Goal: Information Seeking & Learning: Learn about a topic

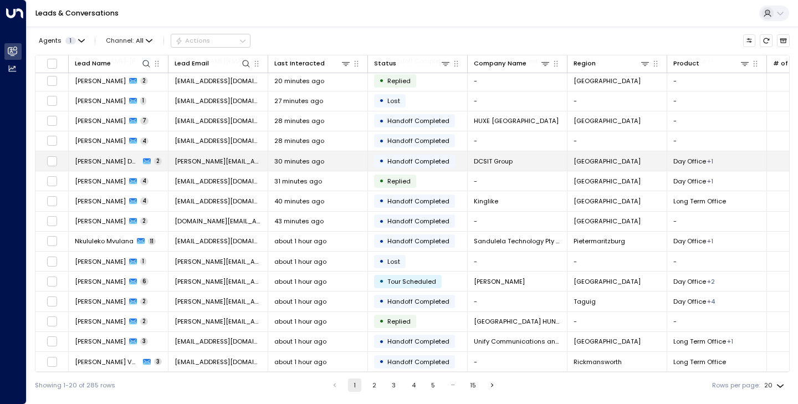
scroll to position [105, 0]
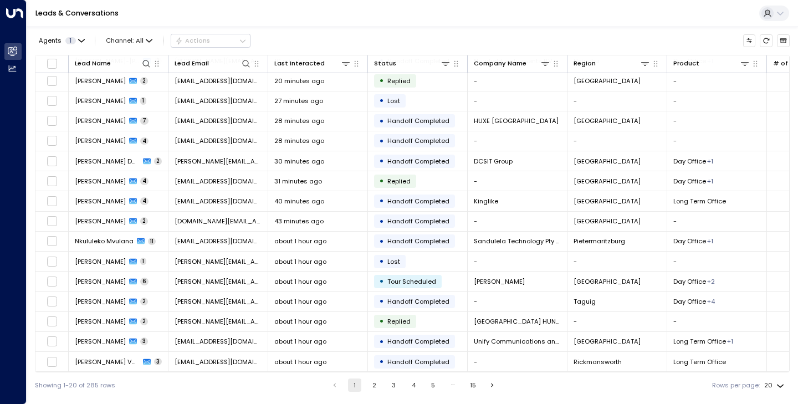
click at [431, 383] on button "5" at bounding box center [432, 384] width 13 height 13
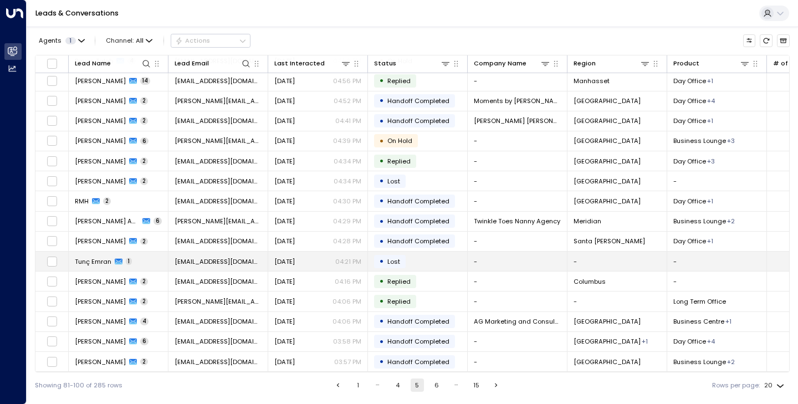
scroll to position [105, 0]
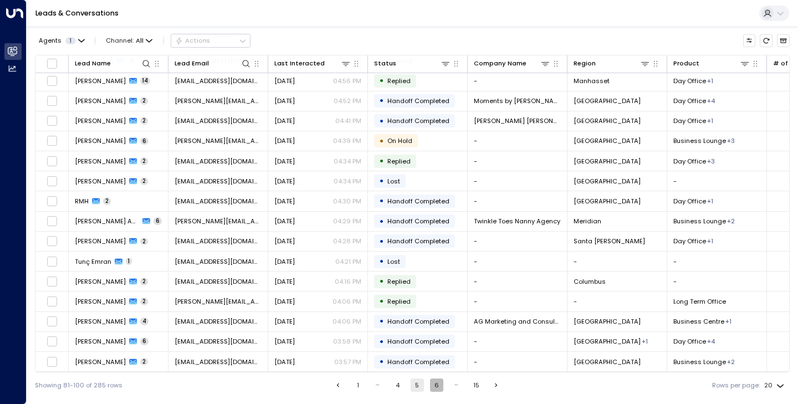
click at [436, 387] on button "6" at bounding box center [436, 384] width 13 height 13
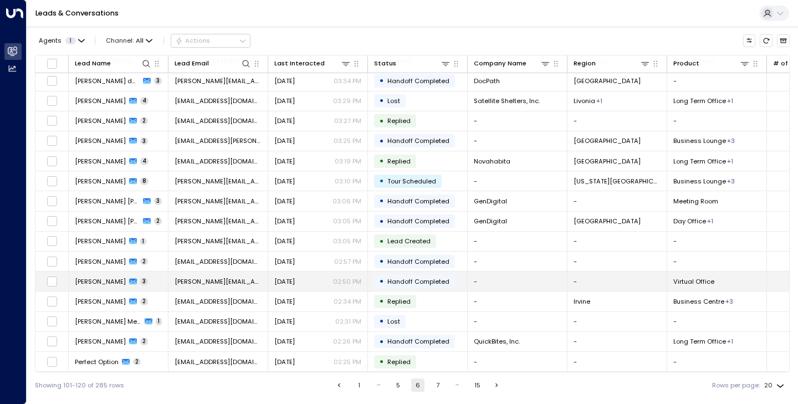
scroll to position [105, 0]
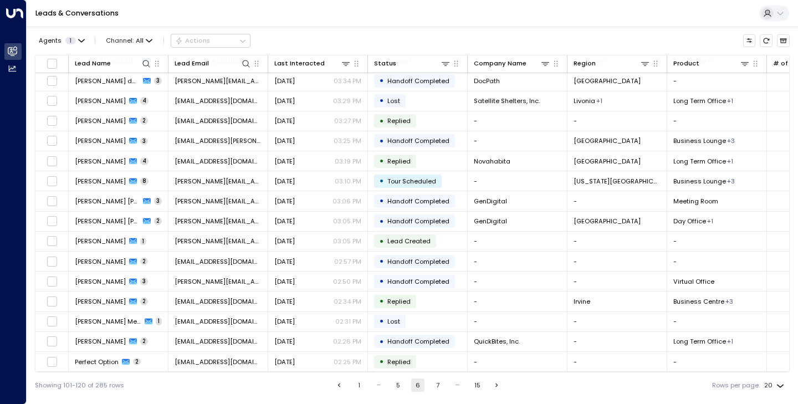
click at [436, 384] on button "7" at bounding box center [437, 384] width 13 height 13
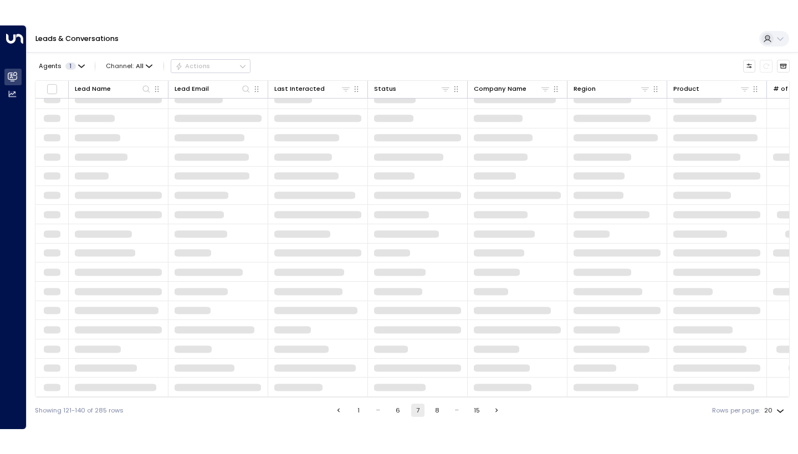
scroll to position [88, 0]
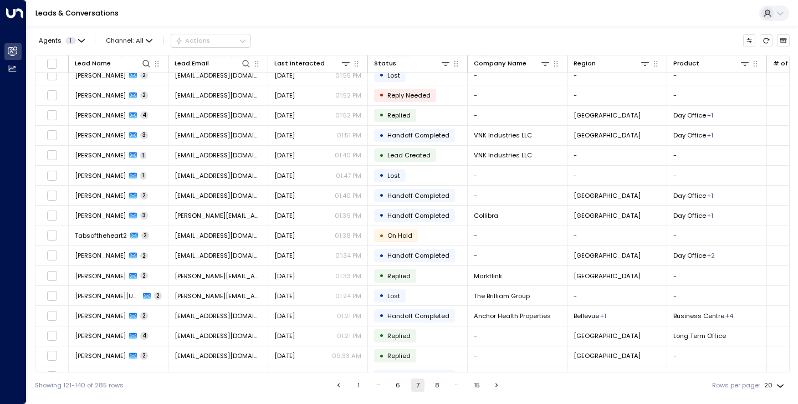
click at [606, 13] on div "Leads & Conversations" at bounding box center [412, 13] width 771 height 27
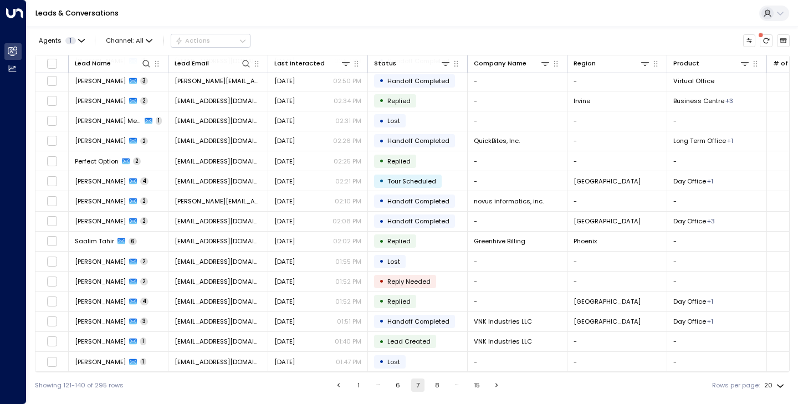
scroll to position [105, 0]
click at [433, 376] on div "Showing 121-140 of 295 rows 1 … 6 7 8 … 15 Rows per page: 20 **" at bounding box center [412, 384] width 754 height 25
click at [433, 381] on button "8" at bounding box center [436, 384] width 13 height 13
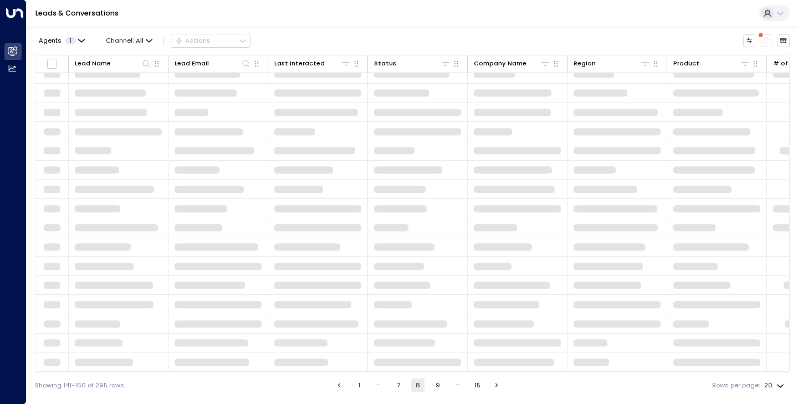
scroll to position [88, 0]
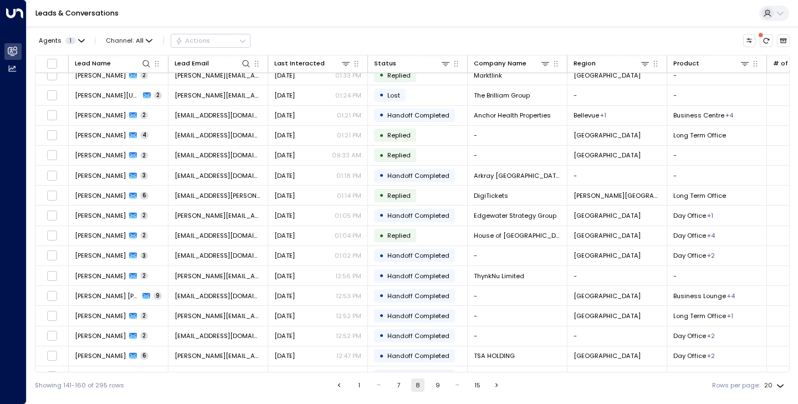
click at [438, 383] on button "9" at bounding box center [437, 384] width 13 height 13
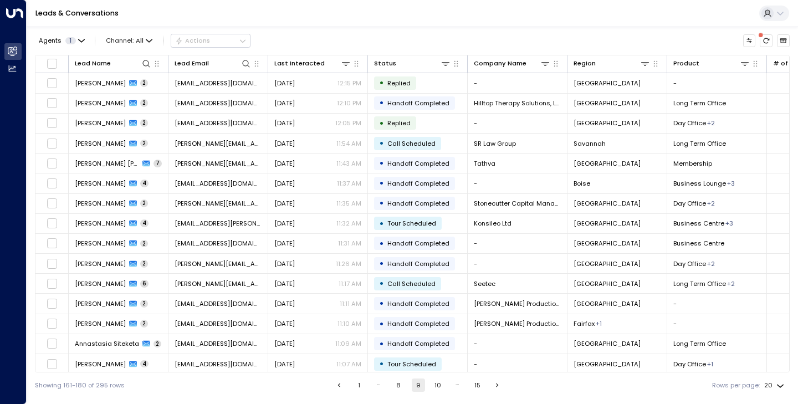
click at [400, 385] on button "8" at bounding box center [398, 384] width 13 height 13
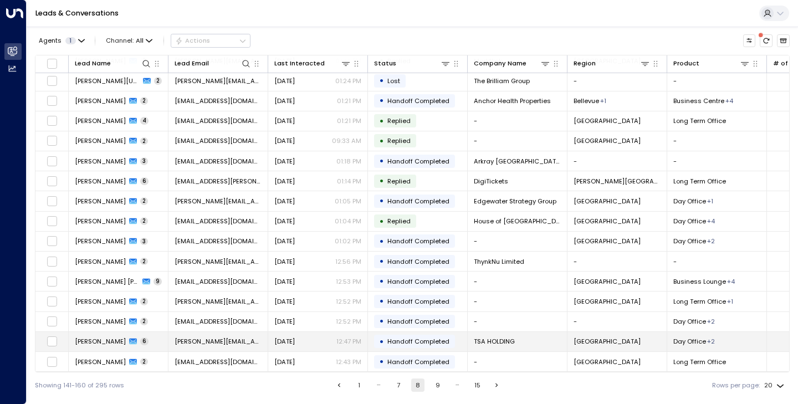
scroll to position [105, 0]
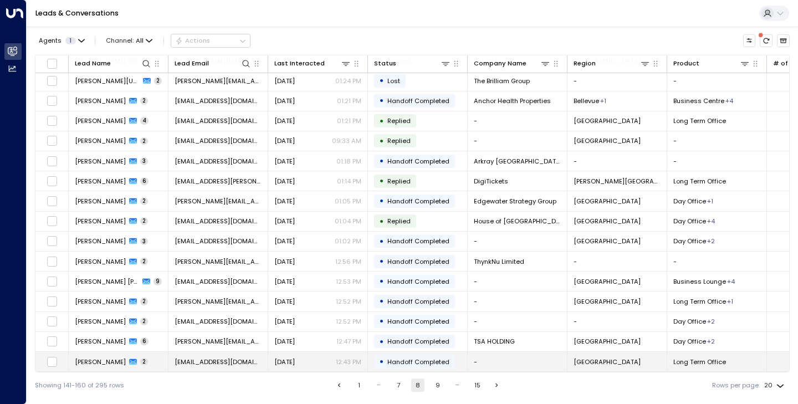
click at [115, 357] on span "[PERSON_NAME]" at bounding box center [100, 361] width 51 height 9
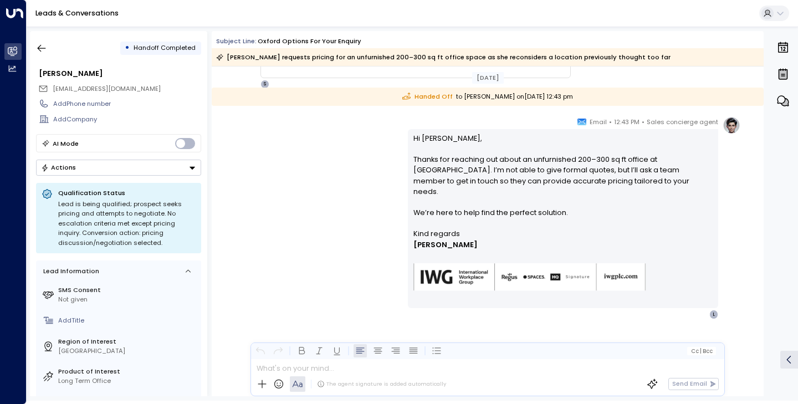
scroll to position [239, 0]
click at [45, 39] on button "button" at bounding box center [42, 48] width 20 height 20
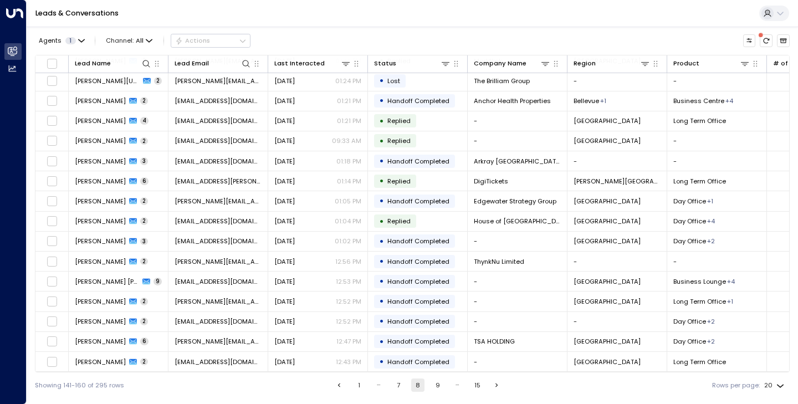
scroll to position [105, 0]
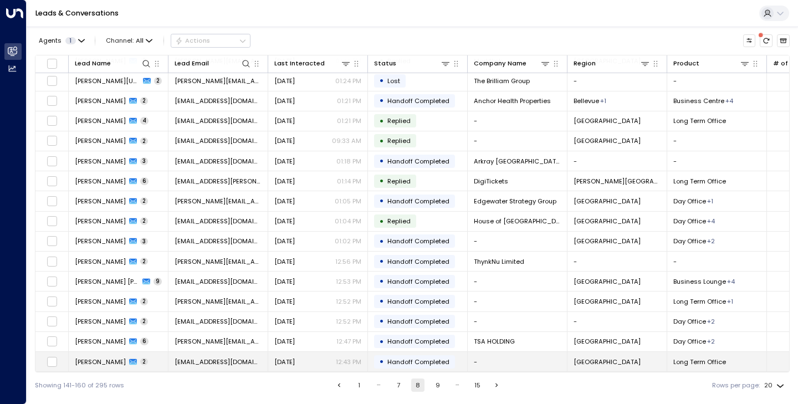
click at [124, 359] on span "[PERSON_NAME]" at bounding box center [100, 361] width 51 height 9
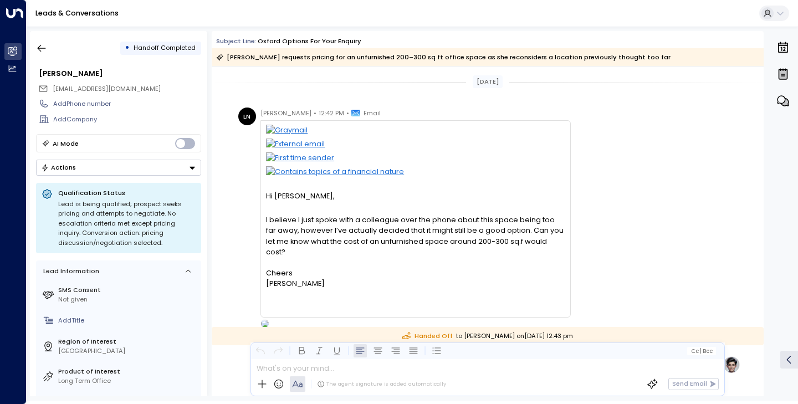
scroll to position [239, 0]
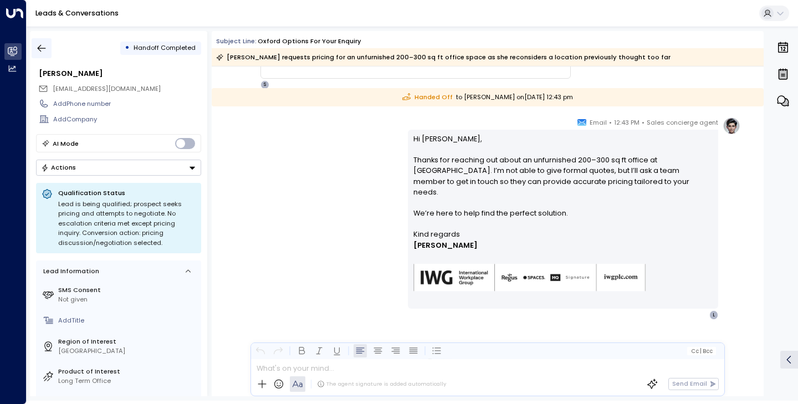
click at [44, 51] on icon "button" at bounding box center [41, 48] width 11 height 11
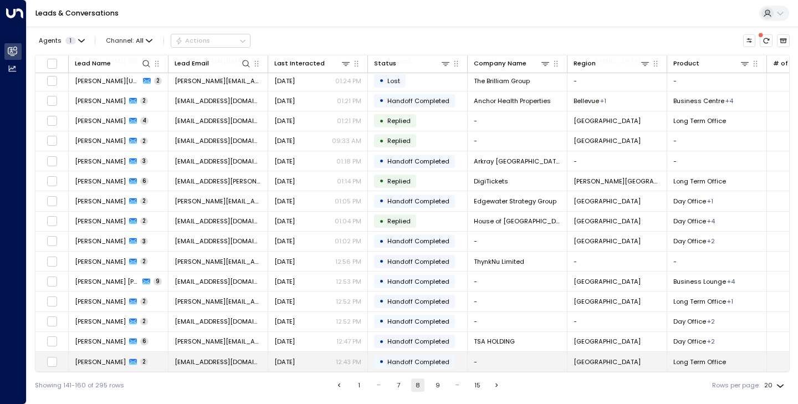
scroll to position [105, 0]
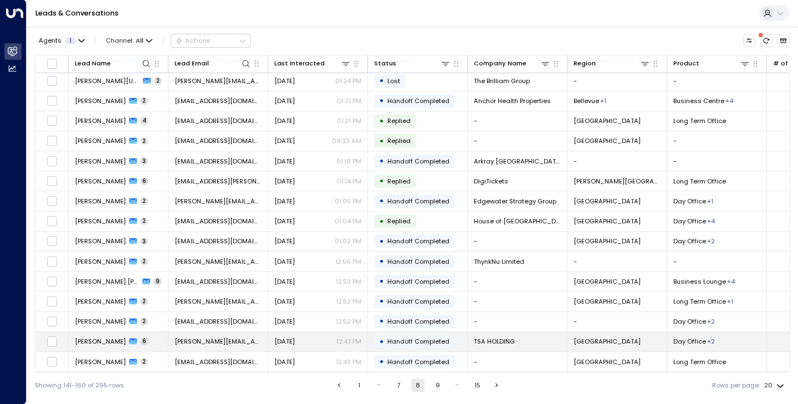
click at [90, 343] on td "[PERSON_NAME] 6" at bounding box center [119, 341] width 100 height 19
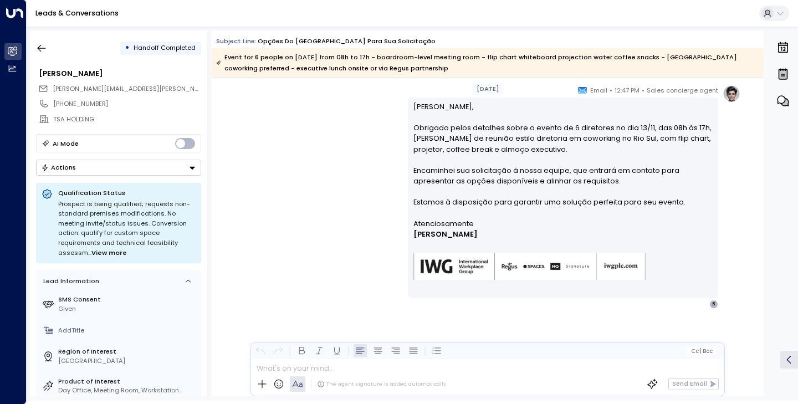
scroll to position [2182, 0]
click at [43, 49] on icon "button" at bounding box center [41, 48] width 11 height 11
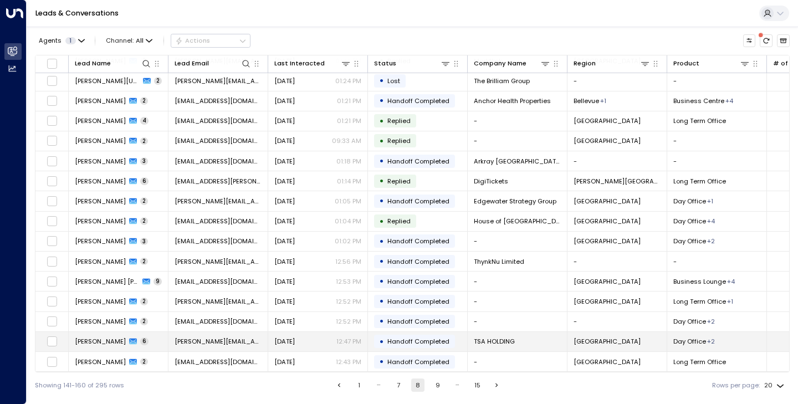
scroll to position [105, 0]
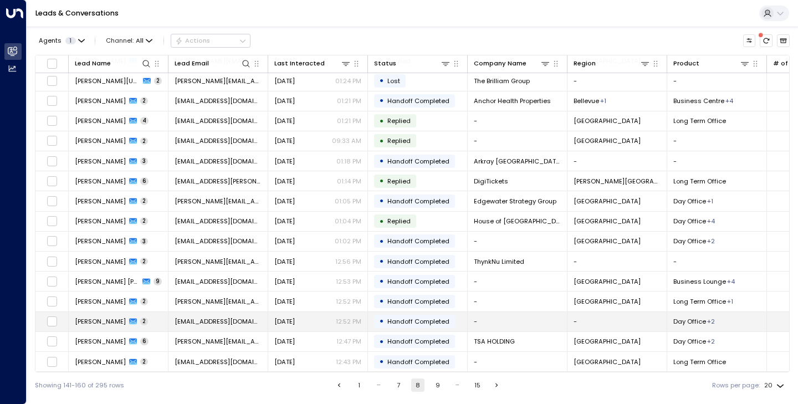
click at [108, 314] on td "[PERSON_NAME] 2" at bounding box center [119, 321] width 100 height 19
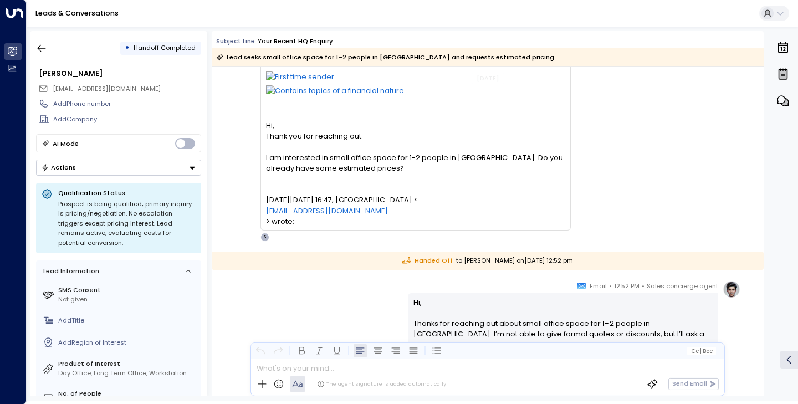
scroll to position [81, 0]
click at [44, 48] on icon "button" at bounding box center [42, 48] width 8 height 7
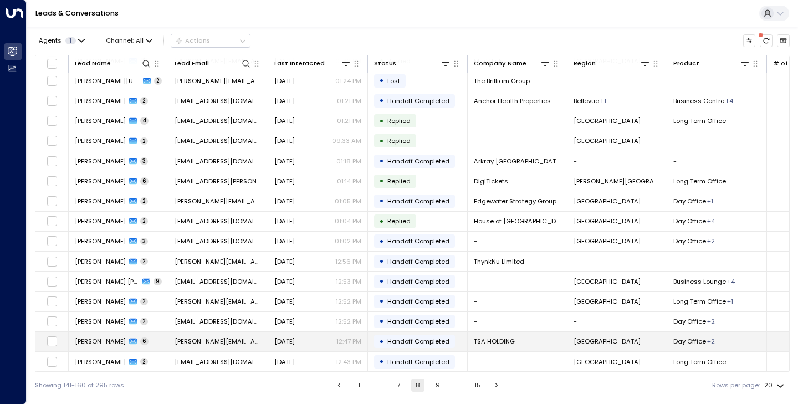
scroll to position [105, 0]
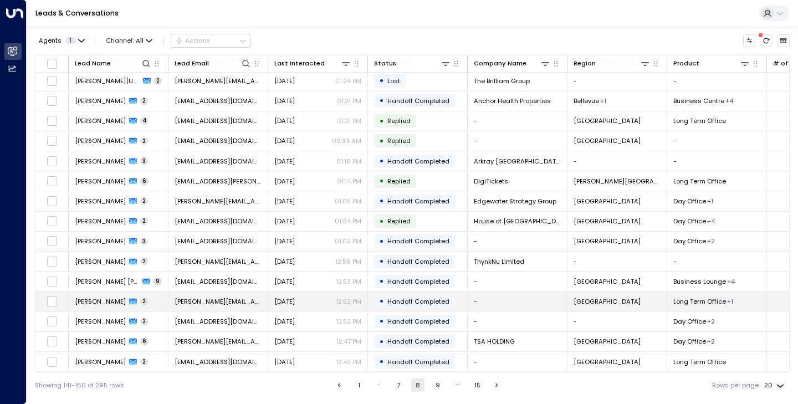
click at [99, 302] on span "[PERSON_NAME]" at bounding box center [100, 301] width 51 height 9
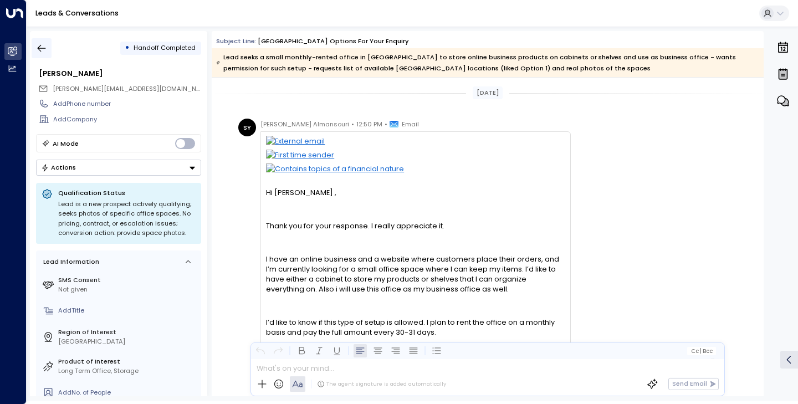
click at [47, 39] on button "button" at bounding box center [42, 48] width 20 height 20
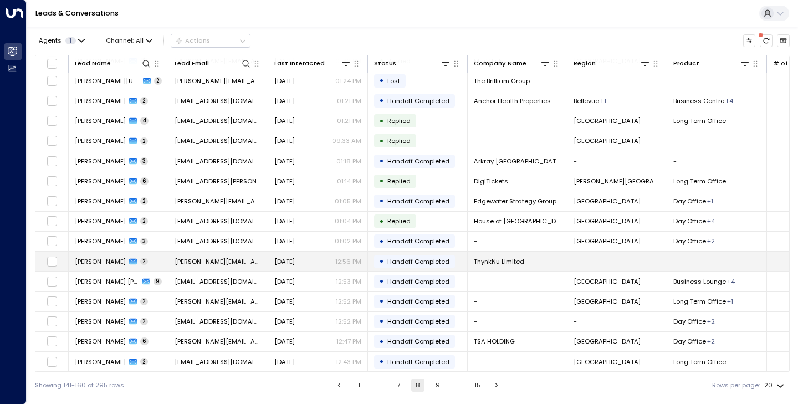
scroll to position [105, 0]
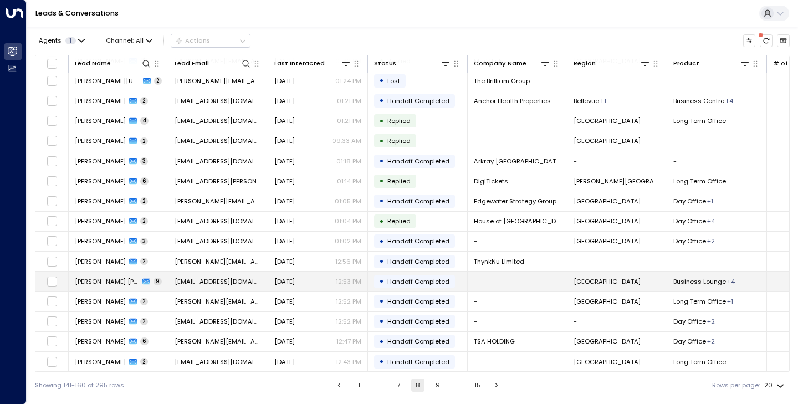
click at [103, 277] on span "[PERSON_NAME] [PERSON_NAME]" at bounding box center [107, 281] width 64 height 9
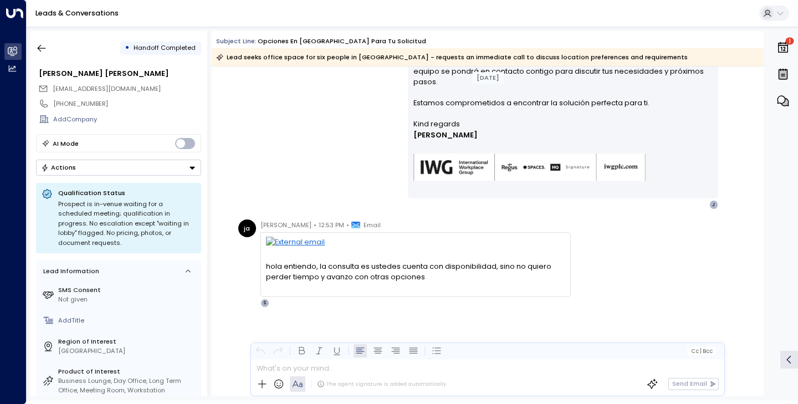
scroll to position [1356, 0]
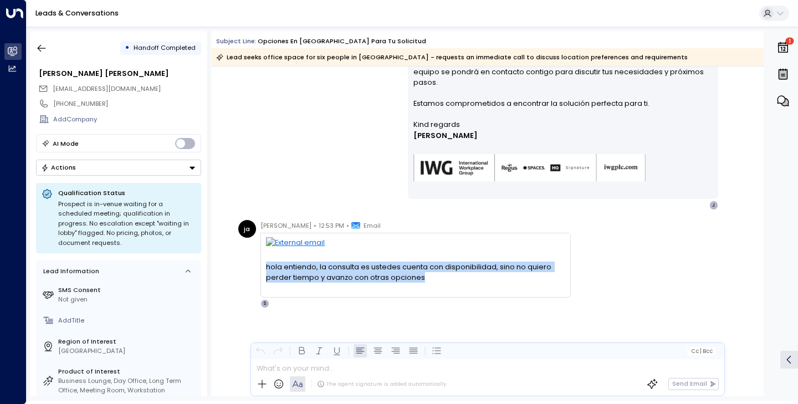
drag, startPoint x: 263, startPoint y: 268, endPoint x: 454, endPoint y: 286, distance: 191.4
click at [454, 286] on div "hola entiendo, la consulta es ustedes cuenta con disponibilidad, sino no quiero…" at bounding box center [415, 265] width 310 height 65
copy div "hola entiendo, la consulta es ustedes cuenta con disponibilidad, sino no quiero…"
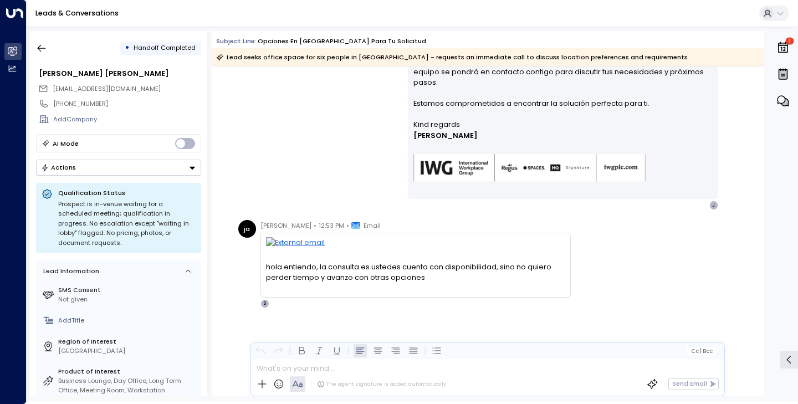
click at [467, 322] on div "ja [PERSON_NAME] • 12:53 PM • Email hola entiendo, la consulta es ustedes cuent…" at bounding box center [488, 308] width 552 height 177
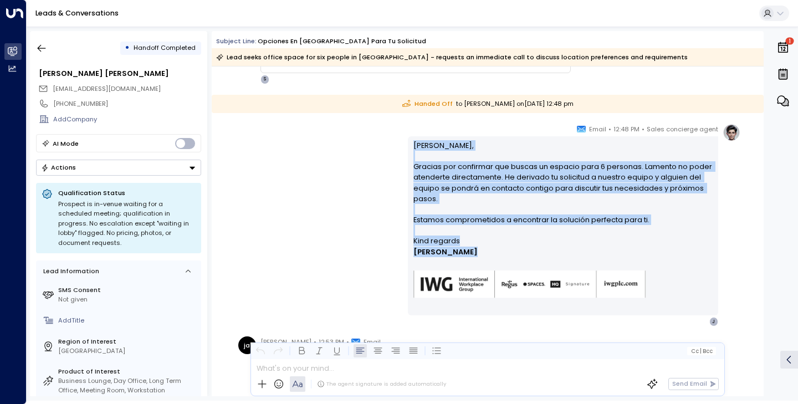
drag, startPoint x: 414, startPoint y: 152, endPoint x: 476, endPoint y: 250, distance: 115.8
click at [476, 250] on div "[PERSON_NAME], Gracias por confirmar que buscas un espacio para 6 personas. Lam…" at bounding box center [563, 226] width 300 height 172
copy div "[PERSON_NAME], Gracias por confirmar que buscas un espacio para 6 personas. Lam…"
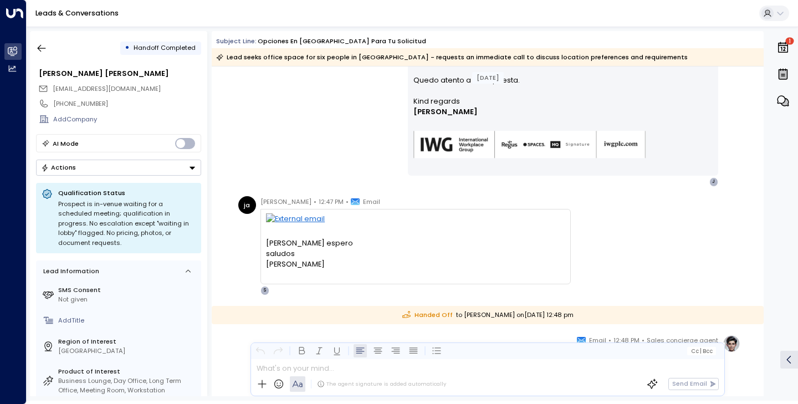
scroll to position [1009, 0]
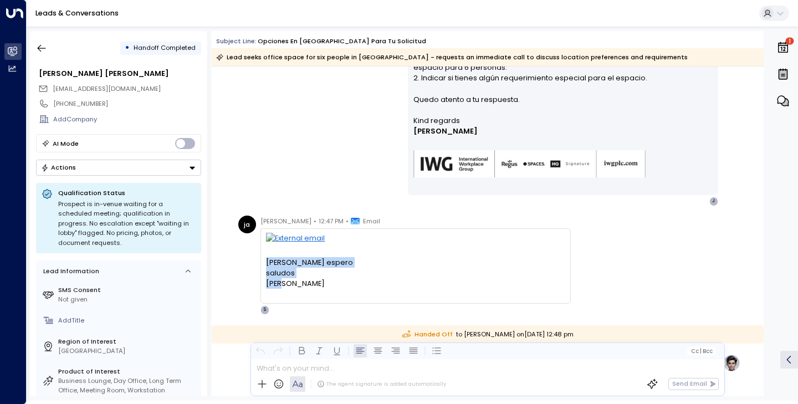
drag, startPoint x: 266, startPoint y: 263, endPoint x: 287, endPoint y: 289, distance: 33.0
click at [287, 289] on div "[PERSON_NAME] esperosaludosjose [DATE][DATE] 1:29 PM Sales Concierge <[EMAIL_AD…" at bounding box center [415, 266] width 299 height 67
copy div "[PERSON_NAME] espero saludos [PERSON_NAME]"
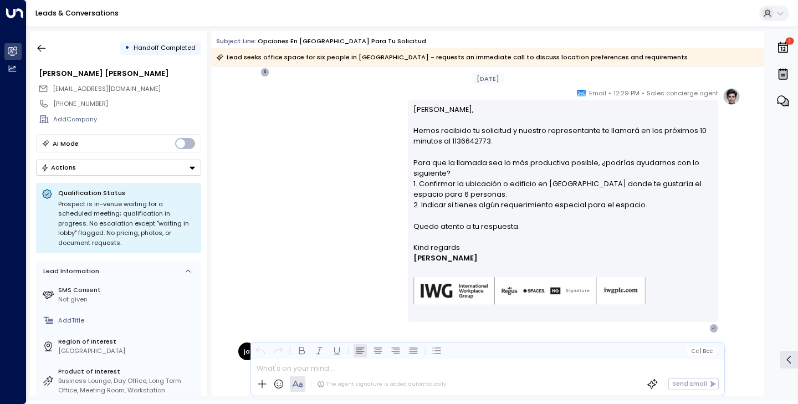
scroll to position [882, 0]
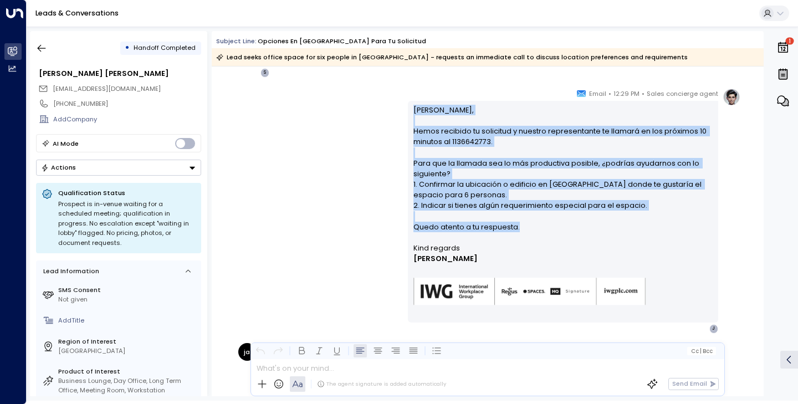
drag, startPoint x: 412, startPoint y: 109, endPoint x: 533, endPoint y: 227, distance: 168.8
click at [533, 227] on p "[PERSON_NAME], Hemos recibido tu solicitud y nuestro representante te llamará e…" at bounding box center [563, 174] width 300 height 138
copy p "[PERSON_NAME], Hemos recibido tu solicitud y nuestro representante te llamará e…"
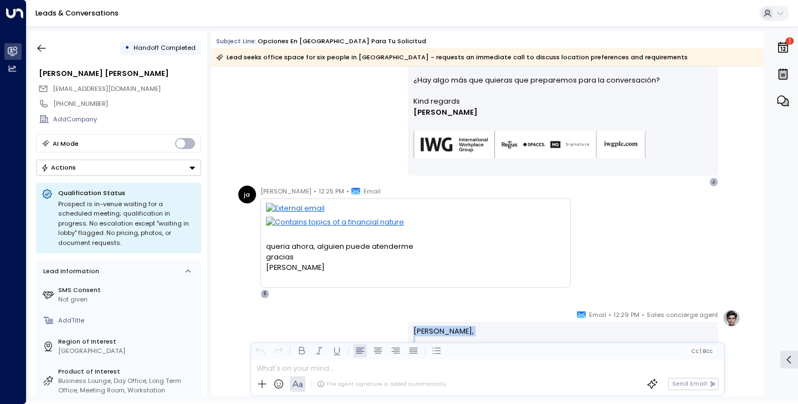
scroll to position [675, 0]
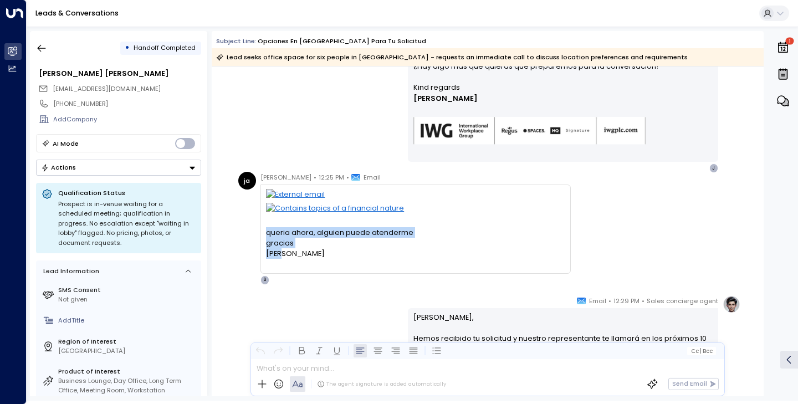
drag, startPoint x: 265, startPoint y: 233, endPoint x: 301, endPoint y: 253, distance: 41.2
click at [301, 253] on div "queria ahora, alguien puede atenderme gracias [PERSON_NAME]" at bounding box center [415, 243] width 299 height 32
copy div "queria ahora, alguien puede atenderme gracias [PERSON_NAME]"
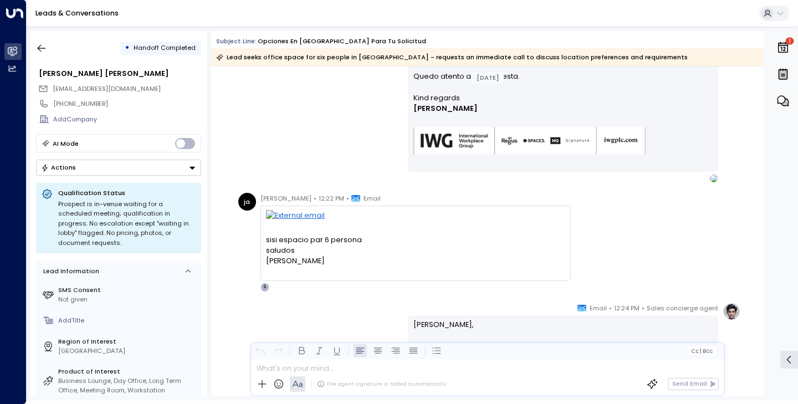
scroll to position [283, 0]
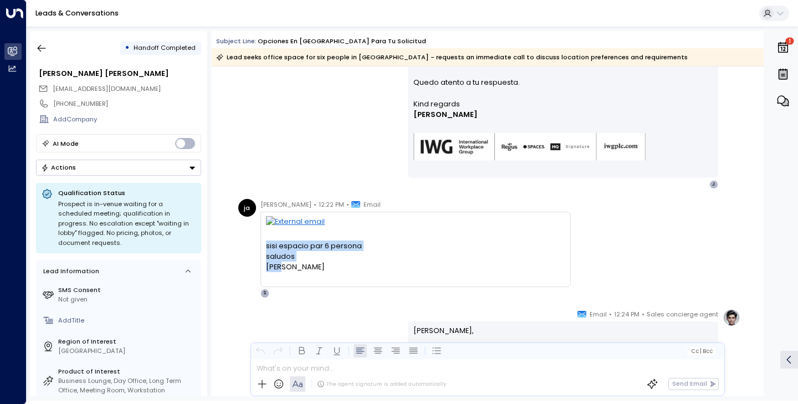
drag, startPoint x: 264, startPoint y: 243, endPoint x: 304, endPoint y: 270, distance: 48.1
click at [304, 270] on div "sisi espacio par 6 personasaludosjose [DATE][DATE] 1:20 PM Sales Concierge <[EM…" at bounding box center [415, 249] width 310 height 75
click at [302, 121] on div "Sales concierge agent • 12:20 PM • Email Hola [PERSON_NAME] [PERSON_NAME], Hemo…" at bounding box center [487, 82] width 505 height 213
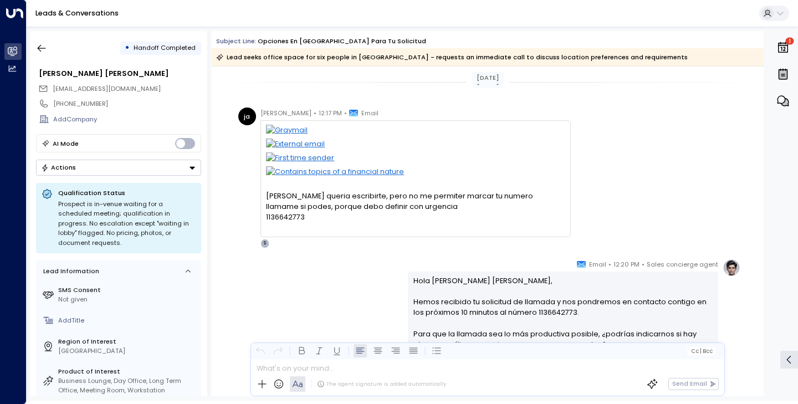
scroll to position [0, 0]
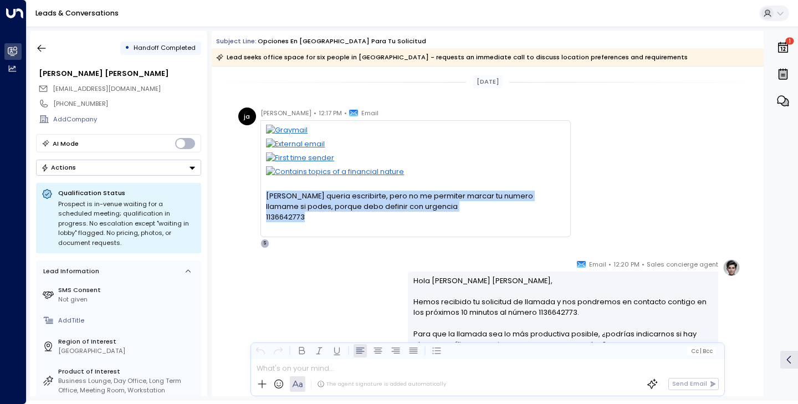
drag, startPoint x: 264, startPoint y: 194, endPoint x: 307, endPoint y: 224, distance: 53.0
click at [307, 224] on div "[PERSON_NAME] queria escribirte, pero no me permiter marcar tu numerollamame si…" at bounding box center [415, 178] width 310 height 117
copy div "[PERSON_NAME] queria escribirte, pero no me permiter marcar tu numero llamame s…"
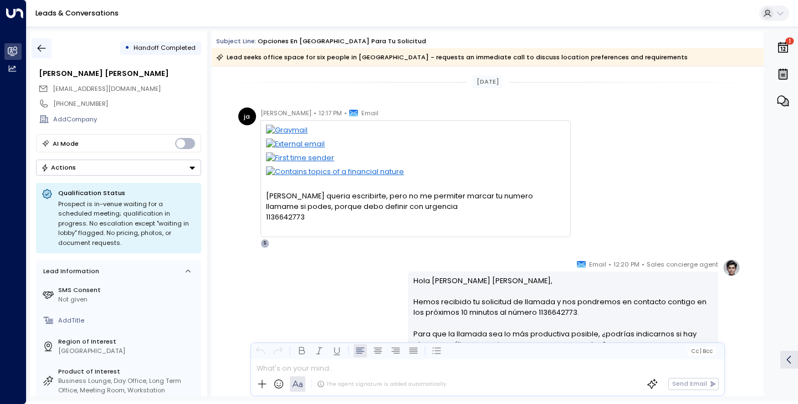
click at [40, 55] on button "button" at bounding box center [42, 48] width 20 height 20
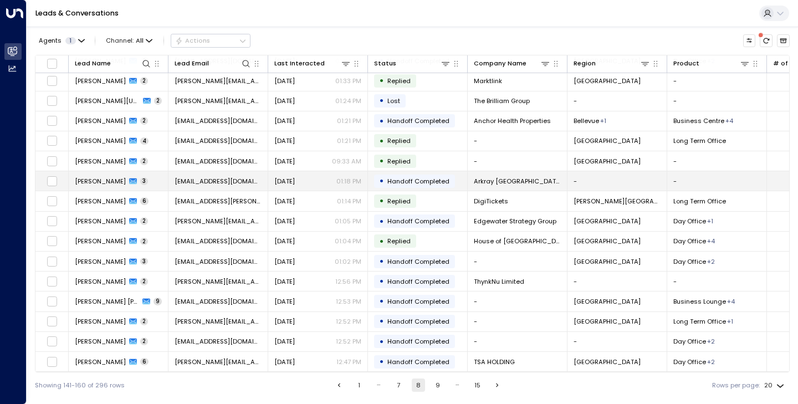
scroll to position [105, 0]
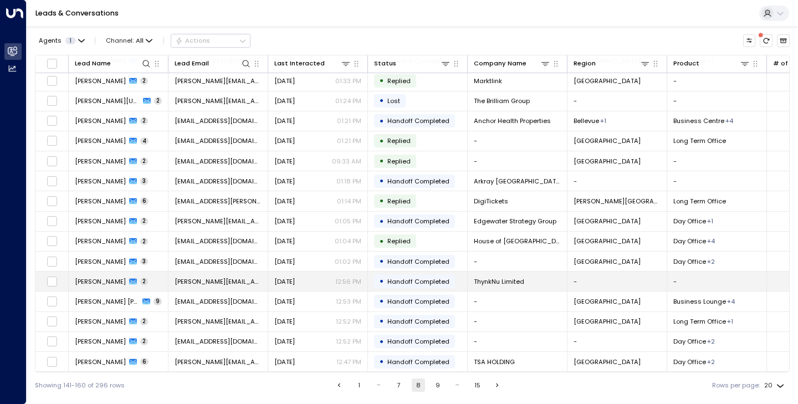
click at [121, 281] on span "[PERSON_NAME]" at bounding box center [100, 281] width 51 height 9
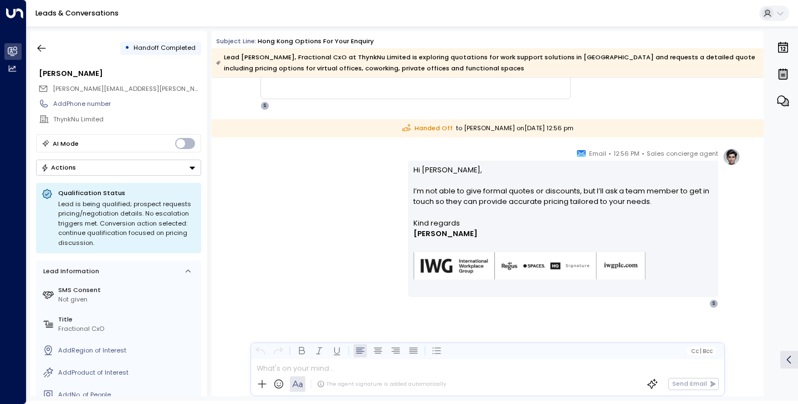
scroll to position [276, 0]
click at [47, 53] on icon "button" at bounding box center [41, 48] width 11 height 11
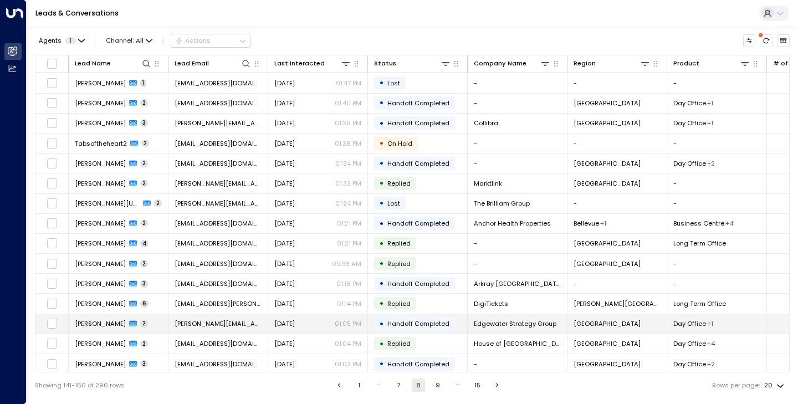
scroll to position [32, 0]
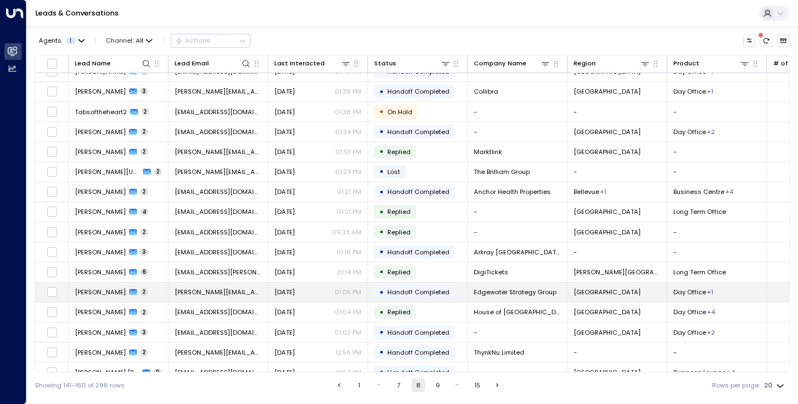
click at [100, 294] on span "[PERSON_NAME]" at bounding box center [100, 291] width 51 height 9
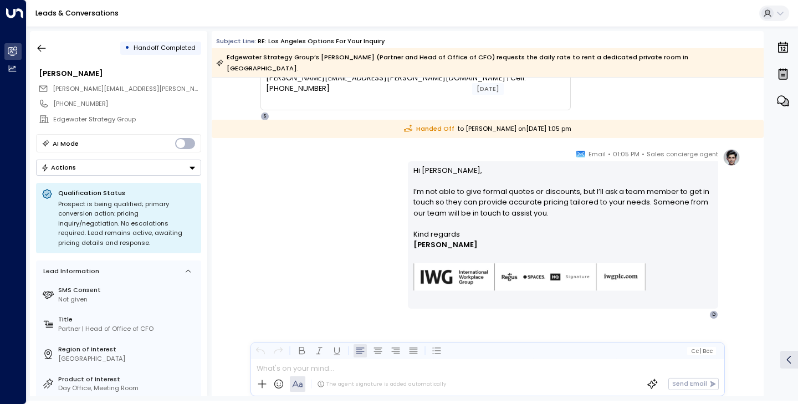
scroll to position [180, 0]
click at [45, 50] on icon "button" at bounding box center [41, 48] width 11 height 11
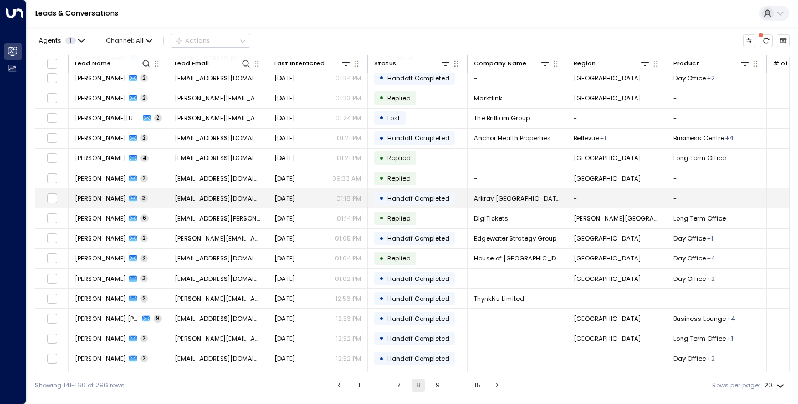
scroll to position [89, 0]
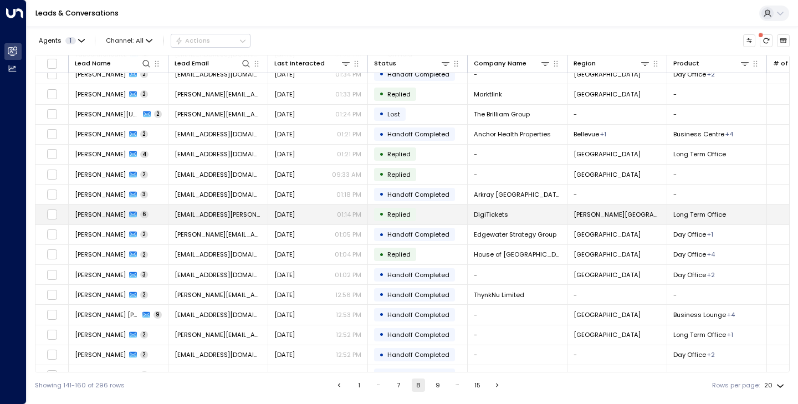
click at [109, 211] on span "[PERSON_NAME]" at bounding box center [100, 214] width 51 height 9
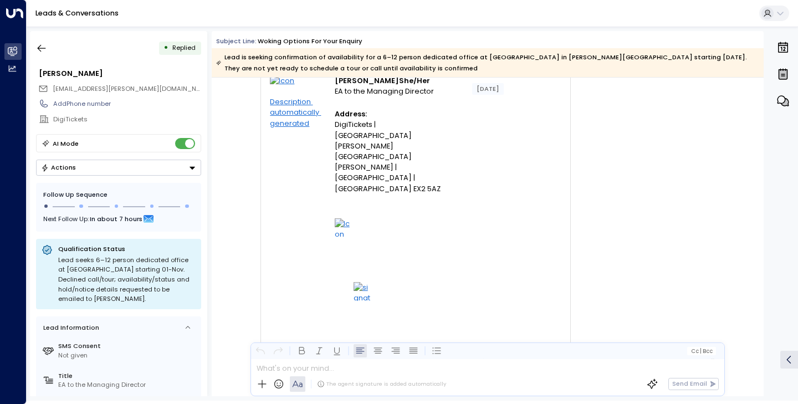
scroll to position [1183, 0]
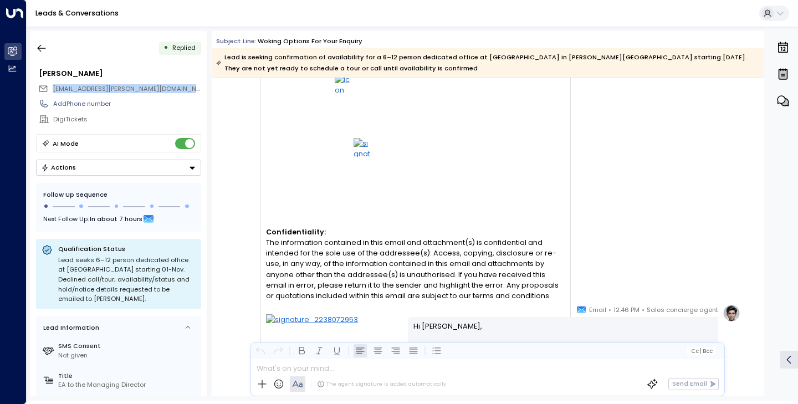
drag, startPoint x: 52, startPoint y: 90, endPoint x: 201, endPoint y: 96, distance: 149.7
click at [201, 96] on div "[PERSON_NAME] [PERSON_NAME][EMAIL_ADDRESS][DOMAIN_NAME] Add Phone number DigiTi…" at bounding box center [118, 96] width 165 height 62
copy div "[EMAIL_ADDRESS][PERSON_NAME][DOMAIN_NAME]"
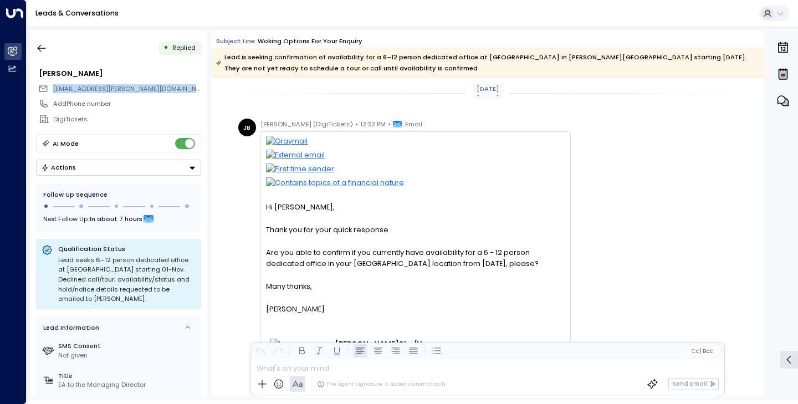
scroll to position [0, 0]
drag, startPoint x: 174, startPoint y: 49, endPoint x: 199, endPoint y: 49, distance: 25.5
click at [199, 49] on div "• Replied" at bounding box center [180, 48] width 42 height 13
copy span "Replied"
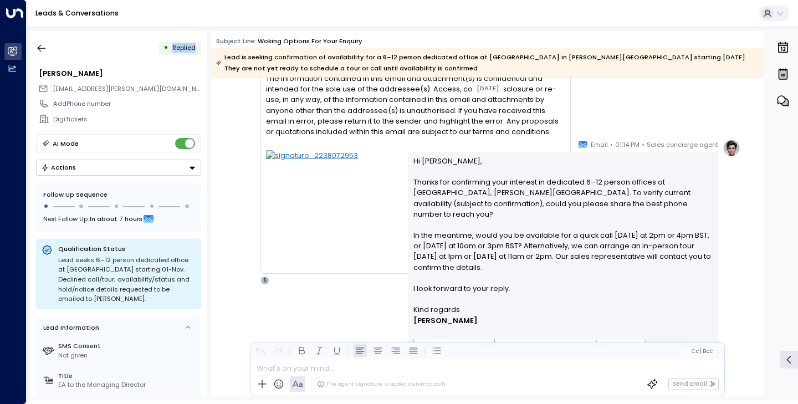
scroll to position [2219, 0]
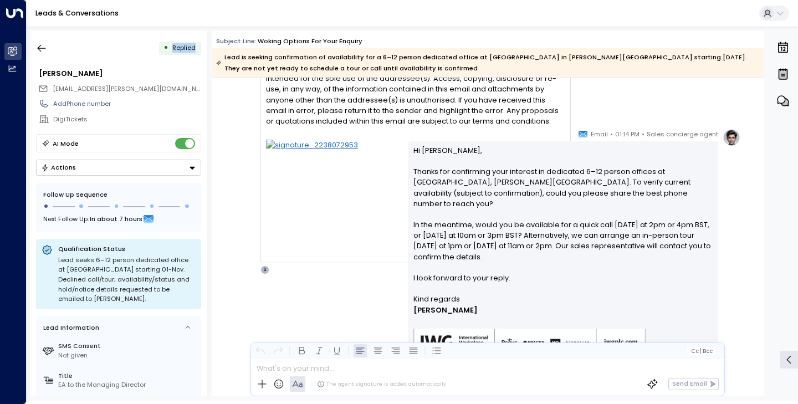
drag, startPoint x: 410, startPoint y: 149, endPoint x: 484, endPoint y: 295, distance: 163.0
click at [484, 295] on div "Hi [PERSON_NAME], Thanks for confirming your interest in dedicated 6–12 person …" at bounding box center [563, 257] width 310 height 232
copy div "Hi [PERSON_NAME], Thanks for confirming your interest in dedicated 6–12 person …"
click at [456, 194] on p "Hi [PERSON_NAME], Thanks for confirming your interest in dedicated 6–12 person …" at bounding box center [563, 219] width 300 height 149
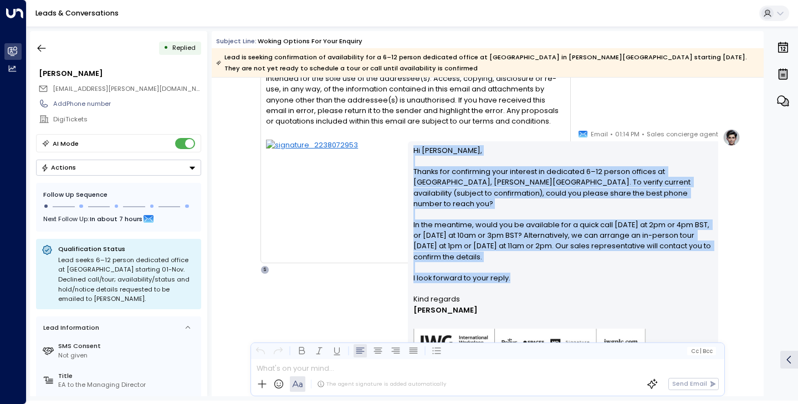
drag, startPoint x: 411, startPoint y: 147, endPoint x: 527, endPoint y: 267, distance: 166.5
click at [527, 267] on div "Hi [PERSON_NAME], Thanks for confirming your interest in dedicated 6–12 person …" at bounding box center [563, 257] width 310 height 232
copy p "Hi [PERSON_NAME], Thanks for confirming your interest in dedicated 6–12 person …"
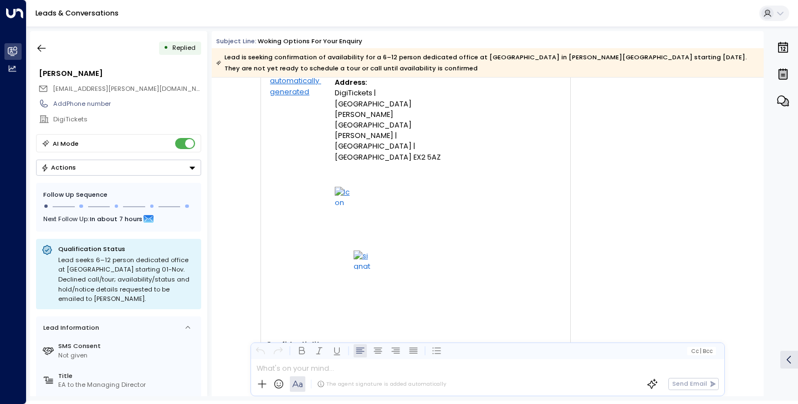
scroll to position [2284, 0]
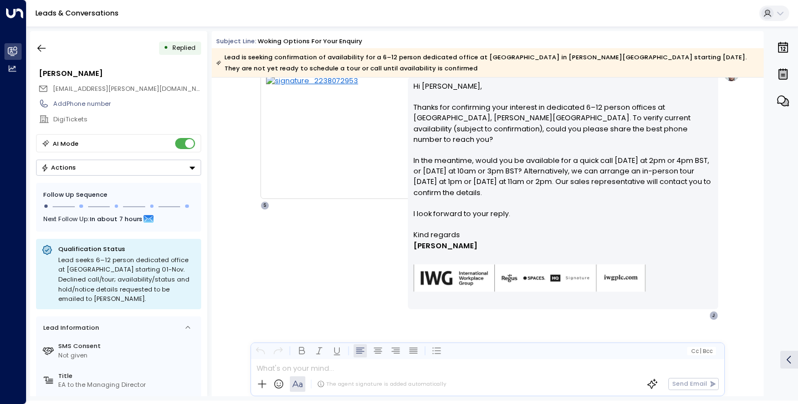
click at [305, 248] on div "Sales concierge agent • 01:14 PM • Email Hi [PERSON_NAME], Thanks for confirmin…" at bounding box center [487, 192] width 505 height 256
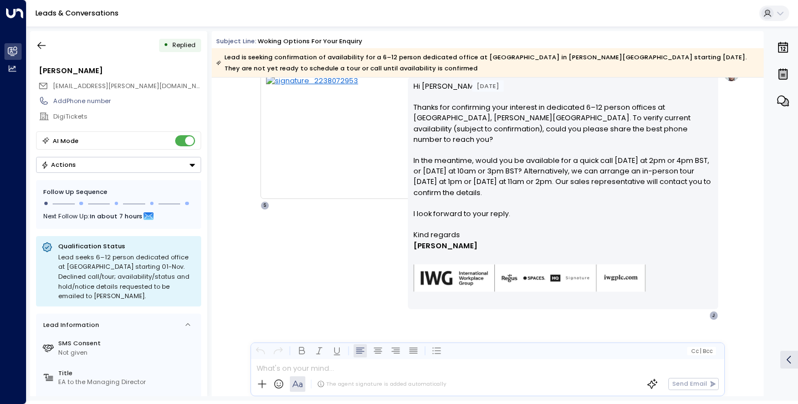
scroll to position [2201, 0]
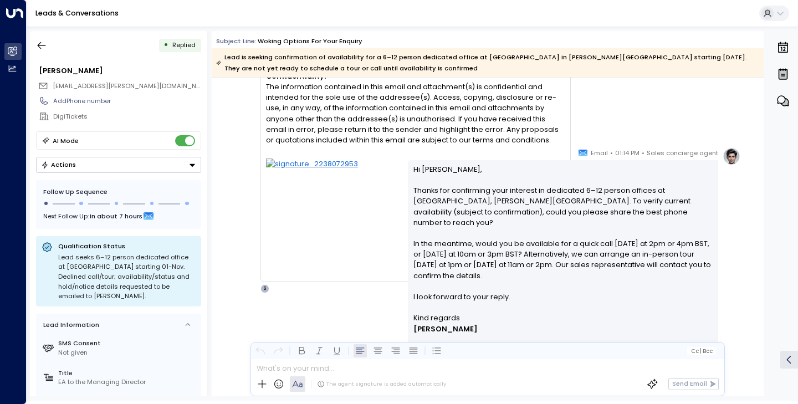
click at [579, 3] on div "Leads & Conversations" at bounding box center [412, 13] width 771 height 27
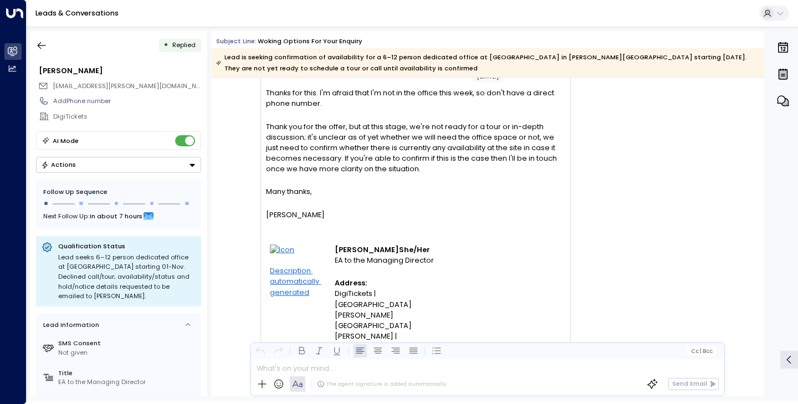
scroll to position [1702, 0]
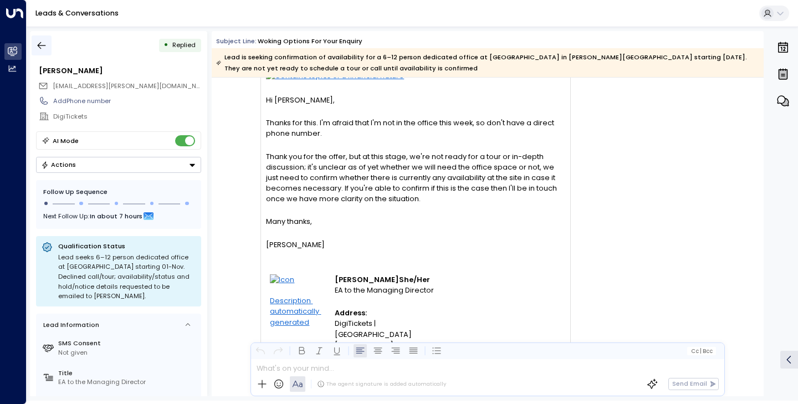
click at [46, 43] on icon "button" at bounding box center [41, 45] width 11 height 11
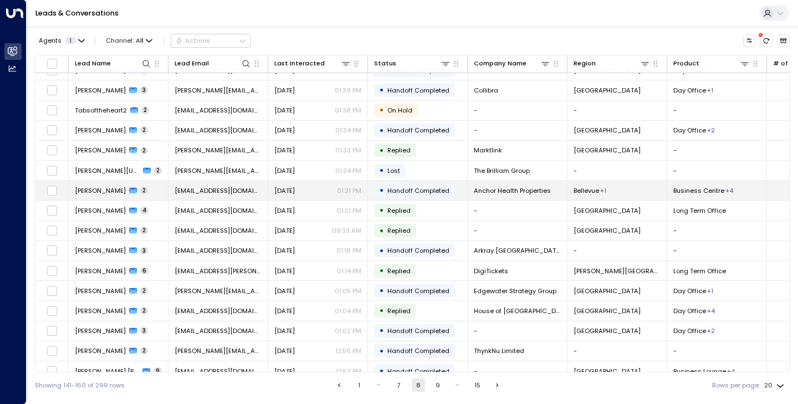
scroll to position [100, 0]
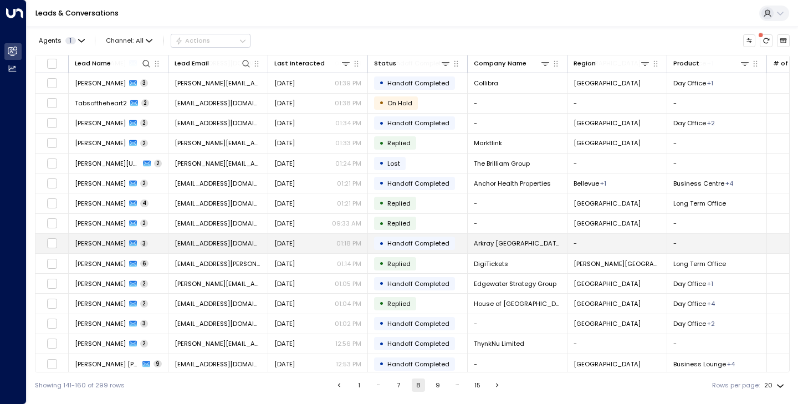
click at [96, 240] on span "[PERSON_NAME]" at bounding box center [100, 243] width 51 height 9
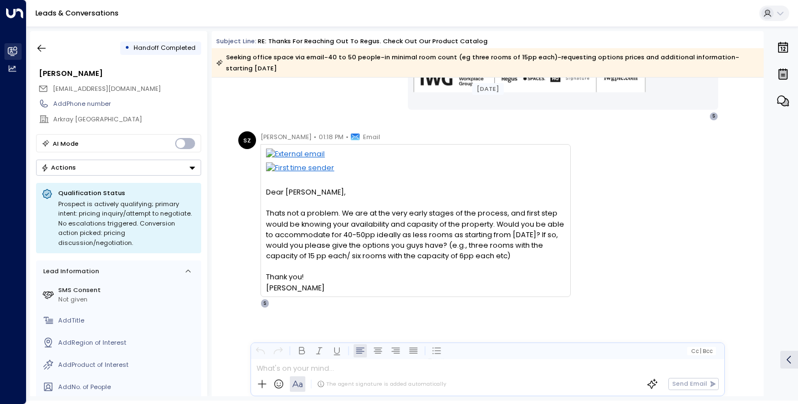
scroll to position [412, 0]
click at [43, 48] on icon "button" at bounding box center [42, 48] width 8 height 7
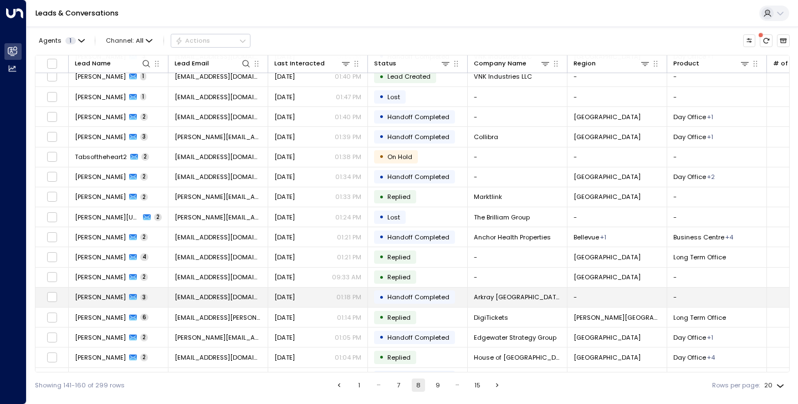
scroll to position [47, 0]
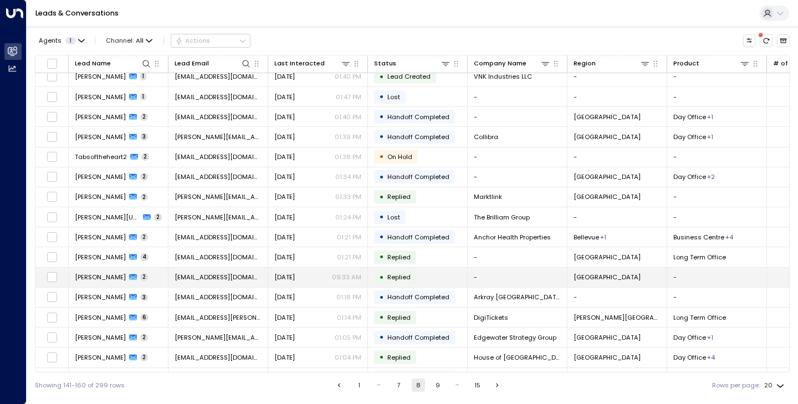
click at [107, 278] on span "[PERSON_NAME]" at bounding box center [100, 277] width 51 height 9
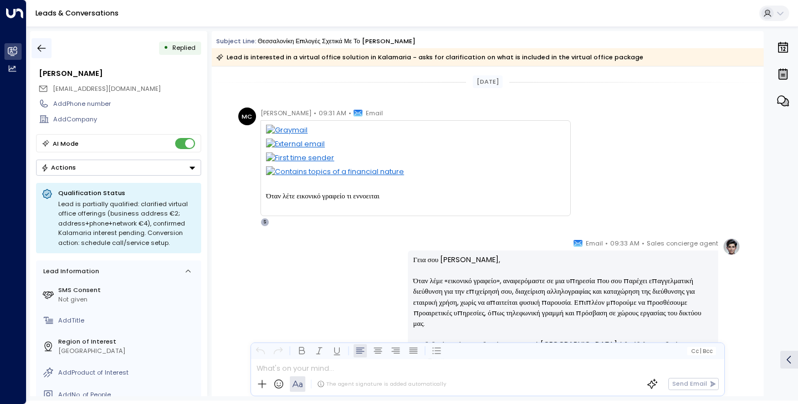
click at [37, 45] on icon "button" at bounding box center [41, 48] width 11 height 11
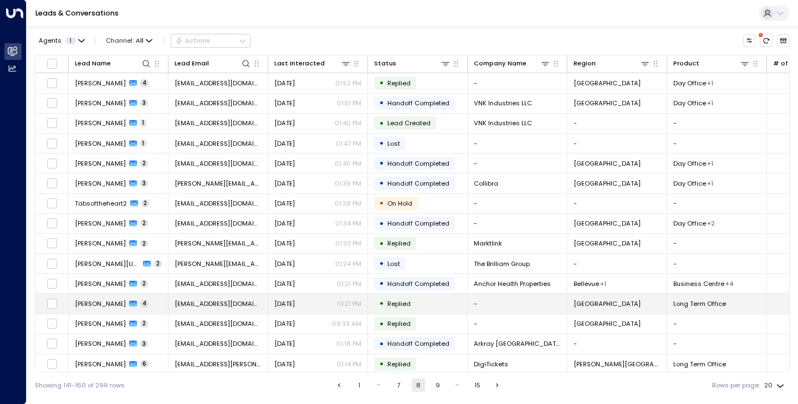
click at [99, 302] on span "[PERSON_NAME]" at bounding box center [100, 303] width 51 height 9
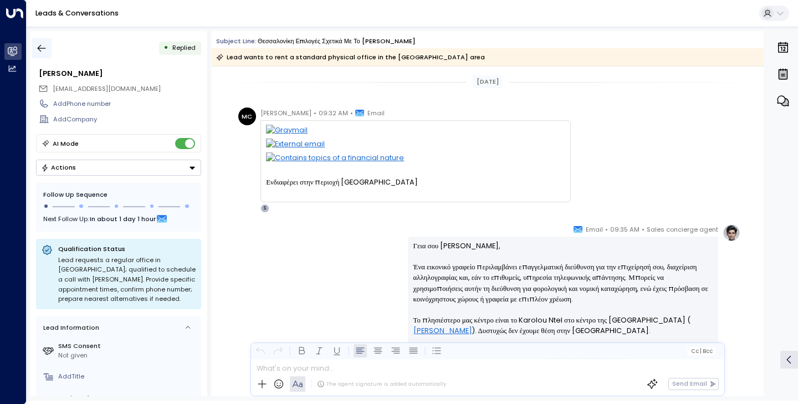
click at [42, 49] on icon "button" at bounding box center [41, 48] width 11 height 11
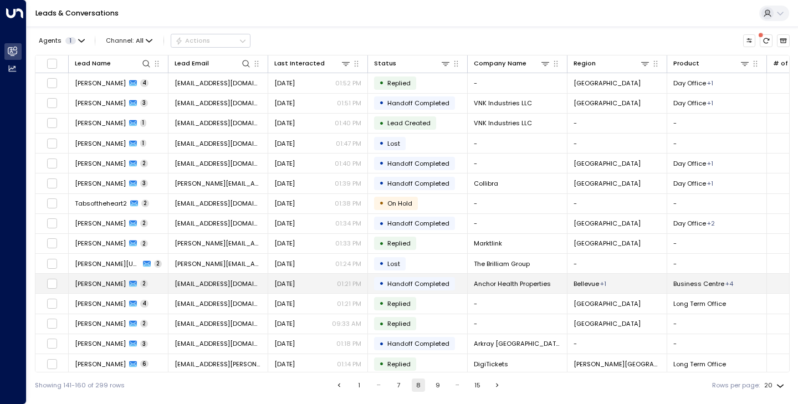
click at [99, 281] on span "[PERSON_NAME]" at bounding box center [100, 283] width 51 height 9
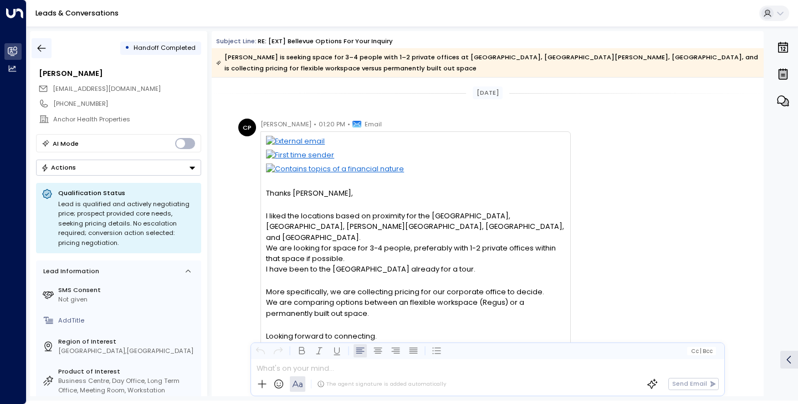
click at [47, 50] on icon "button" at bounding box center [41, 48] width 11 height 11
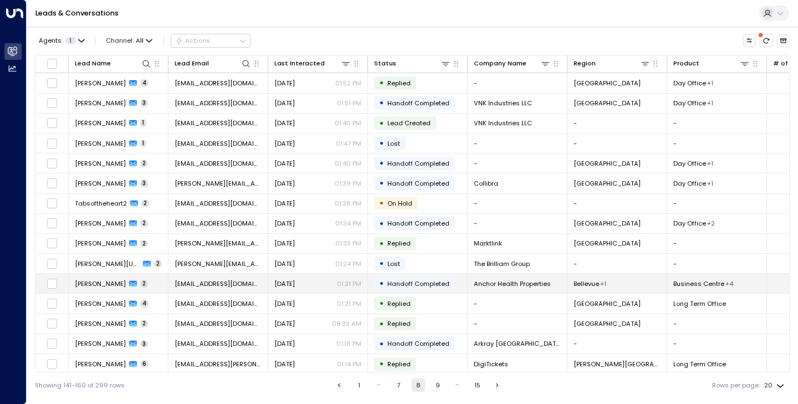
scroll to position [0, 1]
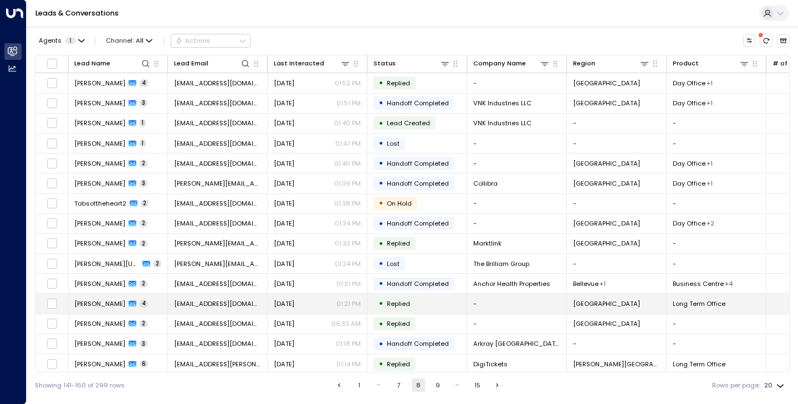
click at [284, 296] on td "[DATE] 01:21 PM" at bounding box center [318, 303] width 100 height 19
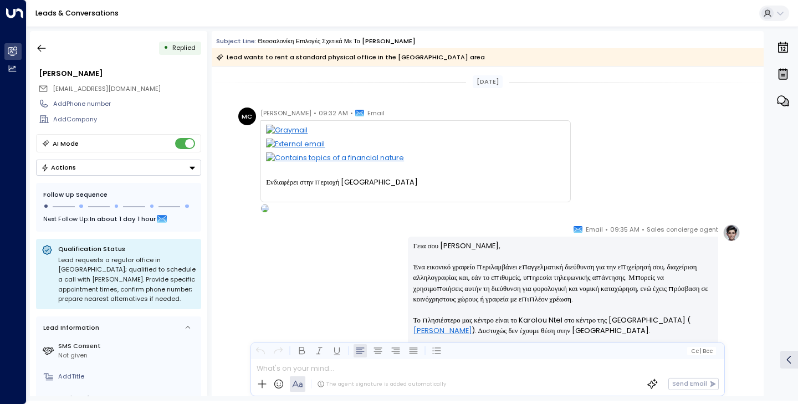
scroll to position [521, 0]
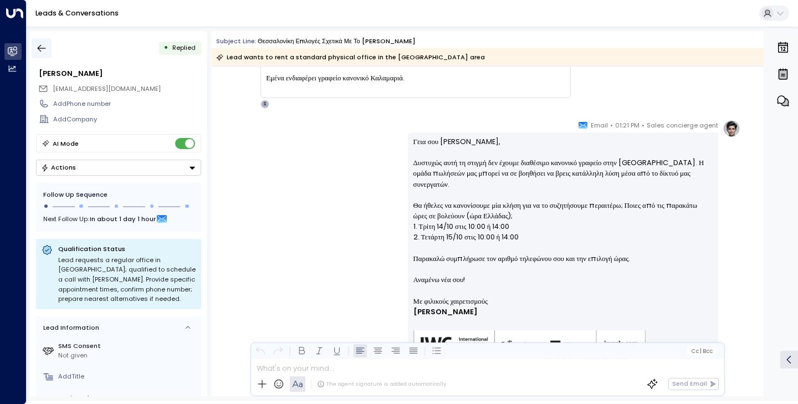
click at [45, 45] on icon "button" at bounding box center [41, 48] width 11 height 11
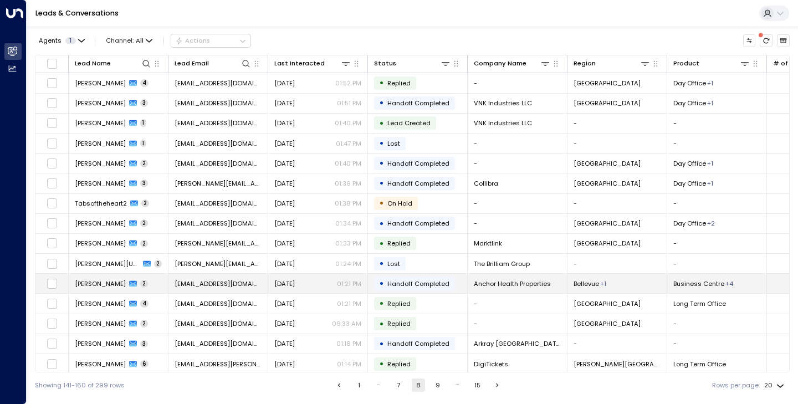
click at [100, 285] on span "[PERSON_NAME]" at bounding box center [100, 283] width 51 height 9
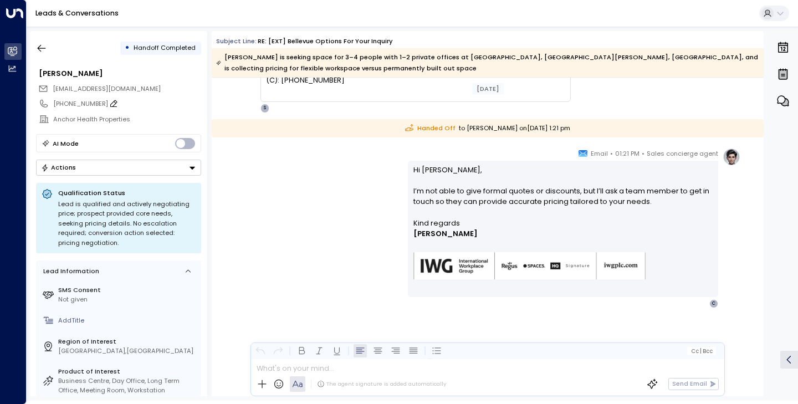
scroll to position [311, 0]
click at [33, 39] on button "button" at bounding box center [42, 48] width 20 height 20
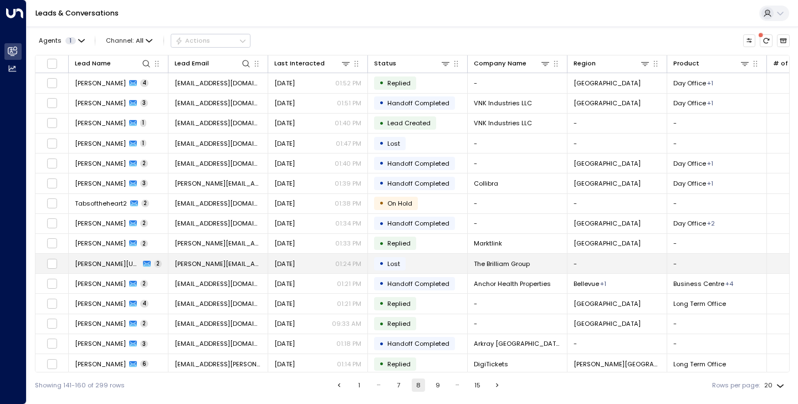
click at [99, 257] on td "[PERSON_NAME][US_STATE] 2" at bounding box center [119, 263] width 100 height 19
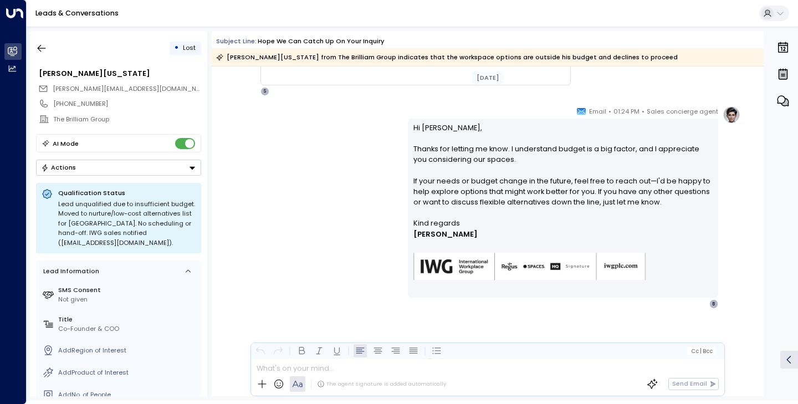
scroll to position [223, 0]
click at [48, 55] on button "button" at bounding box center [42, 48] width 20 height 20
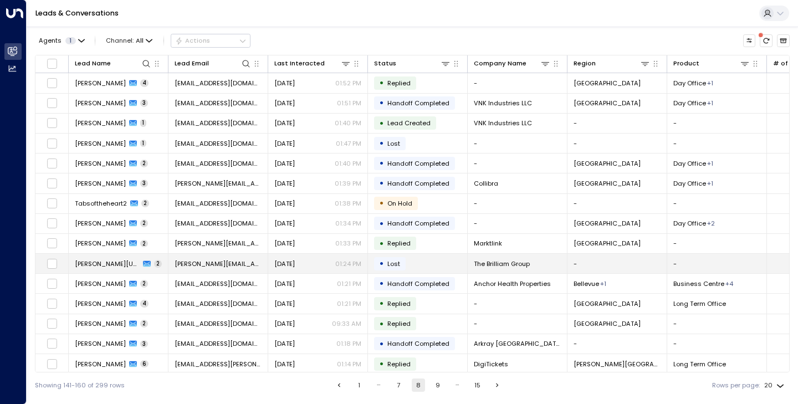
scroll to position [0, 1]
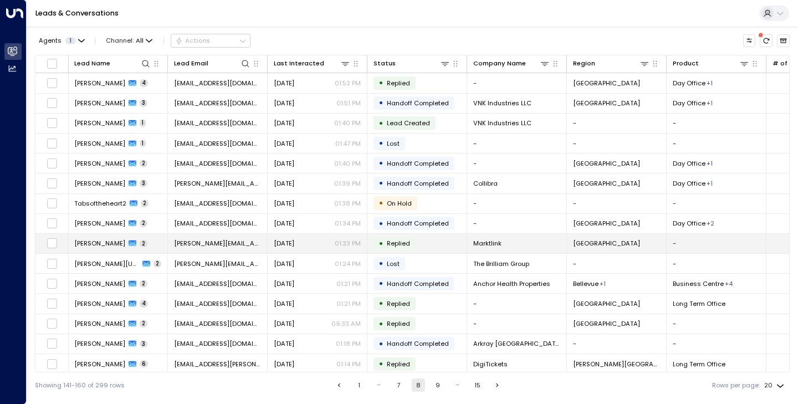
click at [103, 242] on span "[PERSON_NAME]" at bounding box center [99, 243] width 51 height 9
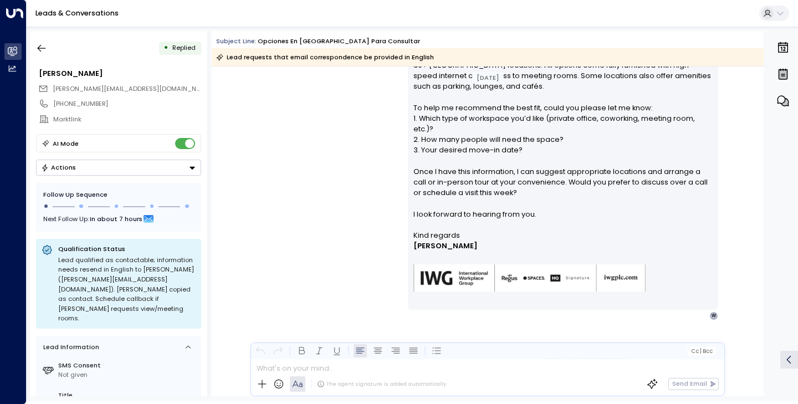
scroll to position [402, 0]
click at [49, 54] on button "button" at bounding box center [42, 48] width 20 height 20
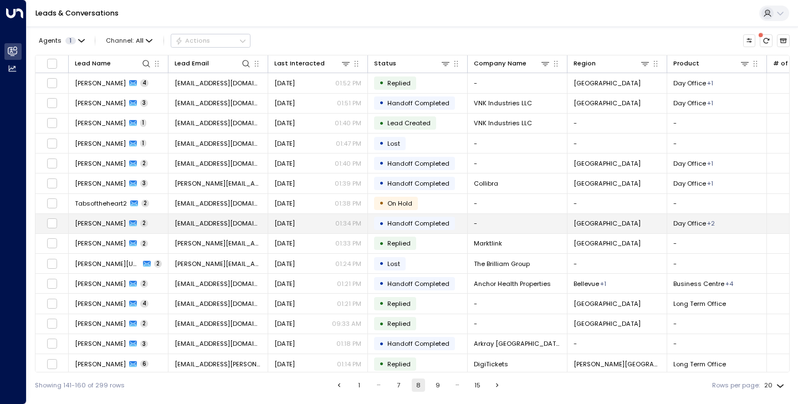
click at [109, 227] on span "[PERSON_NAME]" at bounding box center [100, 223] width 51 height 9
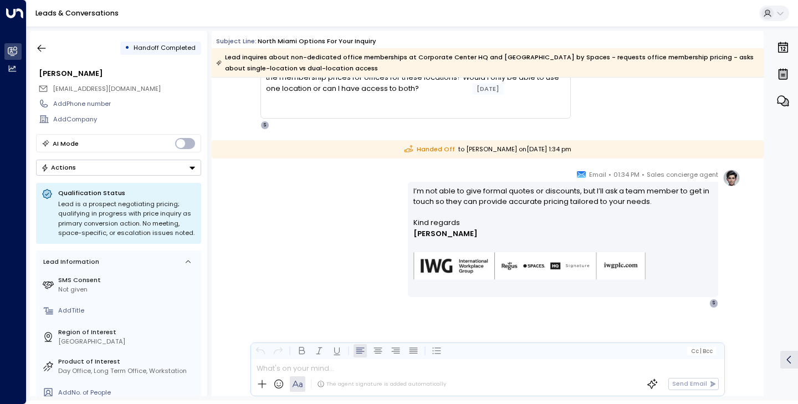
scroll to position [150, 0]
click at [43, 48] on icon "button" at bounding box center [41, 48] width 11 height 11
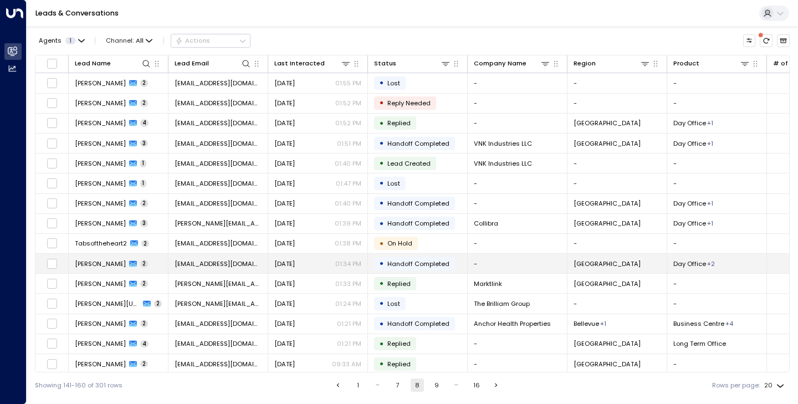
click at [91, 258] on td "[PERSON_NAME] 2" at bounding box center [119, 263] width 100 height 19
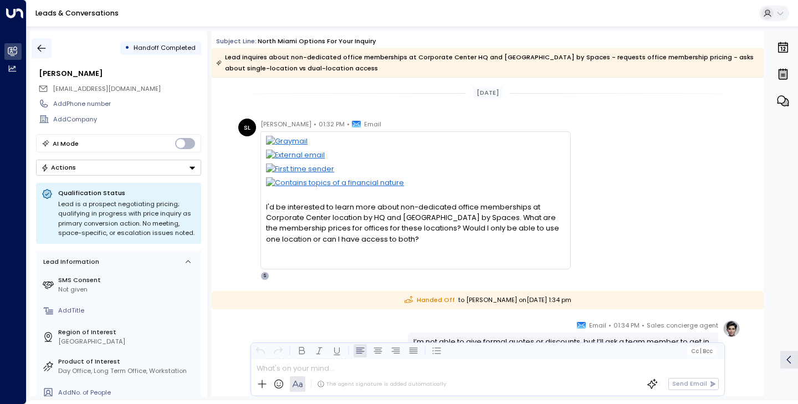
click at [44, 45] on icon "button" at bounding box center [41, 48] width 11 height 11
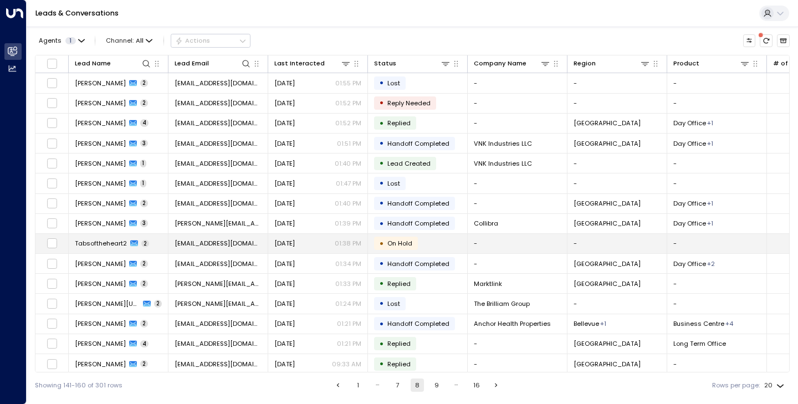
click at [99, 239] on span "Tabsoftheheart2" at bounding box center [101, 243] width 52 height 9
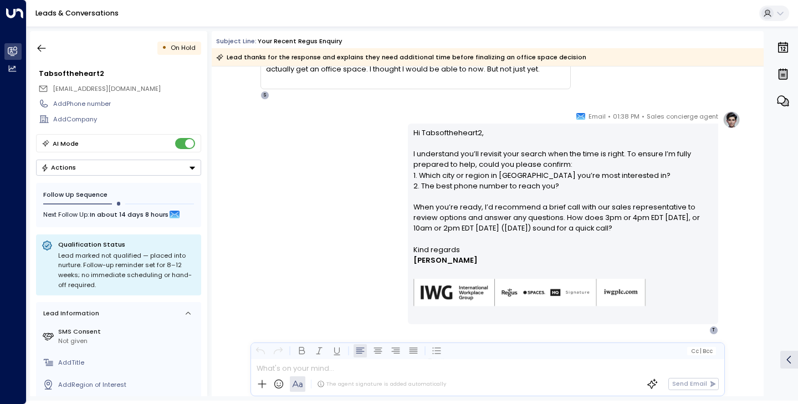
scroll to position [149, 0]
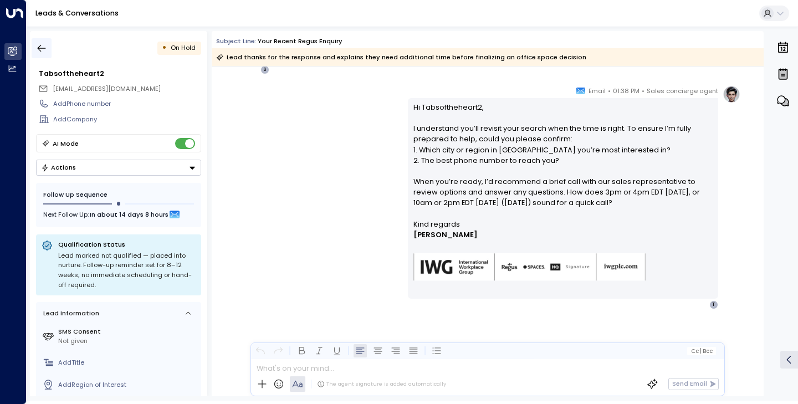
click at [43, 44] on icon "button" at bounding box center [41, 48] width 11 height 11
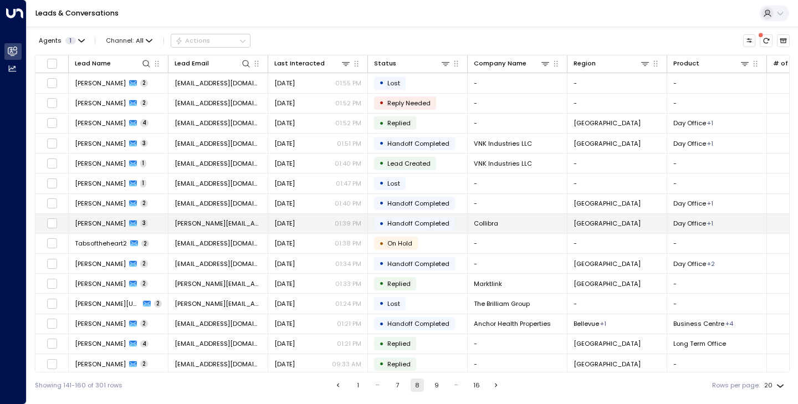
click at [97, 226] on span "[PERSON_NAME]" at bounding box center [100, 223] width 51 height 9
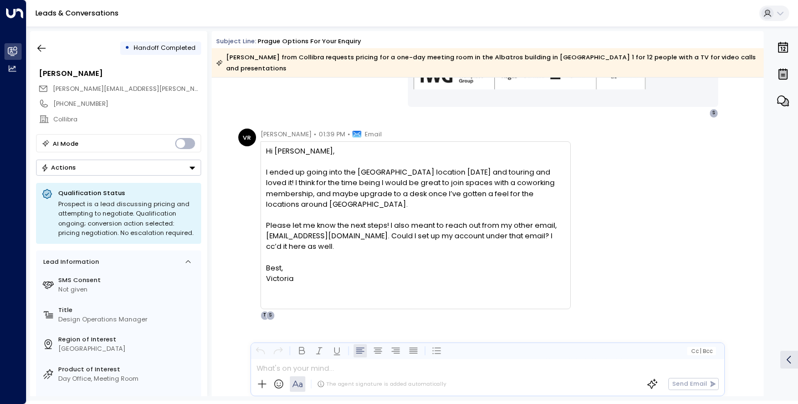
scroll to position [568, 0]
click at [46, 40] on button "button" at bounding box center [42, 48] width 20 height 20
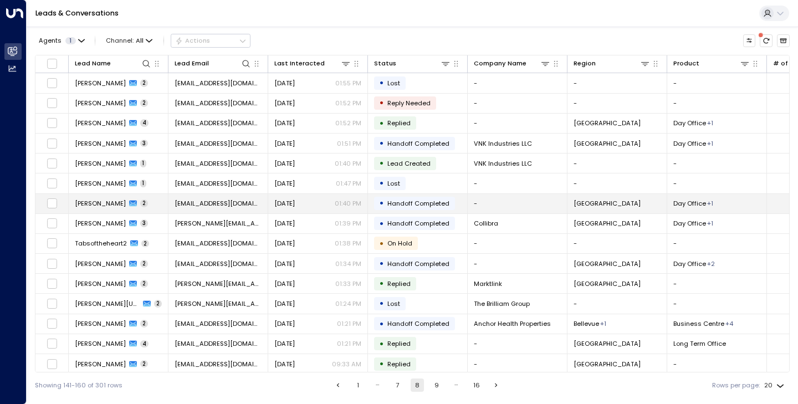
click at [101, 201] on span "[PERSON_NAME]" at bounding box center [100, 203] width 51 height 9
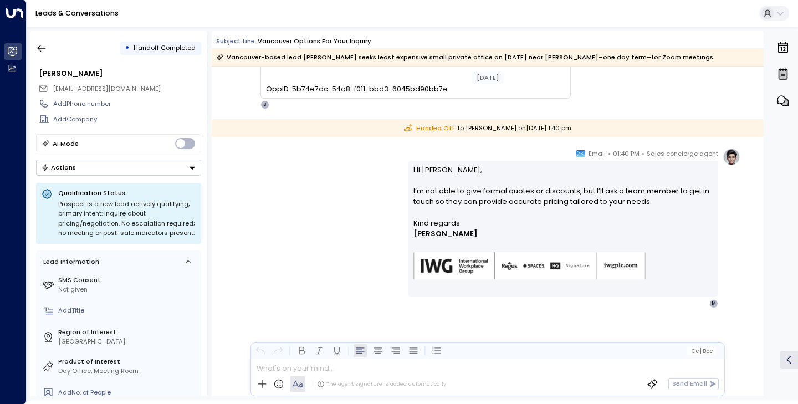
scroll to position [196, 0]
click at [41, 51] on icon "button" at bounding box center [42, 48] width 8 height 7
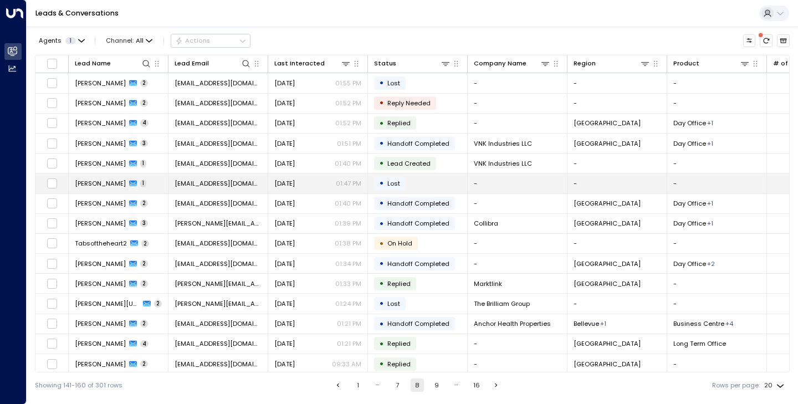
click at [95, 186] on span "[PERSON_NAME]" at bounding box center [100, 183] width 51 height 9
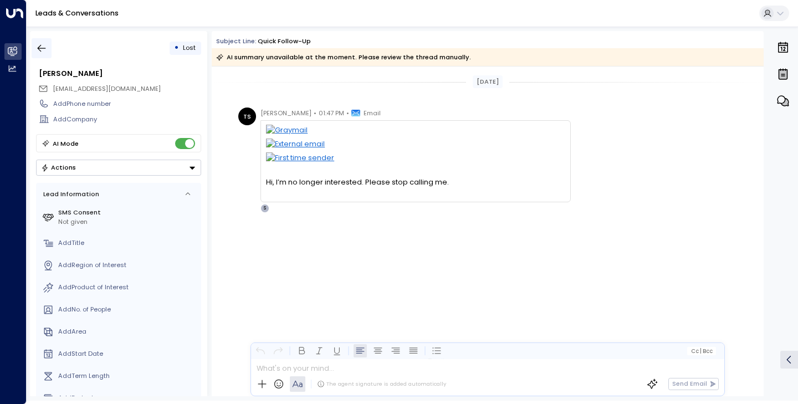
click at [35, 53] on button "button" at bounding box center [42, 48] width 20 height 20
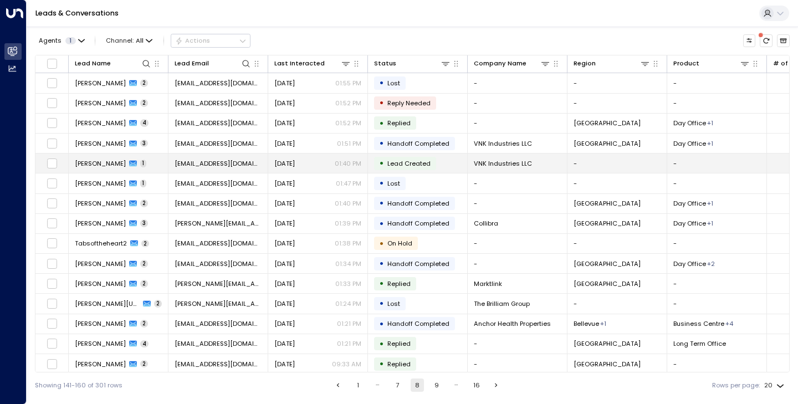
click at [95, 159] on span "[PERSON_NAME]" at bounding box center [100, 163] width 51 height 9
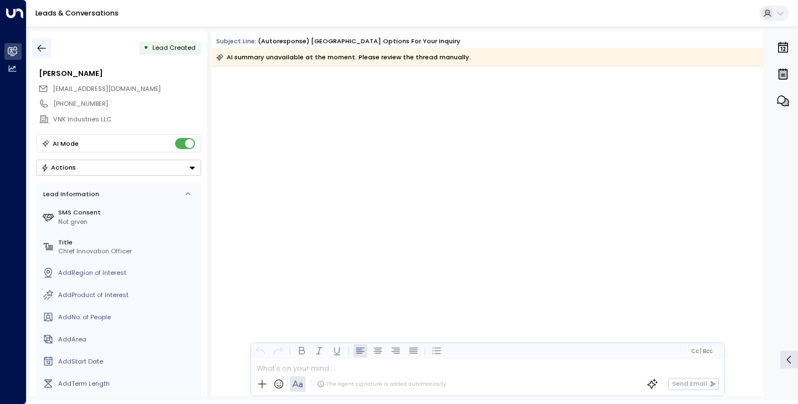
click at [40, 52] on icon "button" at bounding box center [41, 48] width 11 height 11
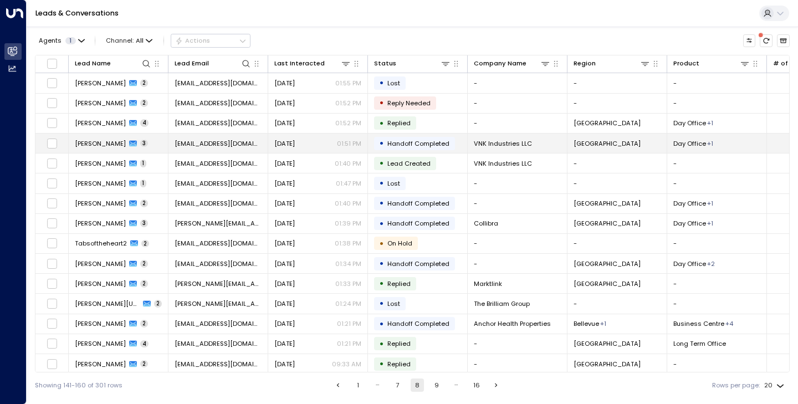
click at [119, 146] on span "[PERSON_NAME]" at bounding box center [100, 143] width 51 height 9
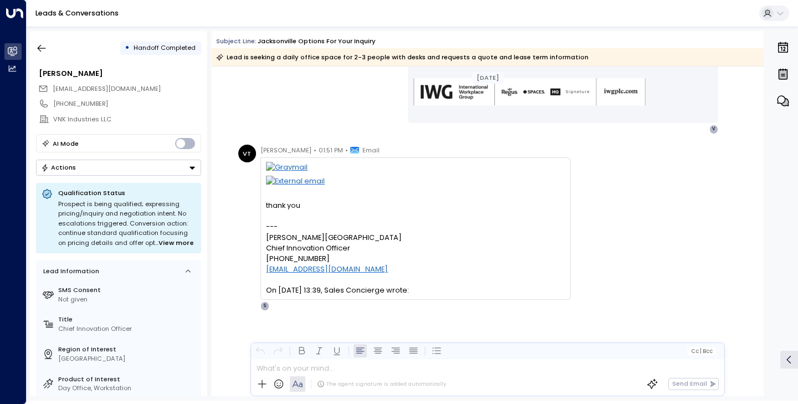
scroll to position [378, 0]
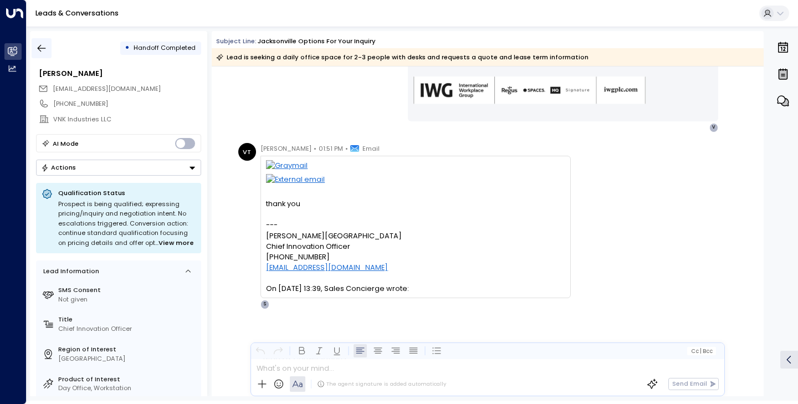
click at [45, 44] on icon "button" at bounding box center [41, 48] width 11 height 11
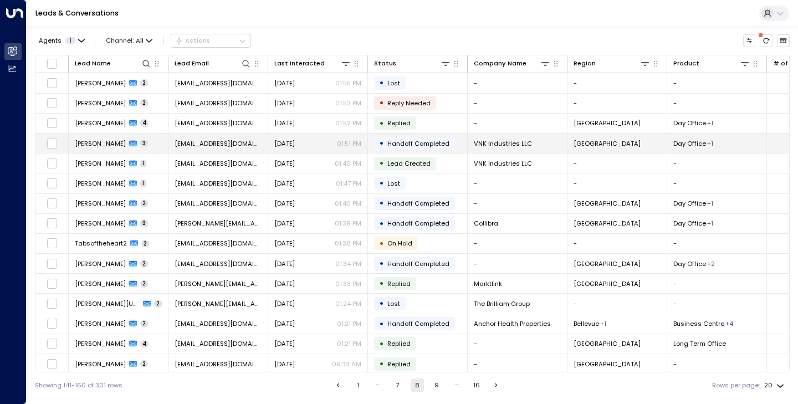
click at [95, 143] on span "[PERSON_NAME]" at bounding box center [100, 143] width 51 height 9
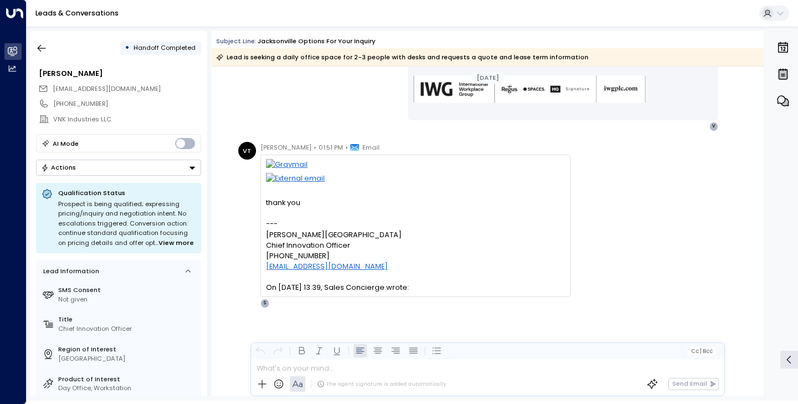
scroll to position [378, 0]
click at [52, 52] on button "button" at bounding box center [42, 48] width 20 height 20
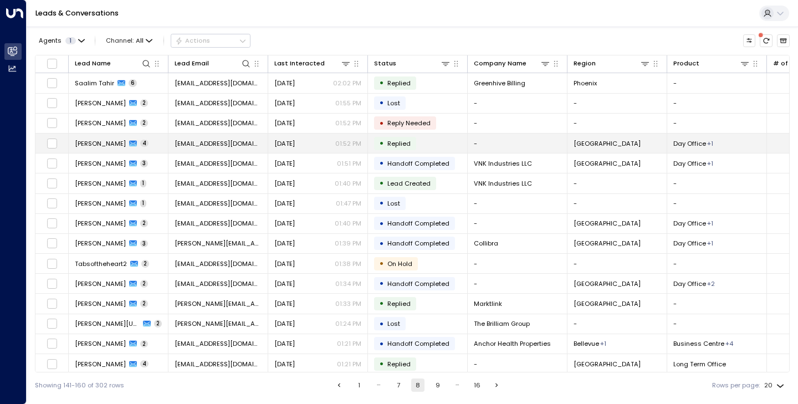
click at [107, 146] on span "[PERSON_NAME]" at bounding box center [100, 143] width 51 height 9
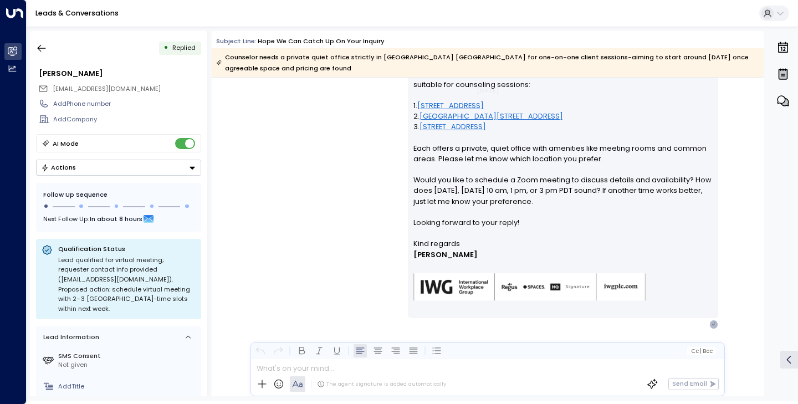
scroll to position [999, 0]
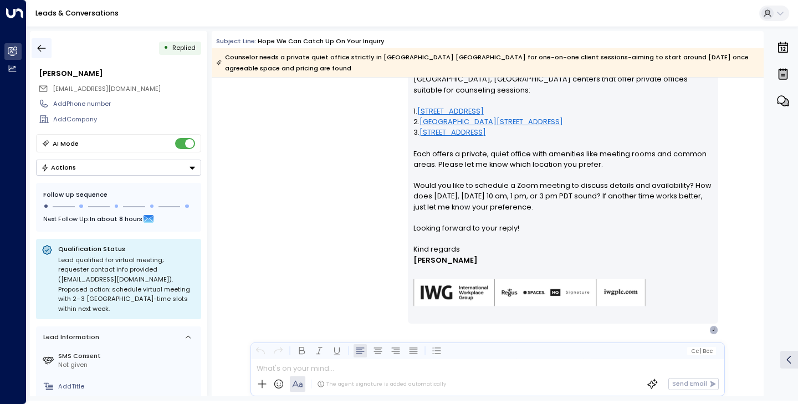
click at [42, 43] on icon "button" at bounding box center [41, 48] width 11 height 11
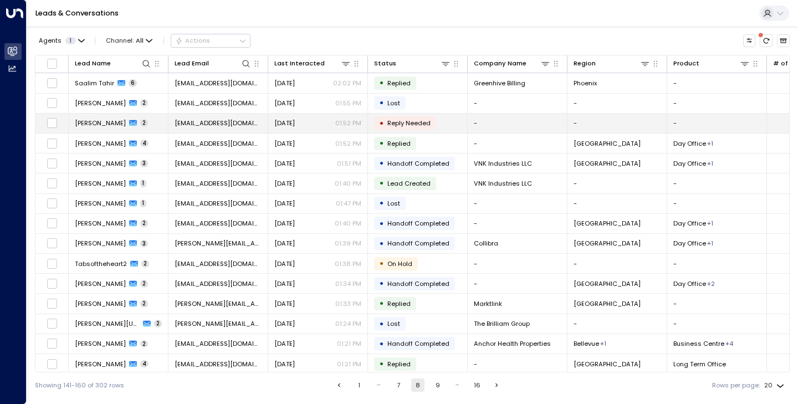
click at [92, 120] on span "[PERSON_NAME]" at bounding box center [100, 123] width 51 height 9
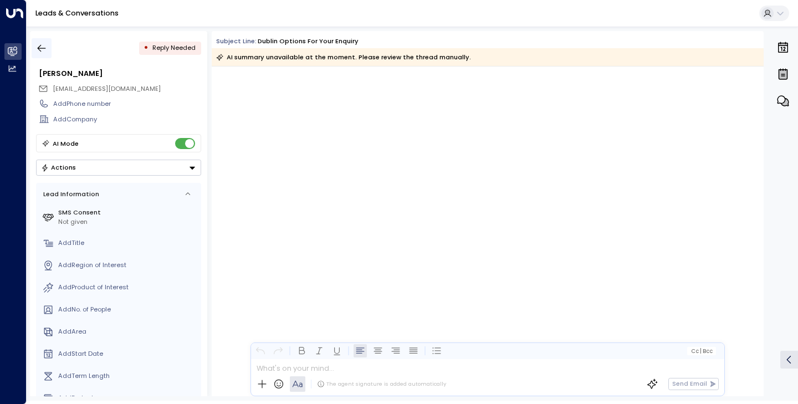
click at [42, 48] on icon "button" at bounding box center [42, 48] width 8 height 7
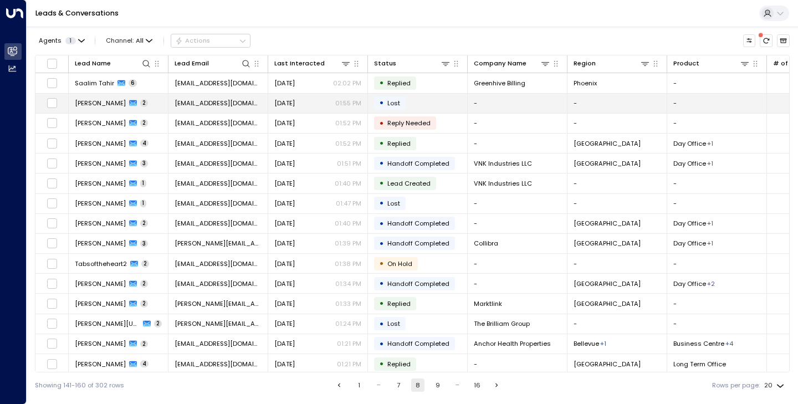
click at [119, 101] on span "[PERSON_NAME]" at bounding box center [100, 103] width 51 height 9
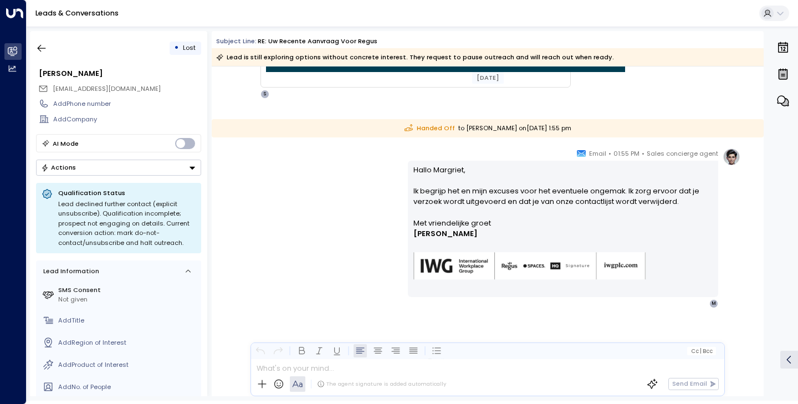
scroll to position [792, 0]
click at [42, 44] on icon "button" at bounding box center [41, 48] width 11 height 11
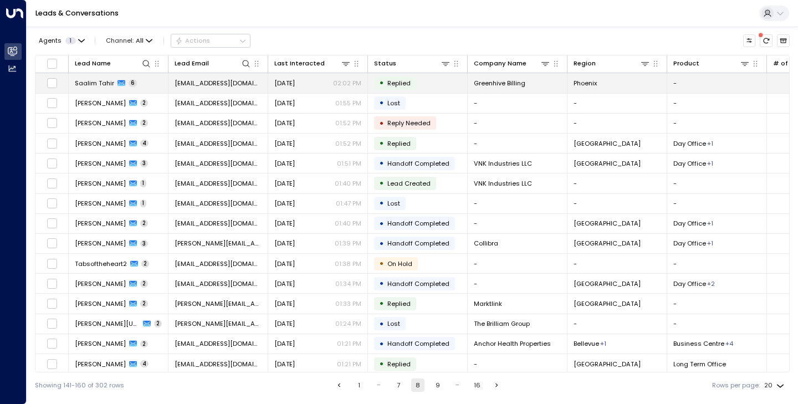
click at [102, 86] on span "Saalim Tahir" at bounding box center [94, 83] width 39 height 9
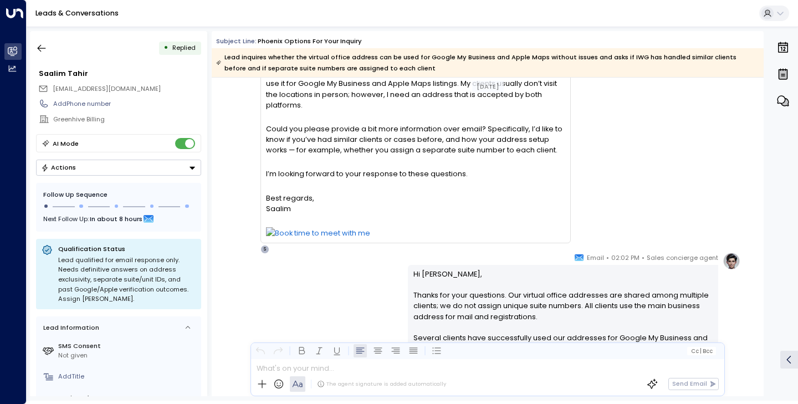
scroll to position [1070, 0]
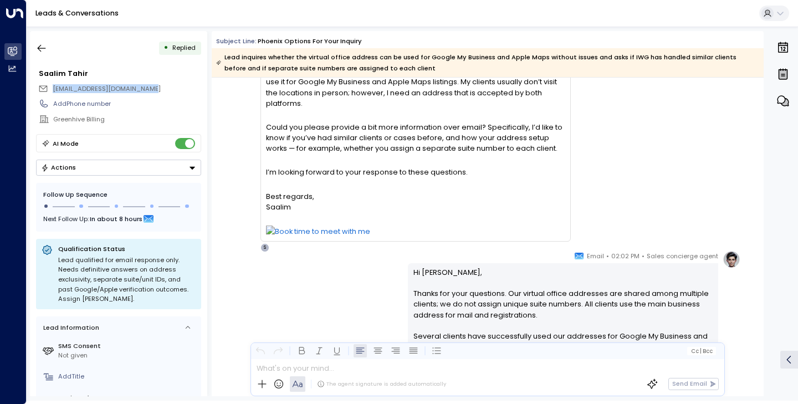
drag, startPoint x: 155, startPoint y: 88, endPoint x: 48, endPoint y: 88, distance: 107.5
click at [48, 88] on div "[EMAIL_ADDRESS][DOMAIN_NAME]" at bounding box center [119, 88] width 163 height 14
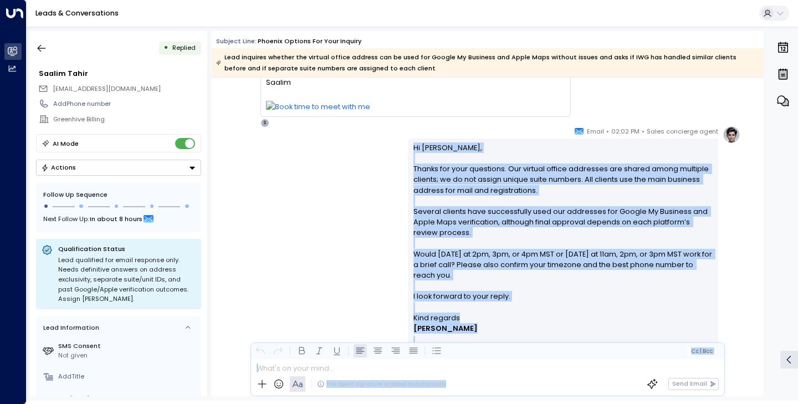
scroll to position [1195, 0]
drag, startPoint x: 412, startPoint y: 253, endPoint x: 490, endPoint y: 322, distance: 104.7
click at [490, 322] on div "Hi [PERSON_NAME], Thanks for your questions. Our virtual office addresses are s…" at bounding box center [563, 265] width 300 height 246
click at [479, 245] on p "Hi [PERSON_NAME], Thanks for your questions. Our virtual office addresses are s…" at bounding box center [563, 227] width 300 height 170
drag, startPoint x: 414, startPoint y: 148, endPoint x: 521, endPoint y: 291, distance: 178.8
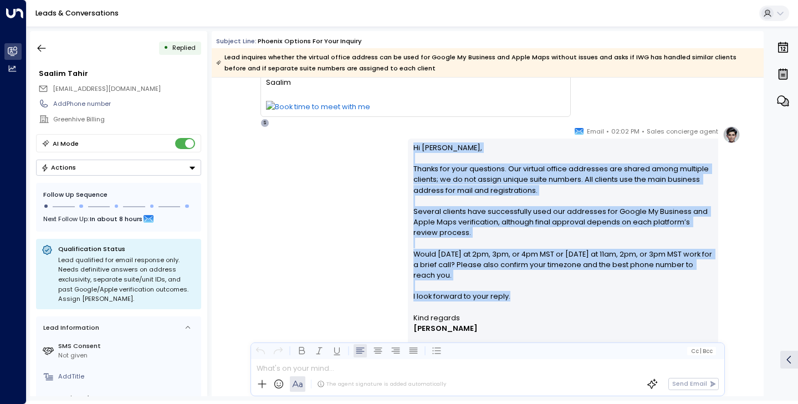
click at [521, 291] on p "Hi [PERSON_NAME], Thanks for your questions. Our virtual office addresses are s…" at bounding box center [563, 227] width 300 height 170
click at [239, 265] on div "Sales concierge agent • 02:02 PM • Email Hi [PERSON_NAME], Thanks for your ques…" at bounding box center [487, 264] width 505 height 277
drag, startPoint x: 413, startPoint y: 150, endPoint x: 517, endPoint y: 301, distance: 183.5
click at [517, 301] on p "Hi [PERSON_NAME], Thanks for your questions. Our virtual office addresses are s…" at bounding box center [563, 227] width 300 height 170
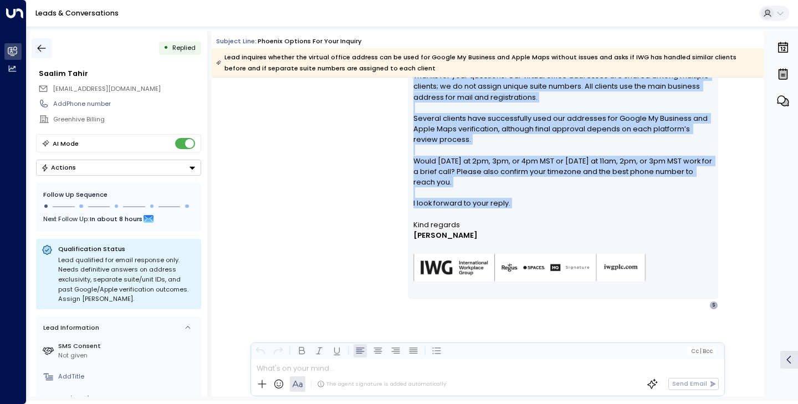
click at [37, 49] on icon "button" at bounding box center [41, 48] width 11 height 11
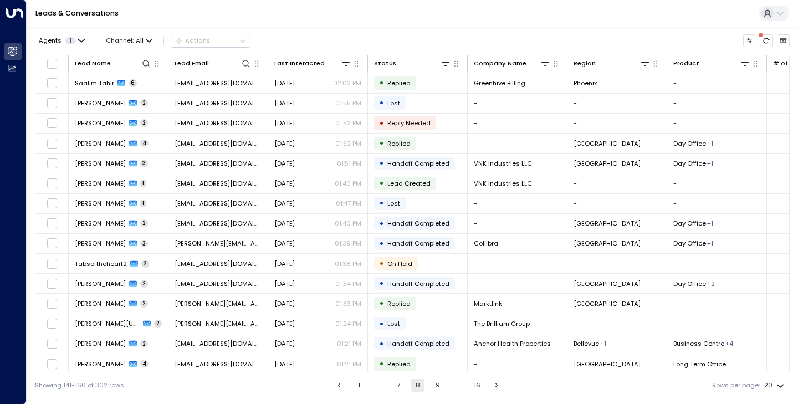
click at [401, 387] on button "7" at bounding box center [398, 384] width 13 height 13
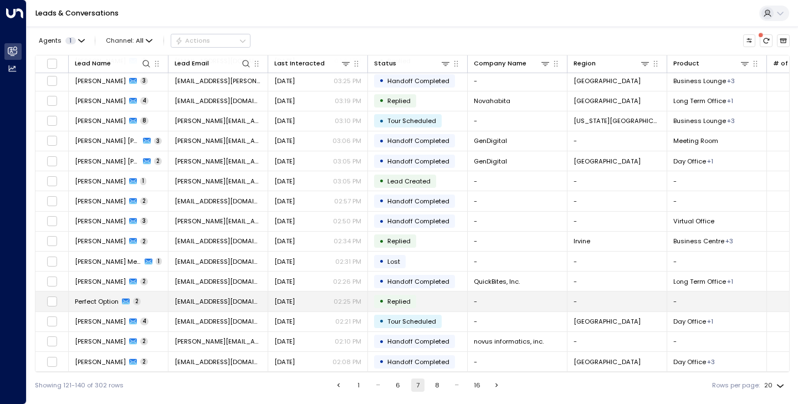
scroll to position [105, 0]
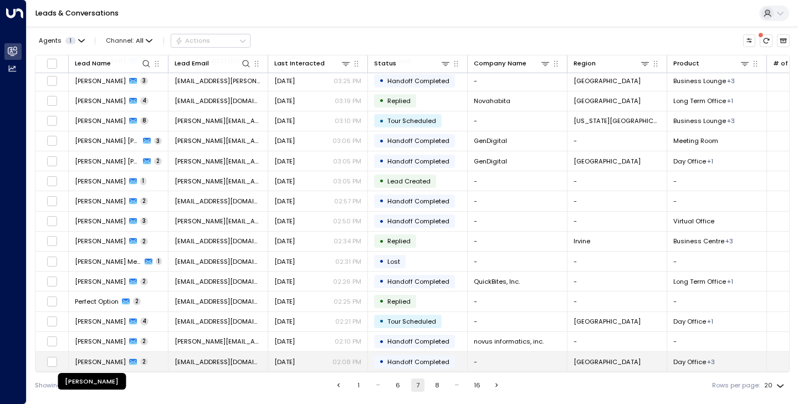
click at [109, 357] on span "[PERSON_NAME]" at bounding box center [100, 361] width 51 height 9
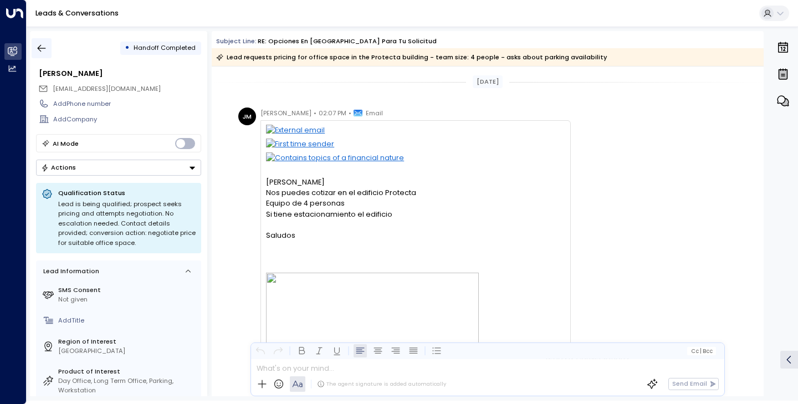
click at [43, 52] on icon "button" at bounding box center [41, 48] width 11 height 11
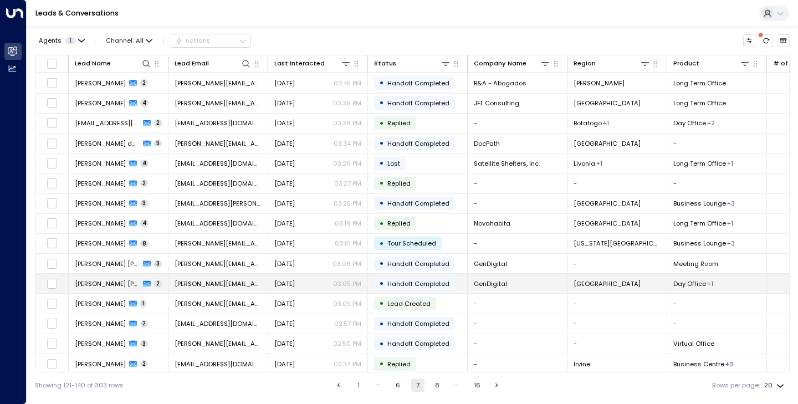
scroll to position [105, 0]
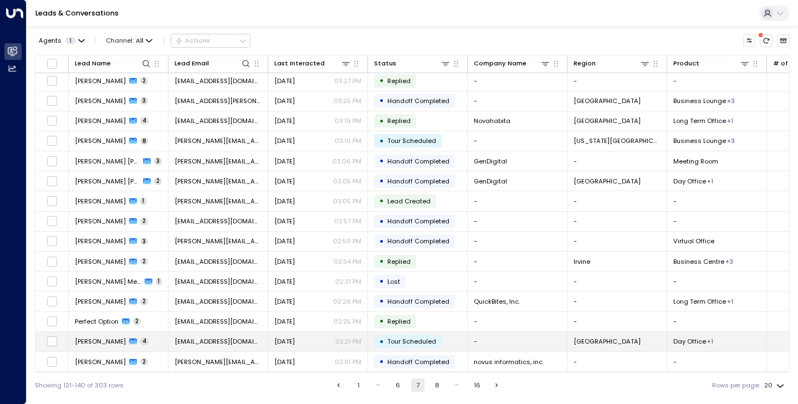
click at [106, 341] on span "[PERSON_NAME]" at bounding box center [100, 341] width 51 height 9
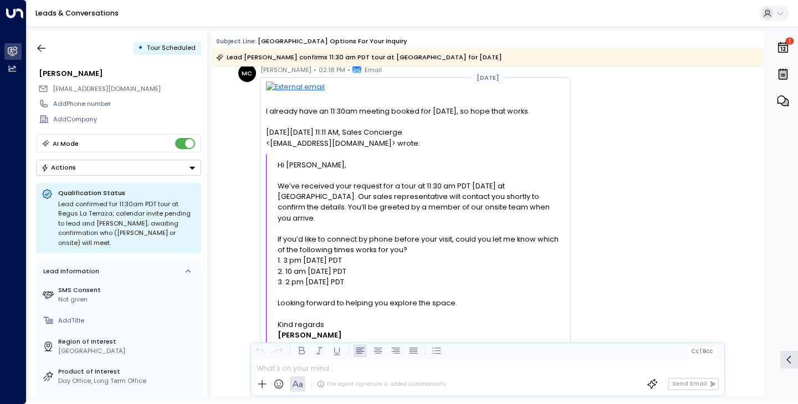
scroll to position [5661, 0]
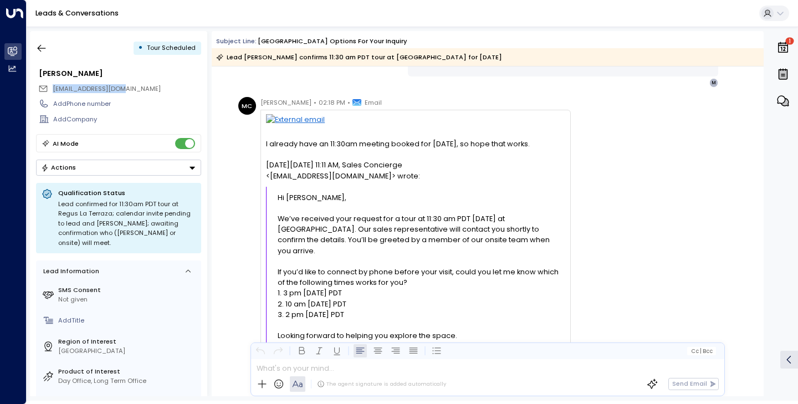
drag, startPoint x: 52, startPoint y: 89, endPoint x: 136, endPoint y: 86, distance: 83.7
click at [135, 86] on div "[EMAIL_ADDRESS][DOMAIN_NAME]" at bounding box center [119, 88] width 163 height 14
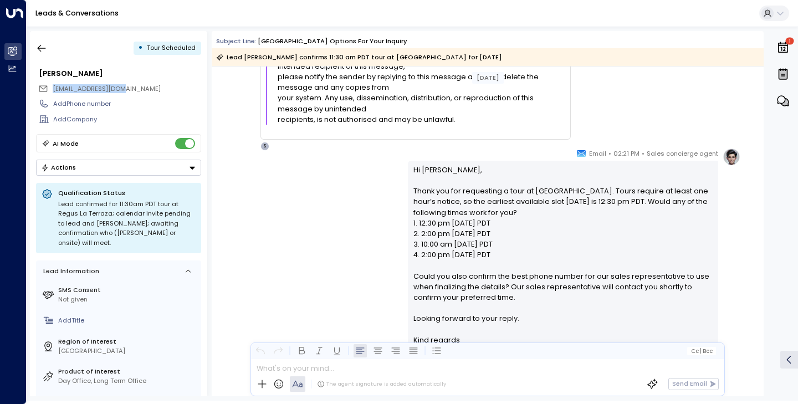
scroll to position [6098, 0]
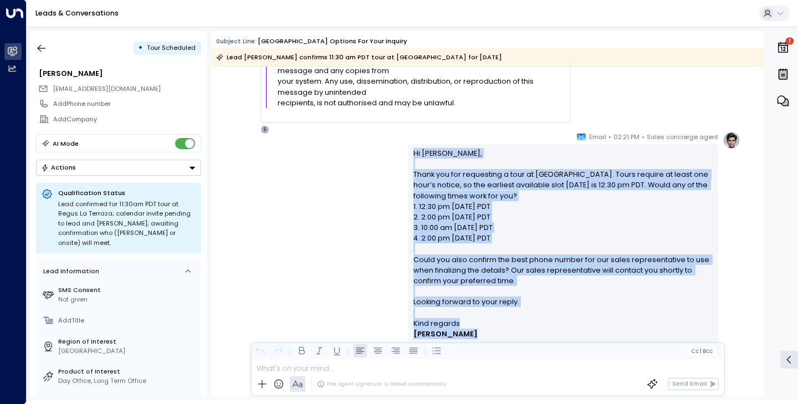
drag, startPoint x: 414, startPoint y: 150, endPoint x: 472, endPoint y: 333, distance: 192.3
click at [472, 333] on div "Hi [PERSON_NAME], Thank you for requesting a tour at [GEOGRAPHIC_DATA]. Tours r…" at bounding box center [563, 271] width 300 height 246
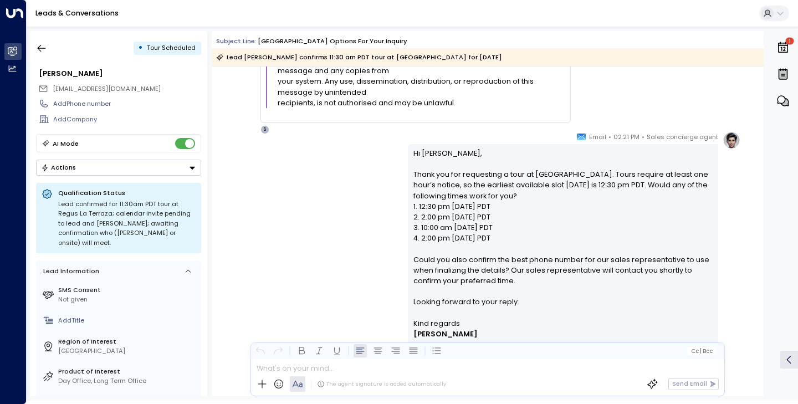
click at [463, 290] on p "Hi [PERSON_NAME], Thank you for requesting a tour at [GEOGRAPHIC_DATA]. Tours r…" at bounding box center [563, 233] width 300 height 170
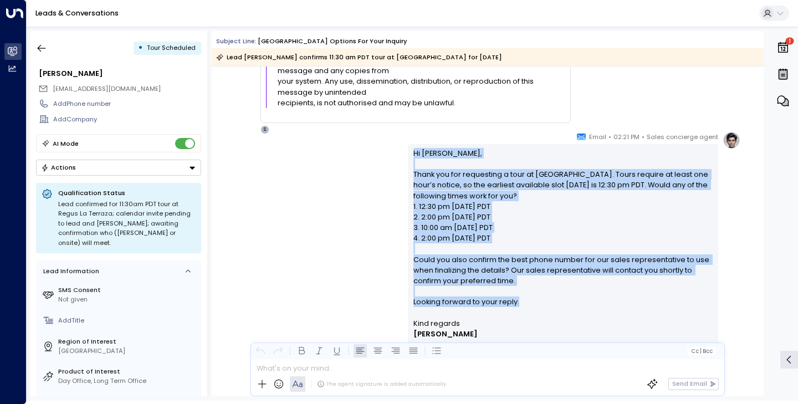
drag, startPoint x: 412, startPoint y: 153, endPoint x: 528, endPoint y: 304, distance: 190.8
click at [528, 304] on p "Hi [PERSON_NAME], Thank you for requesting a tour at [GEOGRAPHIC_DATA]. Tours r…" at bounding box center [563, 233] width 300 height 170
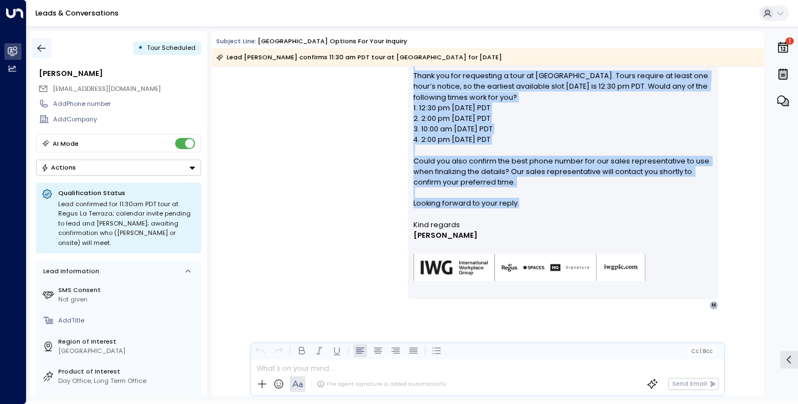
click at [43, 47] on icon "button" at bounding box center [41, 48] width 11 height 11
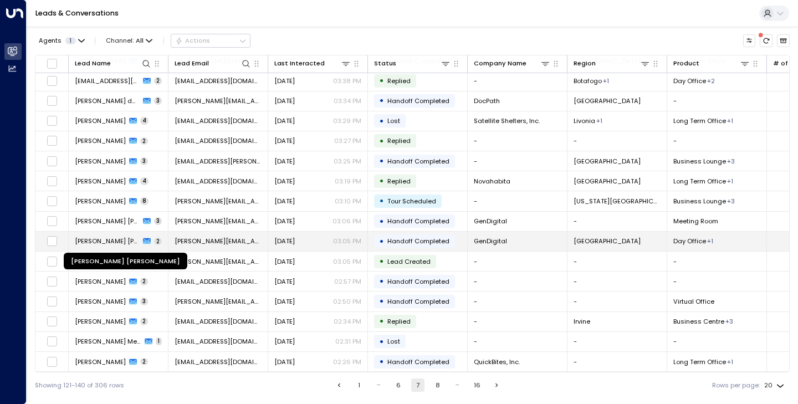
scroll to position [105, 0]
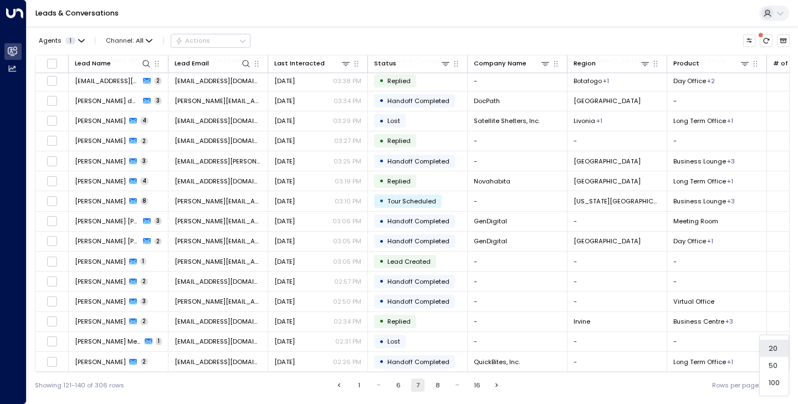
click at [784, 386] on body "Overview Leads & Conversations Leads & Conversations Analytics Analytics Leads …" at bounding box center [399, 199] width 798 height 398
click at [777, 369] on li "50" at bounding box center [773, 365] width 29 height 17
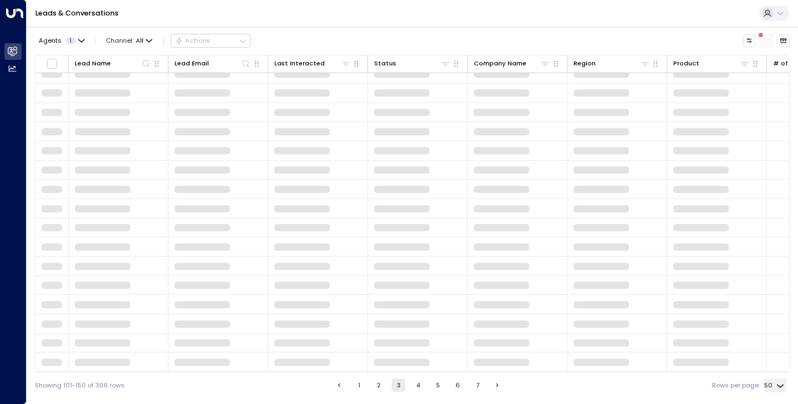
type input "**"
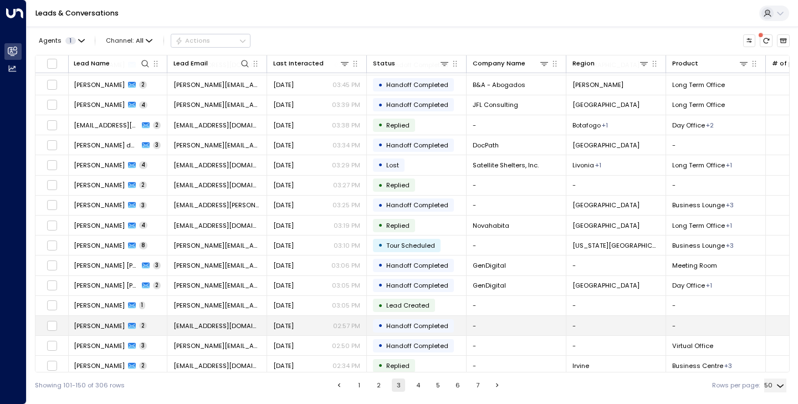
scroll to position [459, 2]
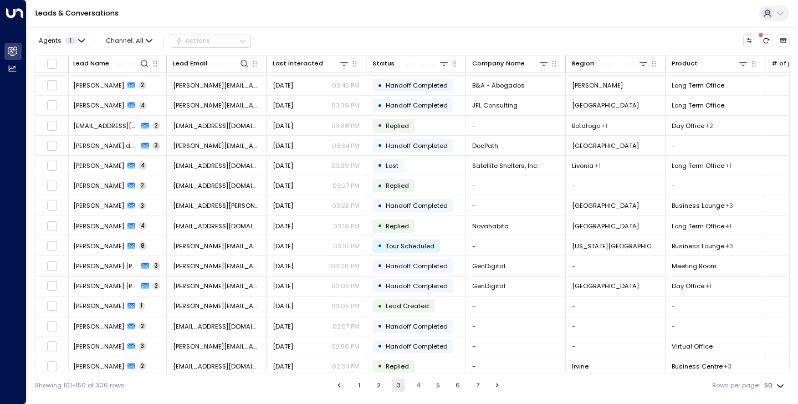
click at [412, 388] on button "4" at bounding box center [418, 384] width 13 height 13
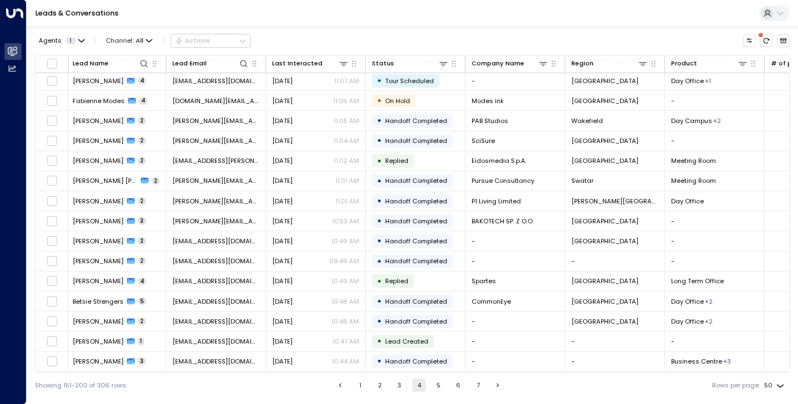
scroll to position [706, 2]
click at [399, 383] on button "3" at bounding box center [399, 384] width 13 height 13
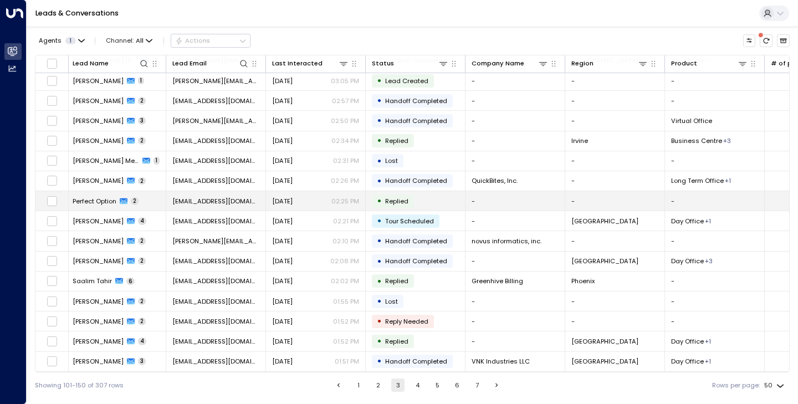
scroll to position [633, 2]
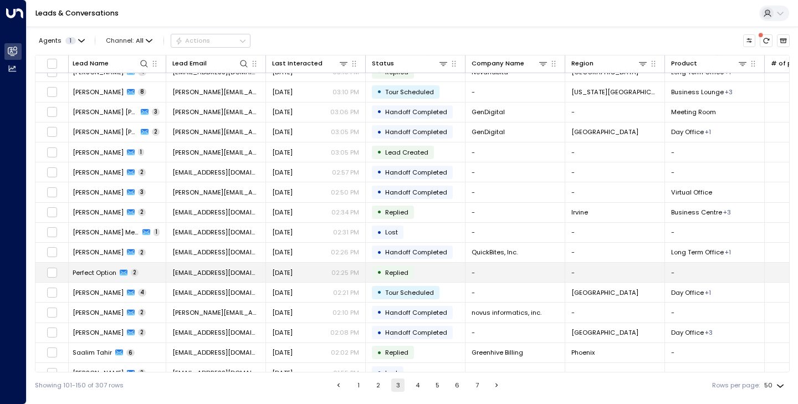
click at [101, 271] on span "Perfect Option" at bounding box center [95, 272] width 44 height 9
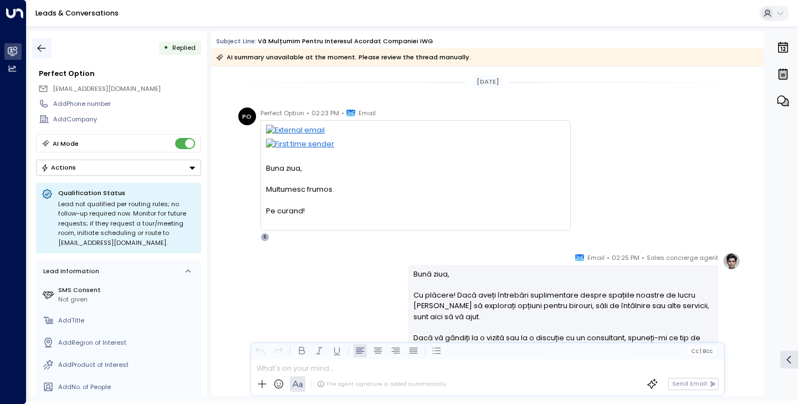
click at [49, 49] on button "button" at bounding box center [42, 48] width 20 height 20
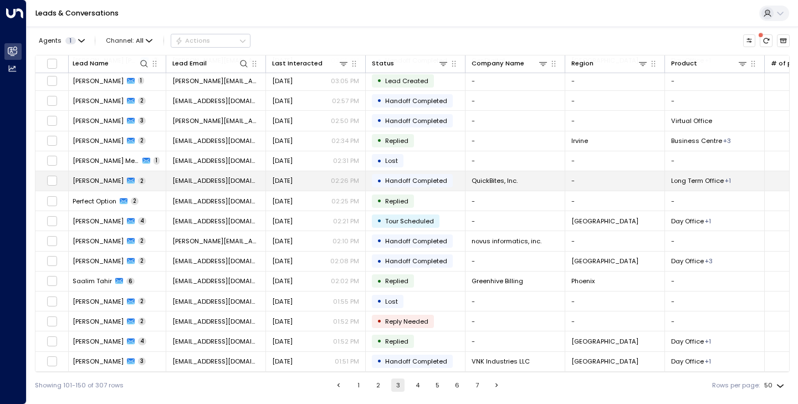
scroll to position [706, 2]
click at [95, 183] on td "[PERSON_NAME] 2" at bounding box center [116, 180] width 100 height 19
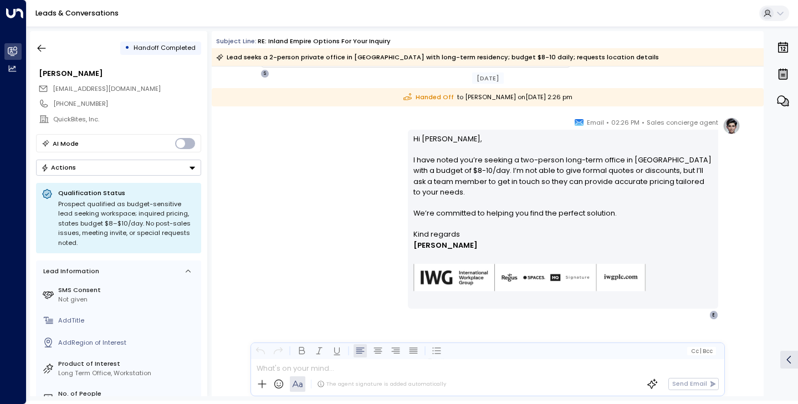
scroll to position [241, 0]
click at [40, 49] on icon "button" at bounding box center [41, 48] width 11 height 11
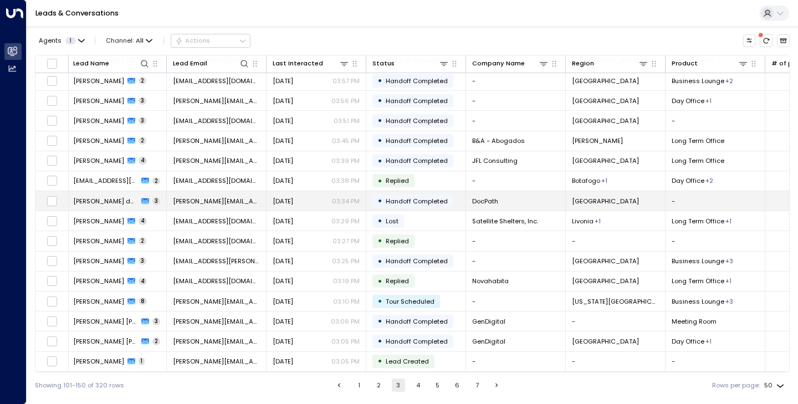
scroll to position [706, 0]
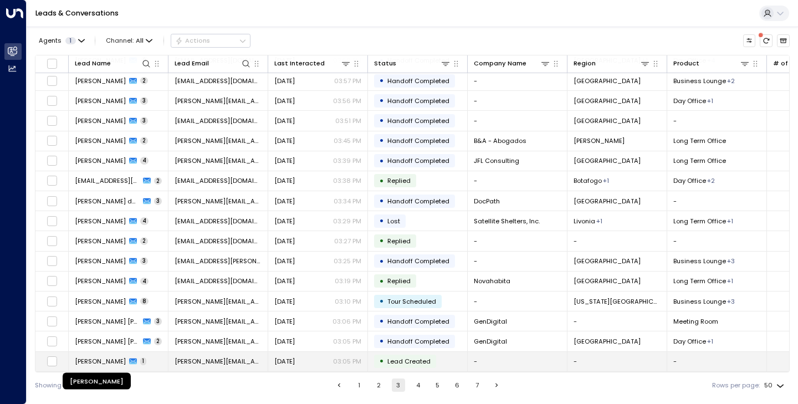
click at [98, 357] on span "[PERSON_NAME]" at bounding box center [100, 361] width 51 height 9
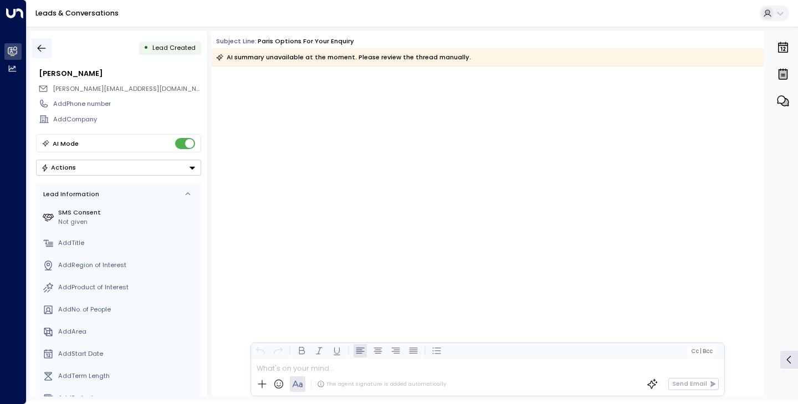
click at [40, 47] on icon "button" at bounding box center [41, 48] width 11 height 11
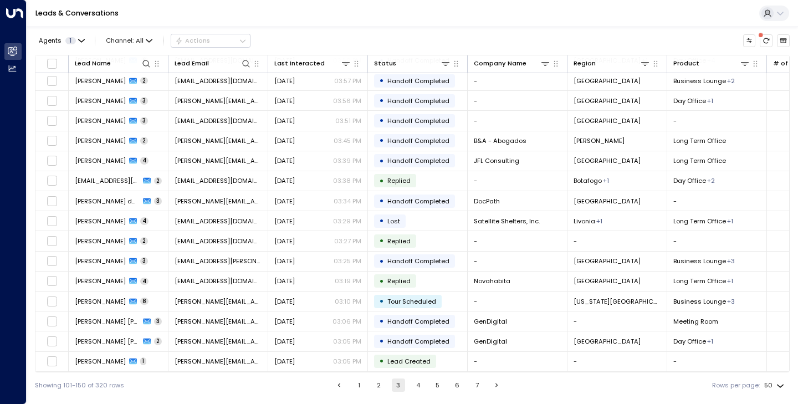
scroll to position [706, 0]
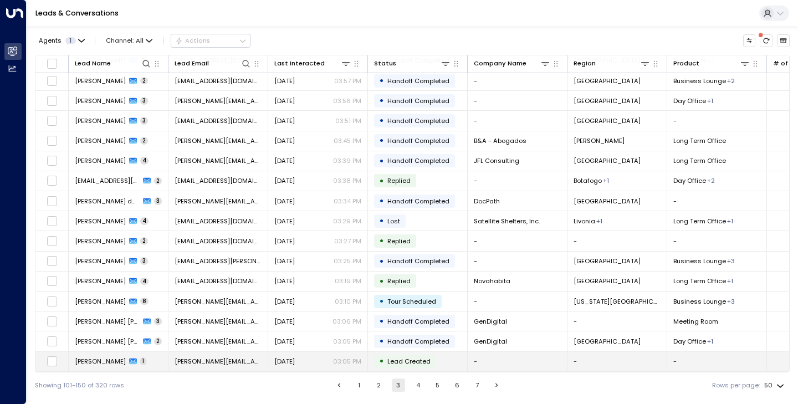
click at [135, 364] on td "[PERSON_NAME] 1" at bounding box center [119, 361] width 100 height 19
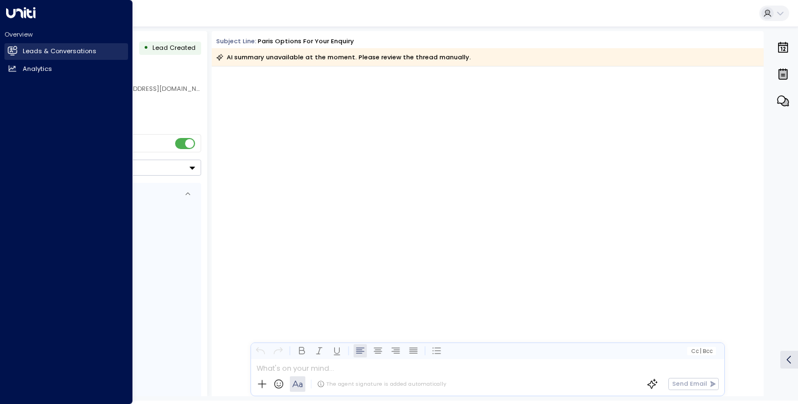
click at [42, 45] on link "Leads & Conversations Leads & Conversations" at bounding box center [66, 51] width 124 height 17
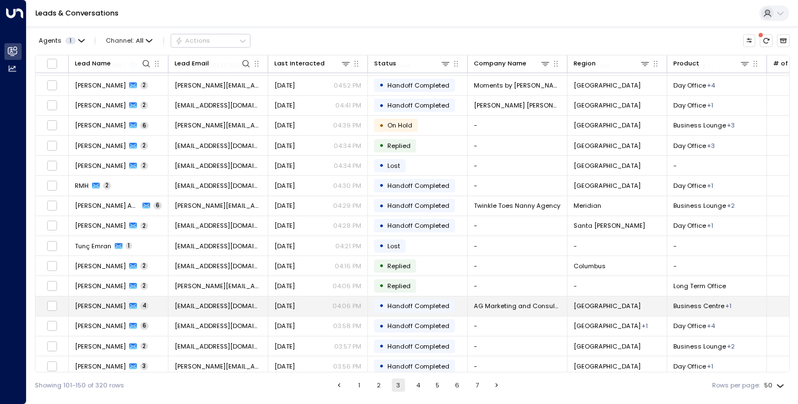
scroll to position [440, 0]
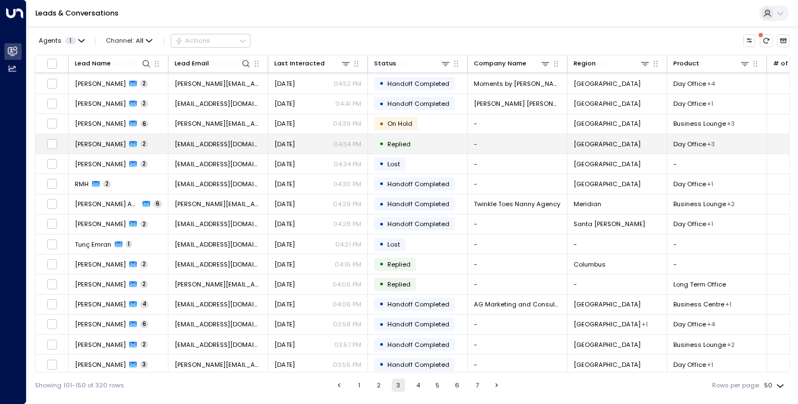
click at [102, 145] on span "[PERSON_NAME]" at bounding box center [100, 144] width 51 height 9
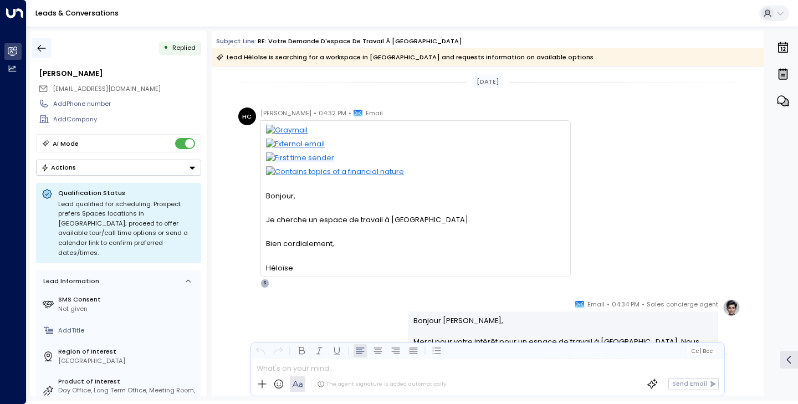
click at [45, 50] on icon "button" at bounding box center [41, 48] width 11 height 11
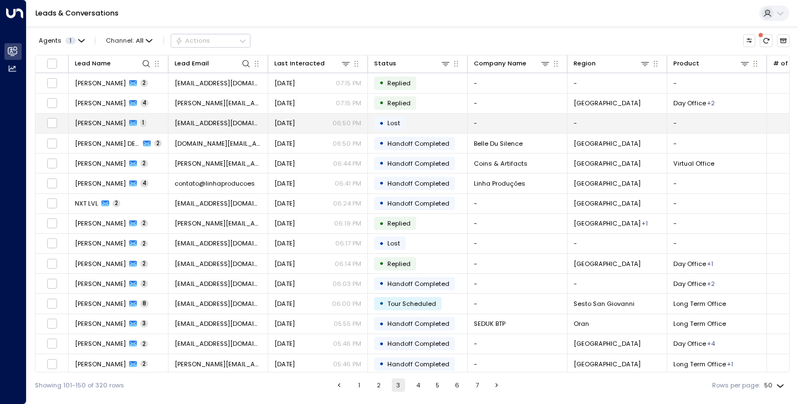
click at [103, 119] on span "[PERSON_NAME]" at bounding box center [100, 123] width 51 height 9
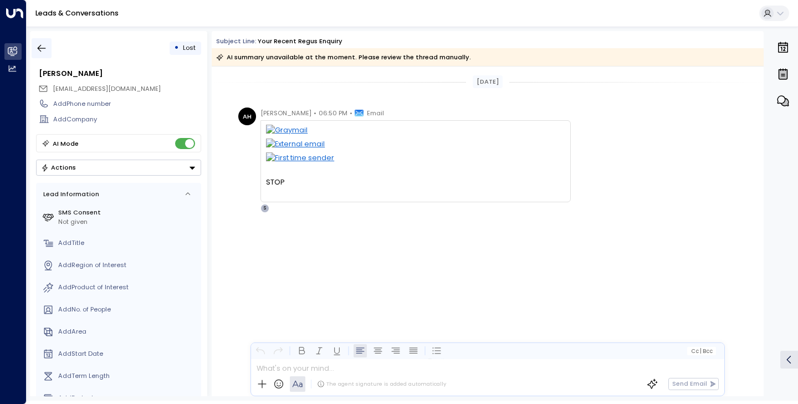
click at [40, 48] on icon "button" at bounding box center [42, 48] width 8 height 7
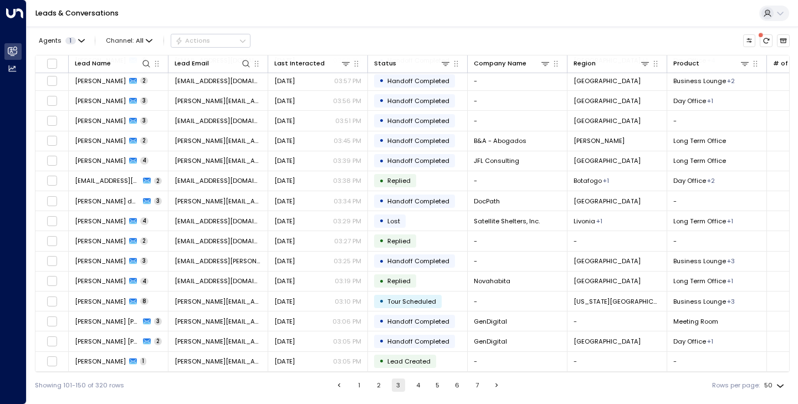
scroll to position [706, 0]
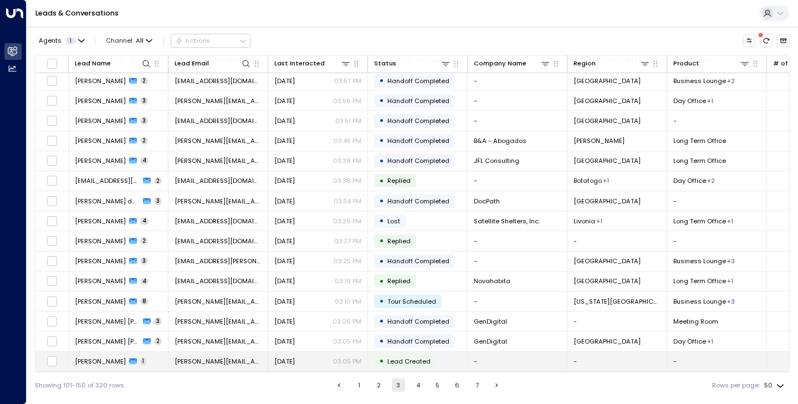
click at [119, 366] on td "[PERSON_NAME] 1" at bounding box center [119, 361] width 100 height 19
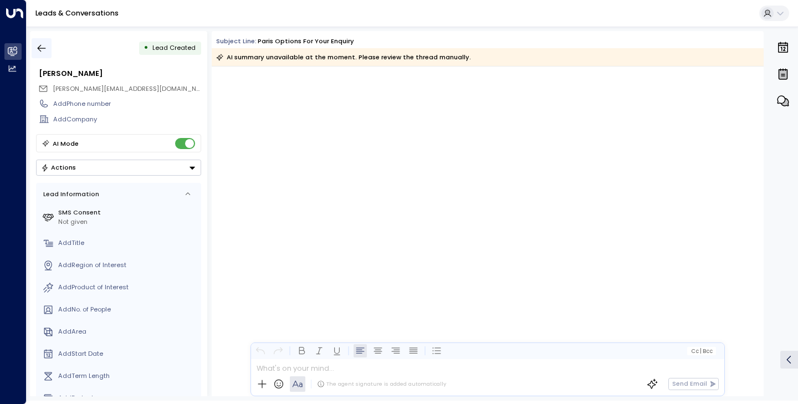
click at [47, 49] on icon "button" at bounding box center [41, 48] width 11 height 11
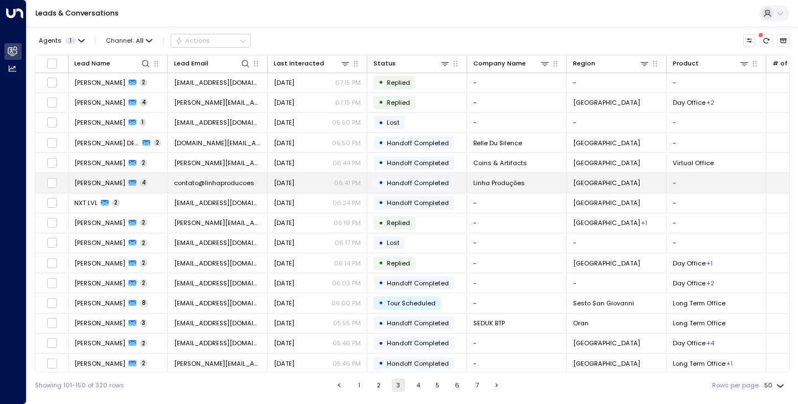
scroll to position [12, 1]
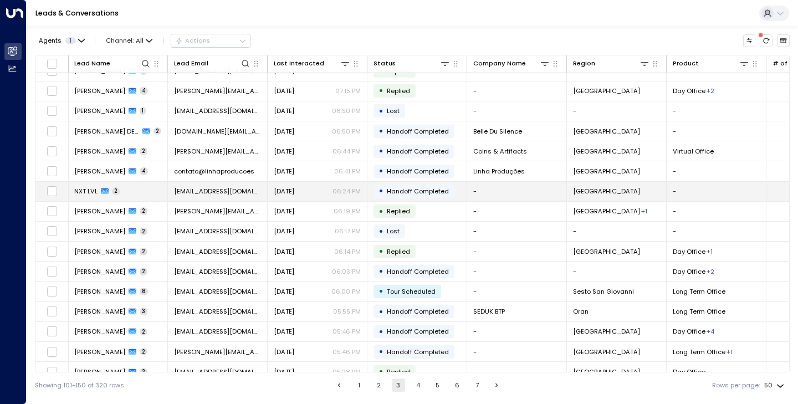
click at [85, 191] on span "NXT LVL" at bounding box center [85, 191] width 23 height 9
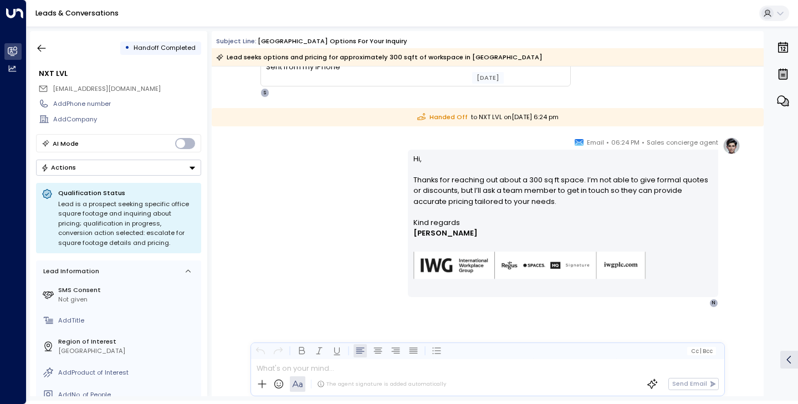
scroll to position [160, 0]
click at [45, 48] on icon "button" at bounding box center [41, 48] width 11 height 11
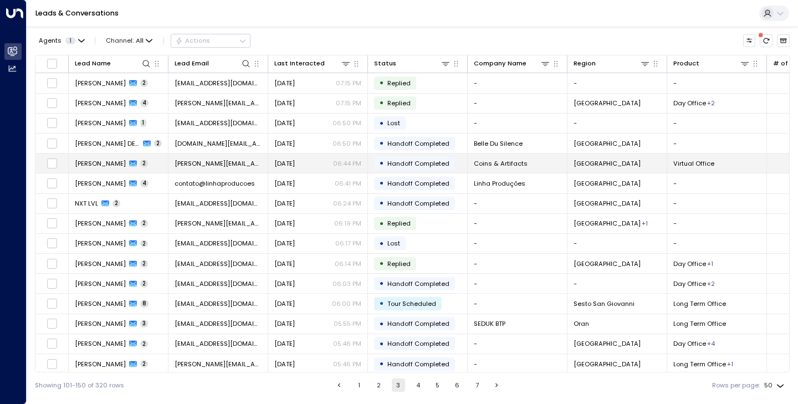
click at [107, 163] on span "[PERSON_NAME]" at bounding box center [100, 163] width 51 height 9
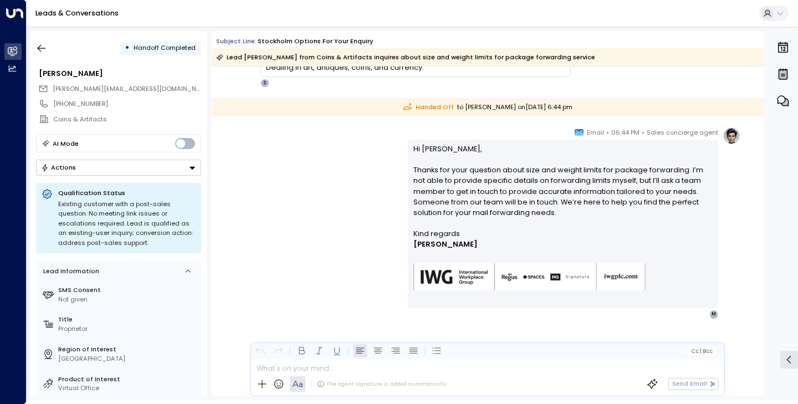
scroll to position [239, 0]
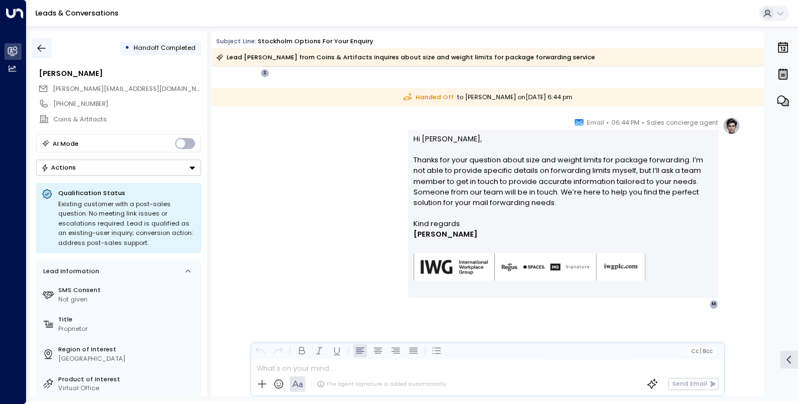
click at [44, 48] on icon "button" at bounding box center [42, 48] width 8 height 7
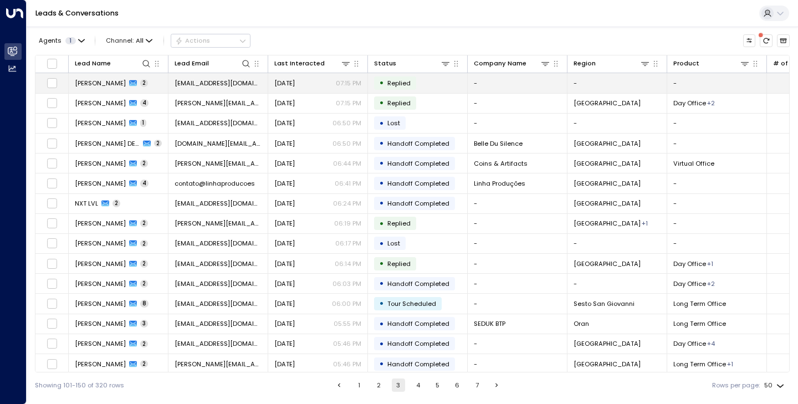
click at [104, 86] on span "[PERSON_NAME]" at bounding box center [100, 83] width 51 height 9
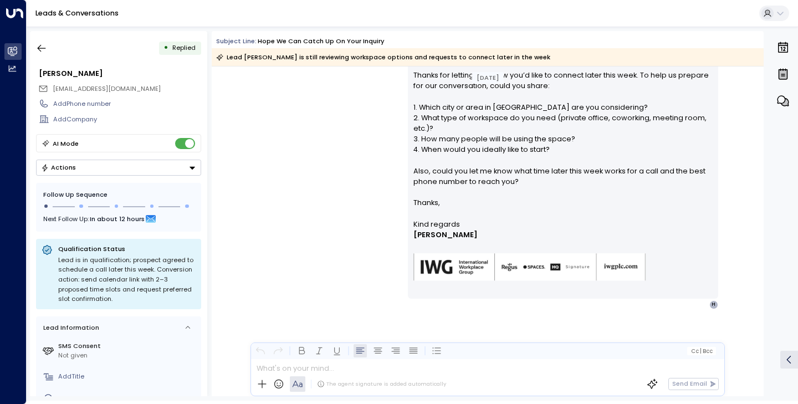
scroll to position [254, 0]
click at [44, 44] on icon "button" at bounding box center [41, 48] width 11 height 11
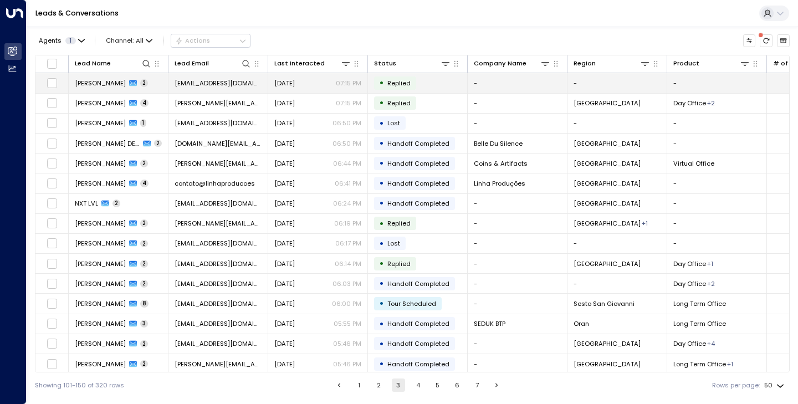
click at [101, 88] on td "[PERSON_NAME] 2" at bounding box center [119, 82] width 100 height 19
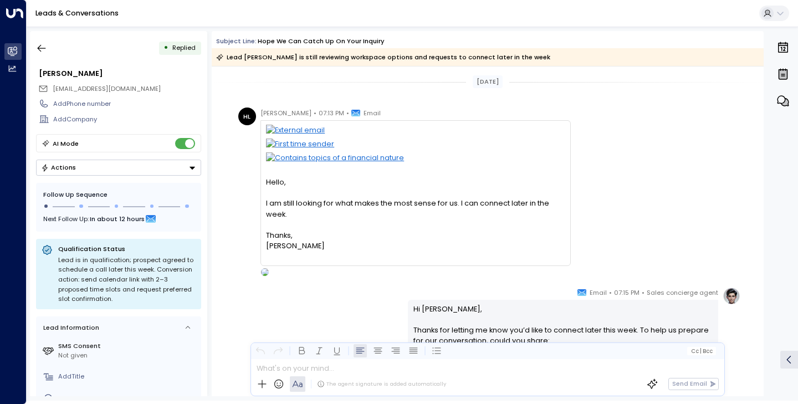
scroll to position [254, 0]
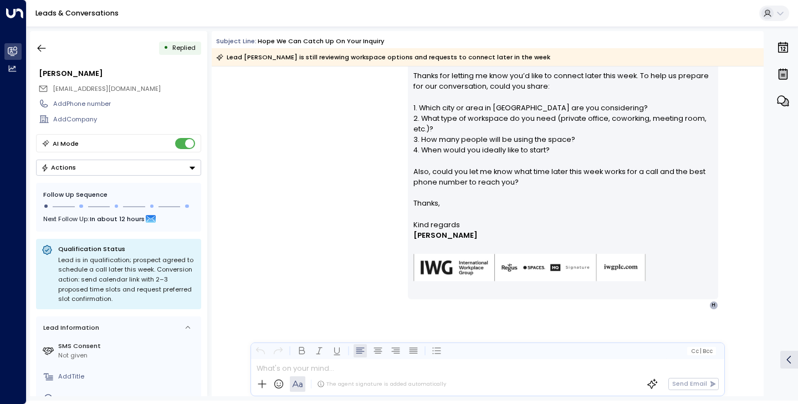
drag, startPoint x: 42, startPoint y: 40, endPoint x: 513, endPoint y: 6, distance: 472.6
click at [42, 40] on button "button" at bounding box center [42, 48] width 20 height 20
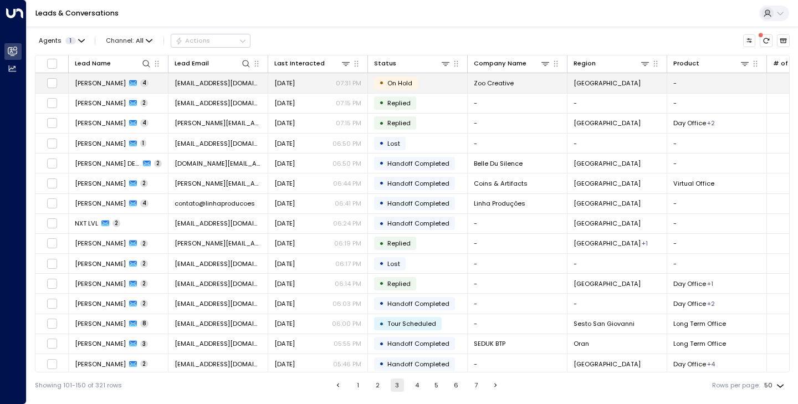
click at [100, 85] on span "[PERSON_NAME]" at bounding box center [100, 83] width 51 height 9
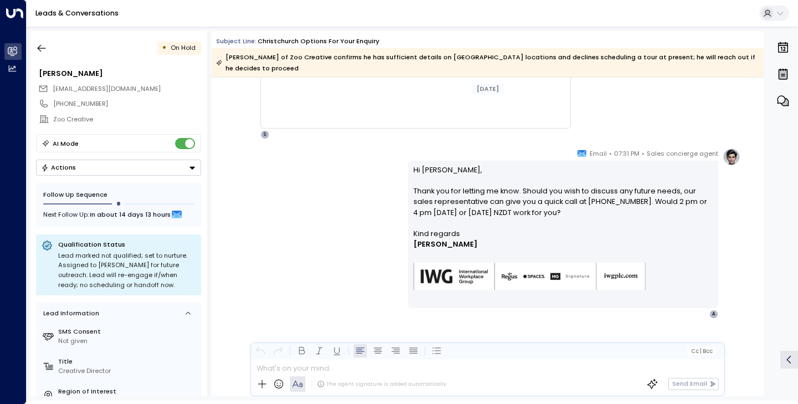
scroll to position [954, 0]
click at [46, 43] on icon "button" at bounding box center [41, 48] width 11 height 11
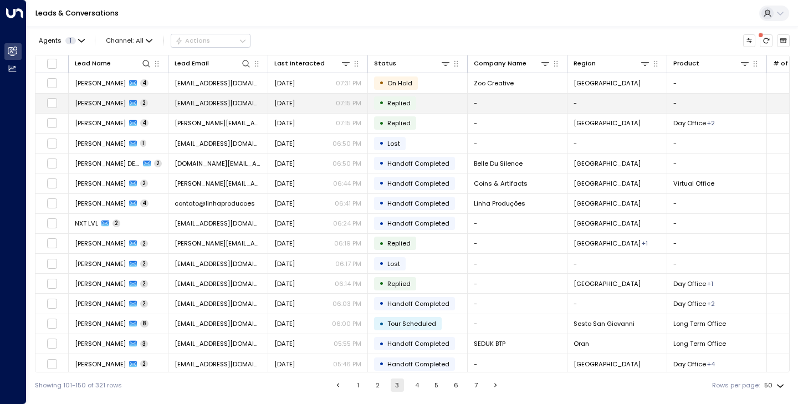
click at [86, 101] on span "[PERSON_NAME]" at bounding box center [100, 103] width 51 height 9
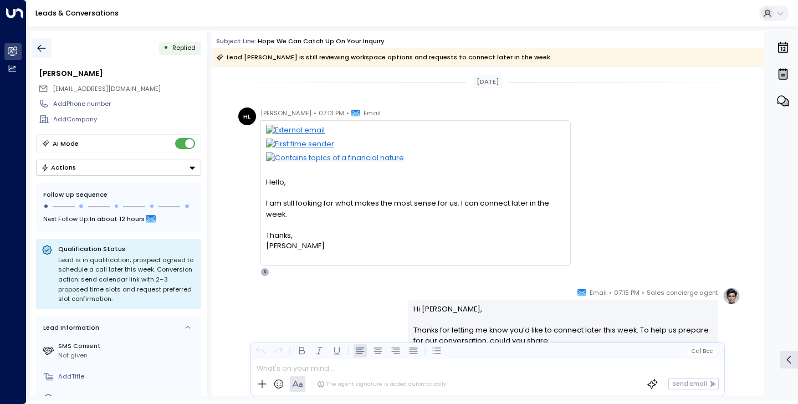
click at [46, 43] on icon "button" at bounding box center [41, 48] width 11 height 11
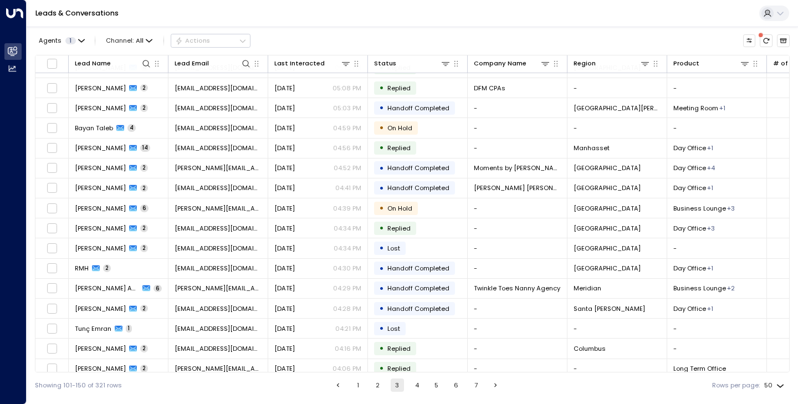
scroll to position [376, 0]
click at [384, 385] on ul "1 2 3 4 5 6 7" at bounding box center [417, 384] width 172 height 13
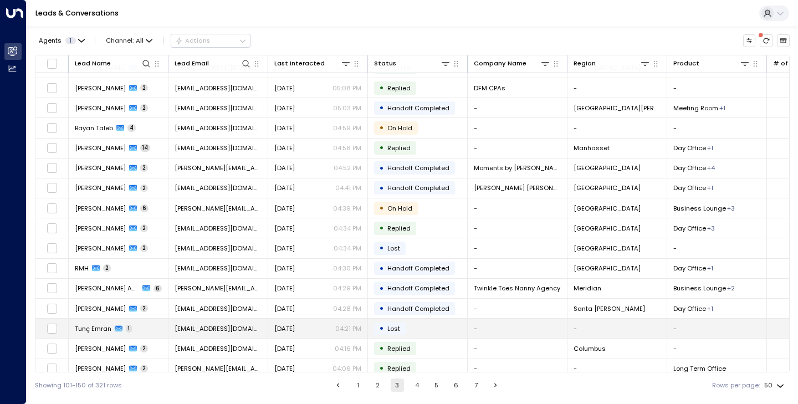
click at [96, 328] on span "Tunç Emran" at bounding box center [93, 328] width 37 height 9
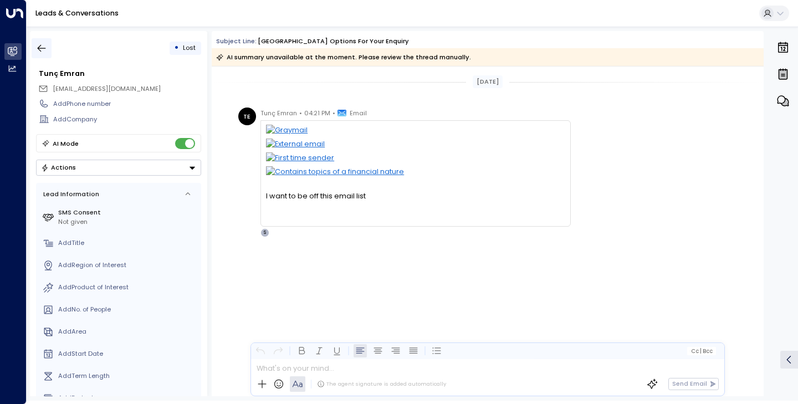
click at [41, 43] on icon "button" at bounding box center [41, 48] width 11 height 11
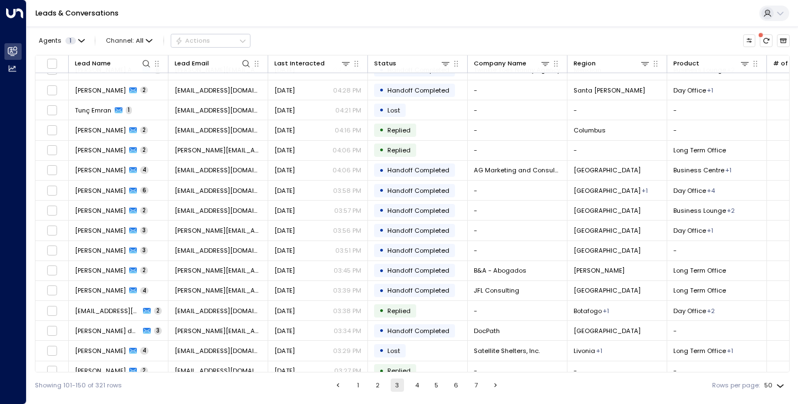
scroll to position [608, 0]
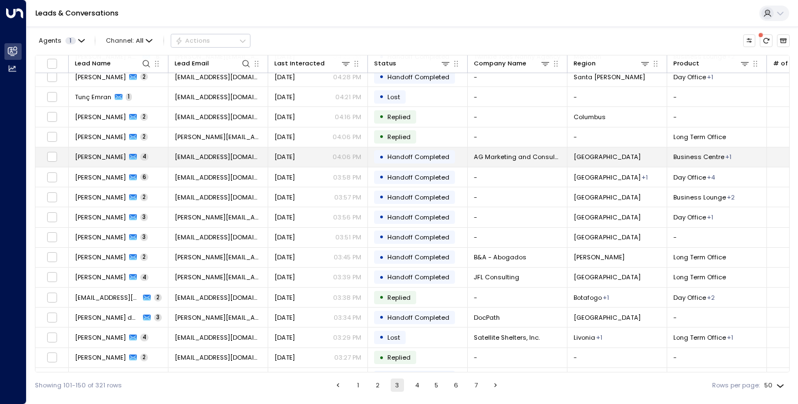
click at [103, 156] on span "[PERSON_NAME]" at bounding box center [100, 156] width 51 height 9
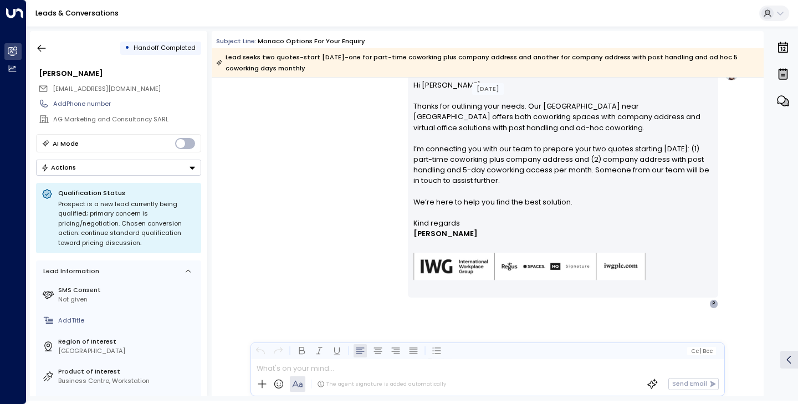
scroll to position [876, 0]
click at [42, 48] on icon "button" at bounding box center [41, 48] width 11 height 11
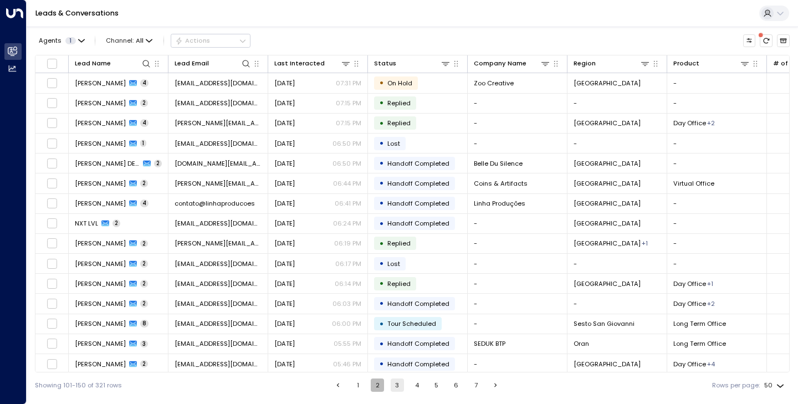
click at [372, 381] on button "2" at bounding box center [377, 384] width 13 height 13
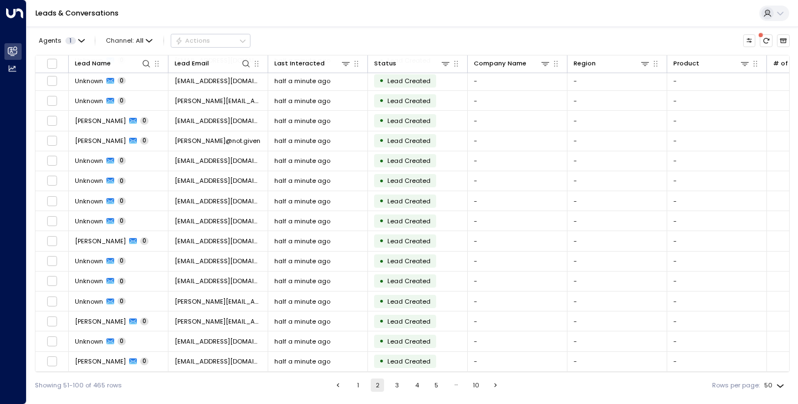
scroll to position [706, 0]
click at [357, 387] on button "1" at bounding box center [357, 384] width 13 height 13
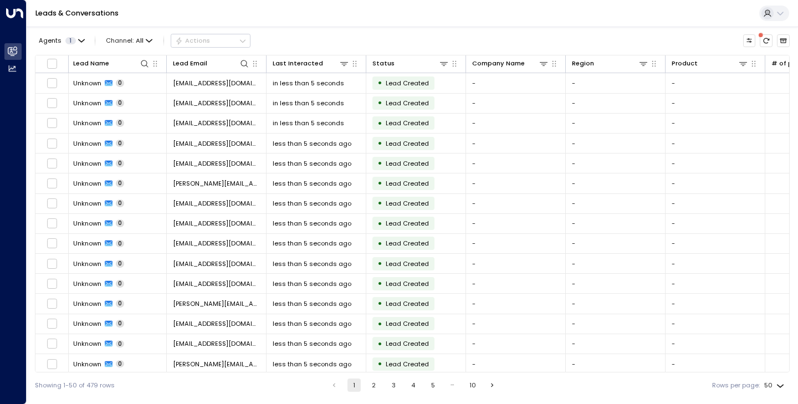
scroll to position [0, 2]
click at [368, 387] on button "2" at bounding box center [373, 384] width 13 height 13
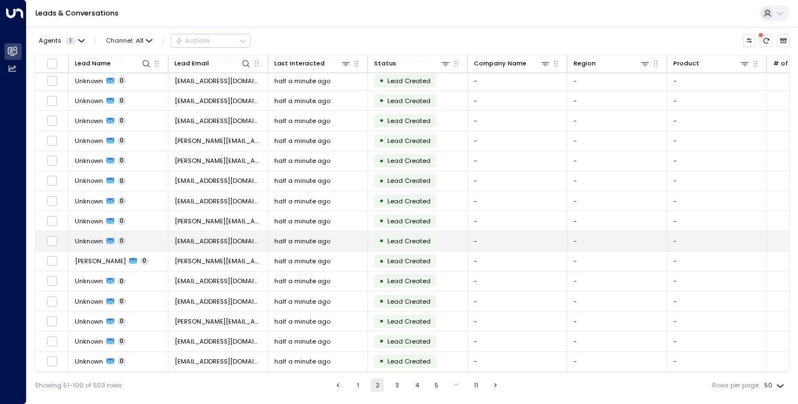
scroll to position [706, 0]
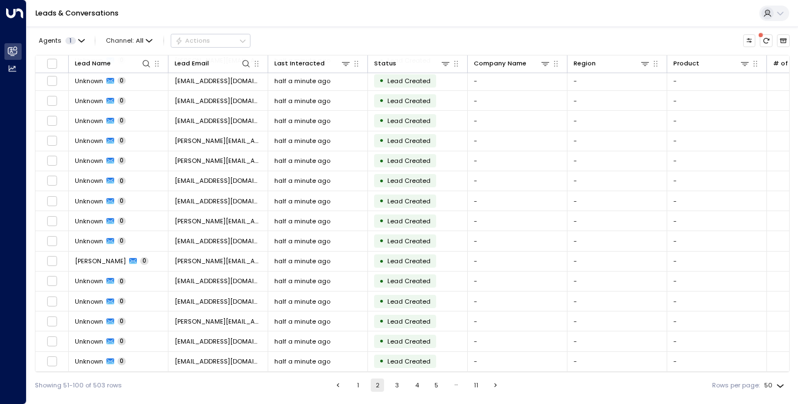
click at [395, 384] on button "3" at bounding box center [396, 384] width 13 height 13
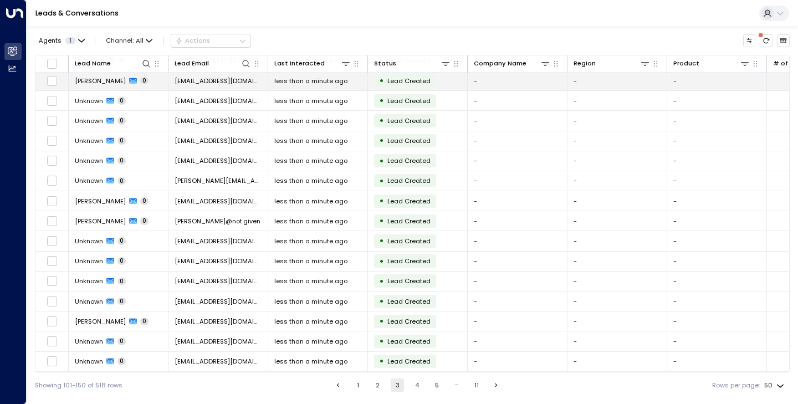
scroll to position [706, 0]
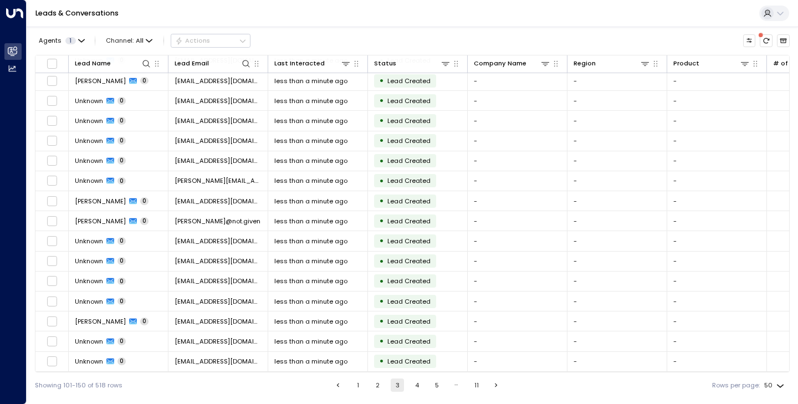
click at [416, 387] on button "4" at bounding box center [416, 384] width 13 height 13
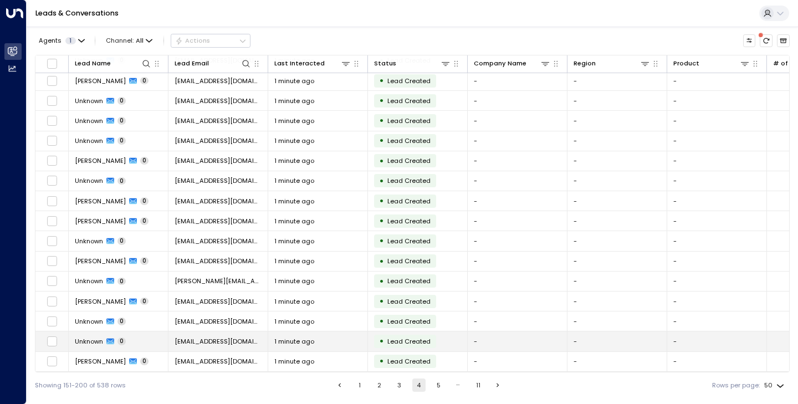
scroll to position [706, 0]
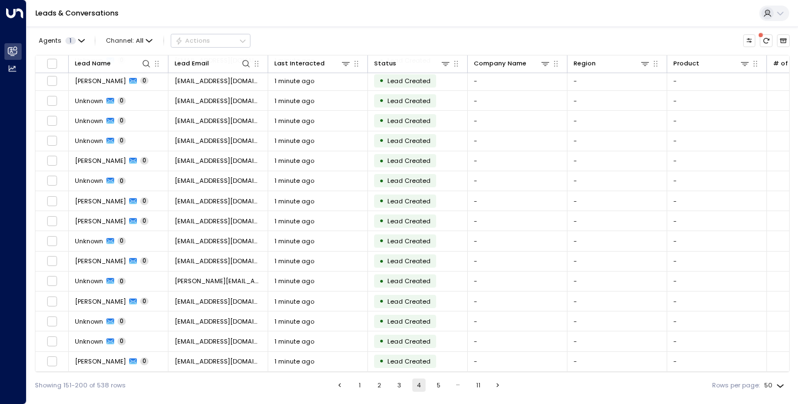
click at [438, 387] on button "5" at bounding box center [437, 384] width 13 height 13
click at [441, 383] on button "6" at bounding box center [439, 384] width 13 height 13
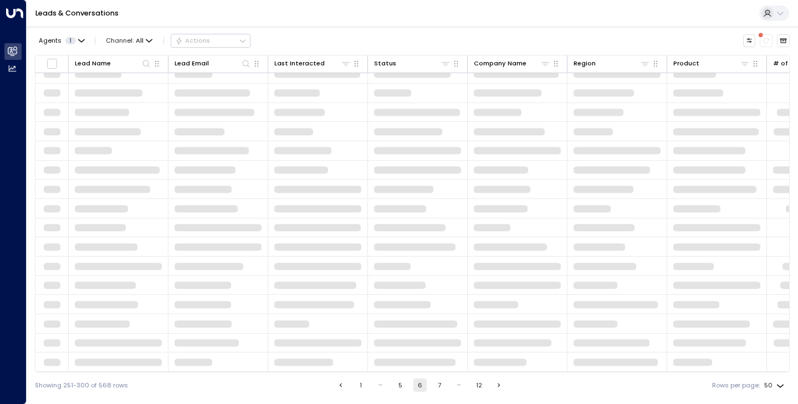
scroll to position [88, 0]
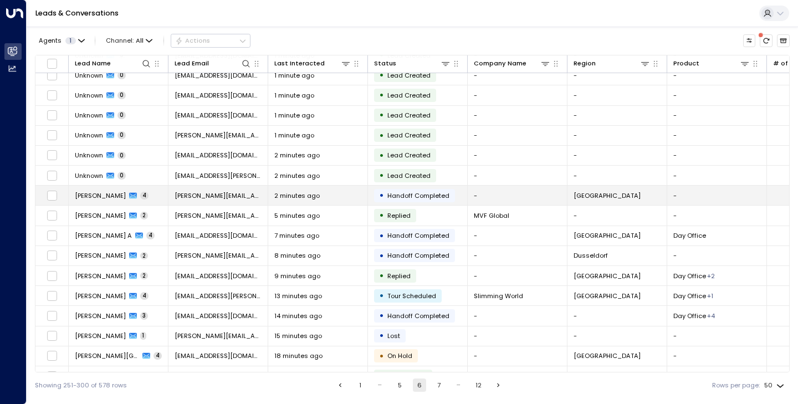
click at [96, 194] on span "[PERSON_NAME]" at bounding box center [100, 195] width 51 height 9
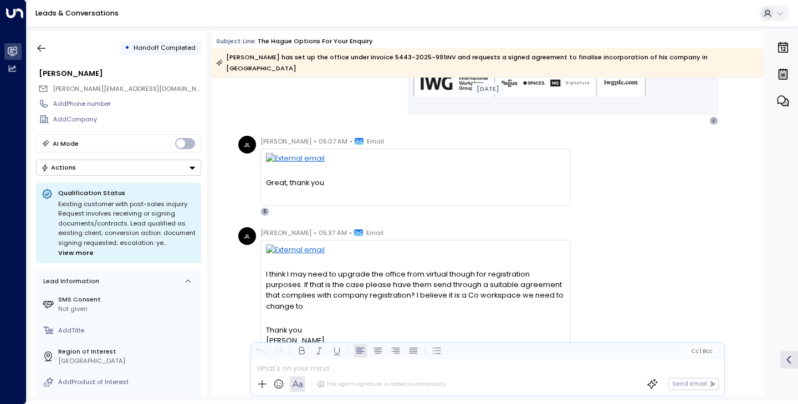
scroll to position [393, 0]
click at [77, 254] on span "View more" at bounding box center [75, 253] width 35 height 10
click at [89, 248] on span "View less" at bounding box center [73, 253] width 31 height 10
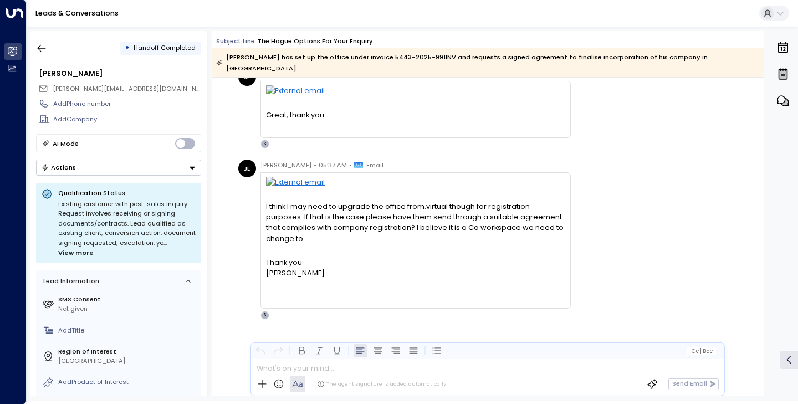
scroll to position [380, 0]
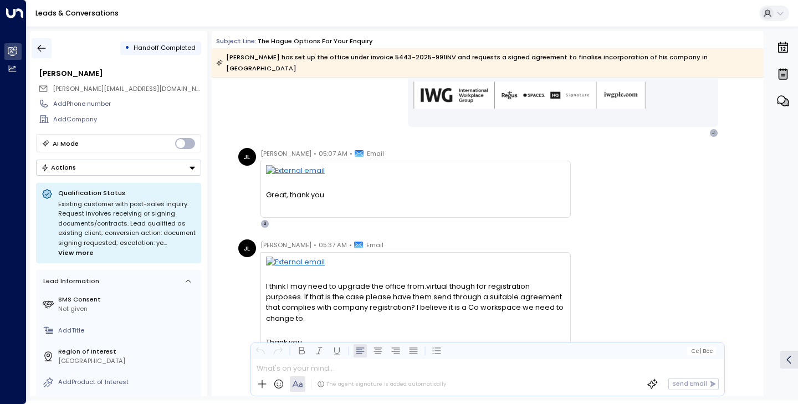
click at [43, 48] on icon "button" at bounding box center [41, 48] width 11 height 11
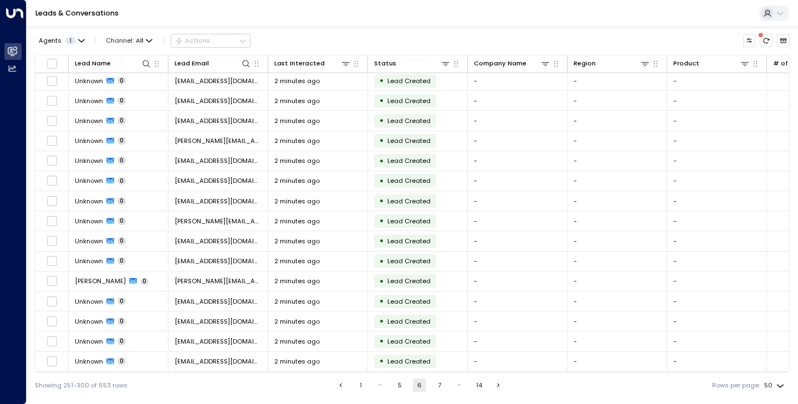
scroll to position [706, 0]
click at [436, 387] on button "7" at bounding box center [439, 384] width 13 height 13
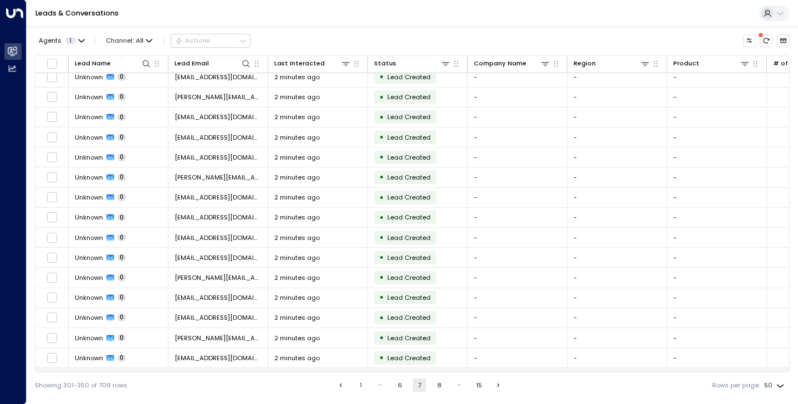
scroll to position [486, 0]
click at [477, 385] on button "15" at bounding box center [478, 384] width 13 height 13
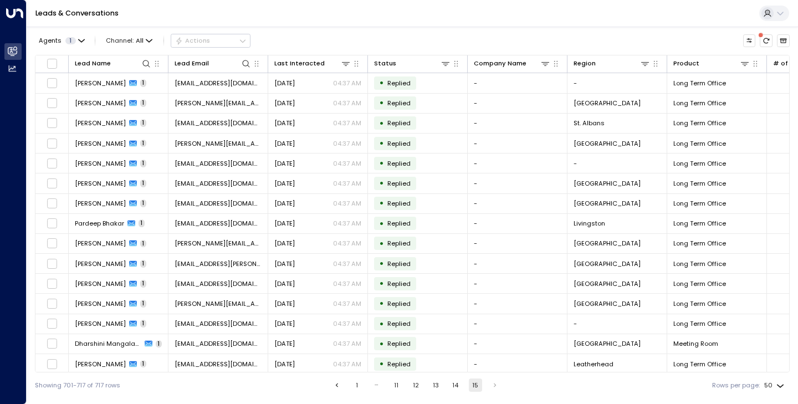
click at [361, 386] on button "1" at bounding box center [356, 384] width 13 height 13
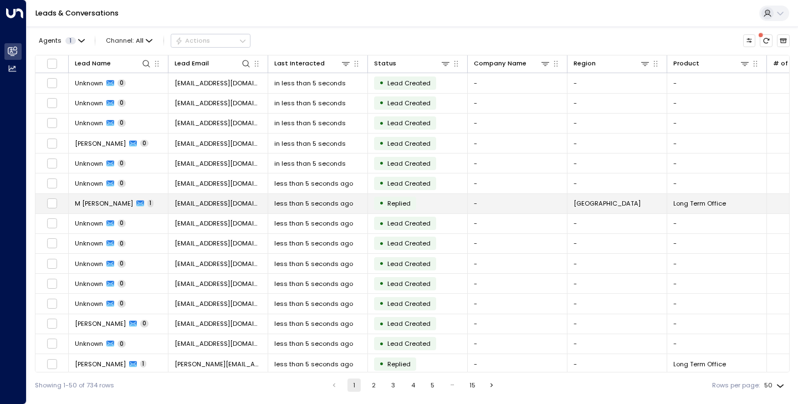
click at [95, 203] on span "M [PERSON_NAME]" at bounding box center [104, 203] width 58 height 9
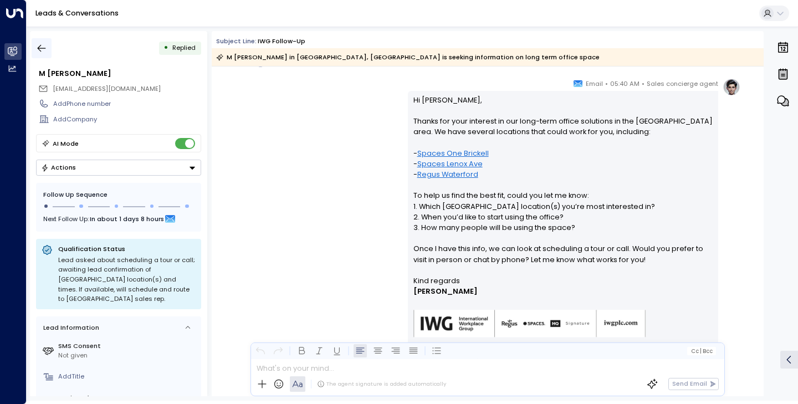
click at [42, 44] on icon "button" at bounding box center [41, 48] width 11 height 11
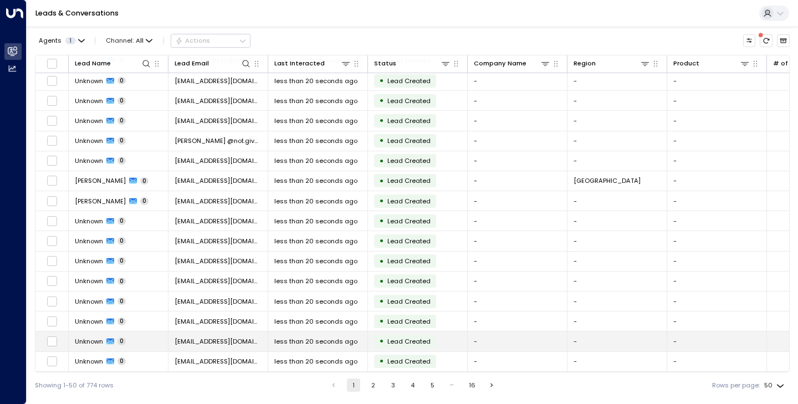
scroll to position [706, 0]
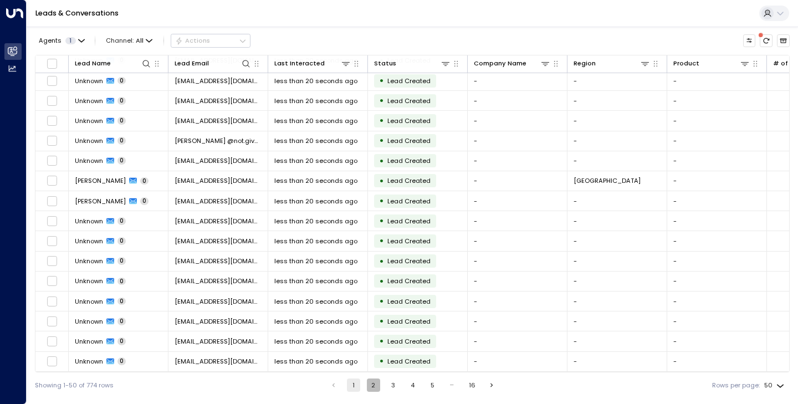
click at [374, 386] on button "2" at bounding box center [373, 384] width 13 height 13
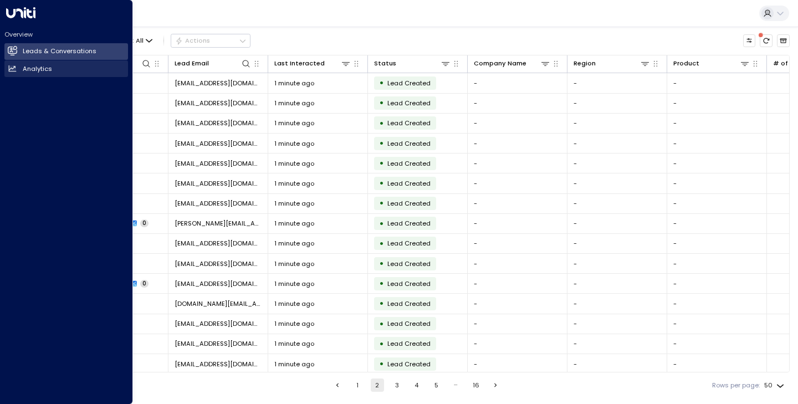
click at [44, 68] on h2 "Analytics" at bounding box center [37, 68] width 29 height 9
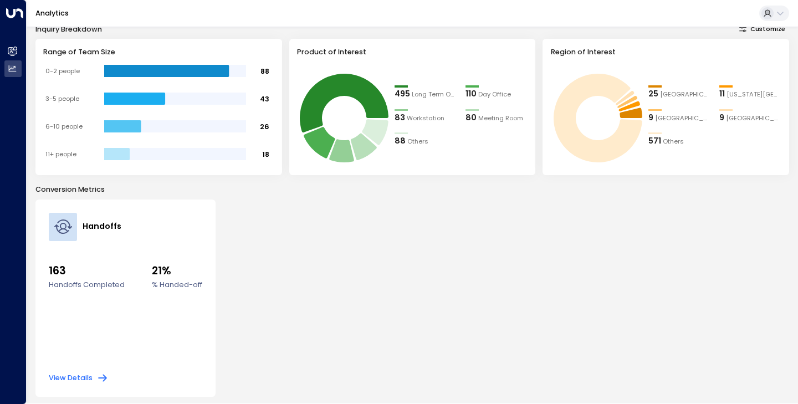
scroll to position [181, 0]
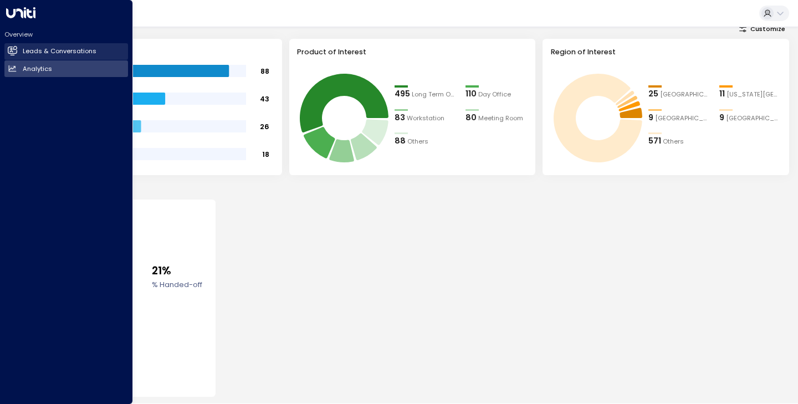
click at [31, 55] on link "Leads & Conversations Leads & Conversations" at bounding box center [66, 51] width 124 height 17
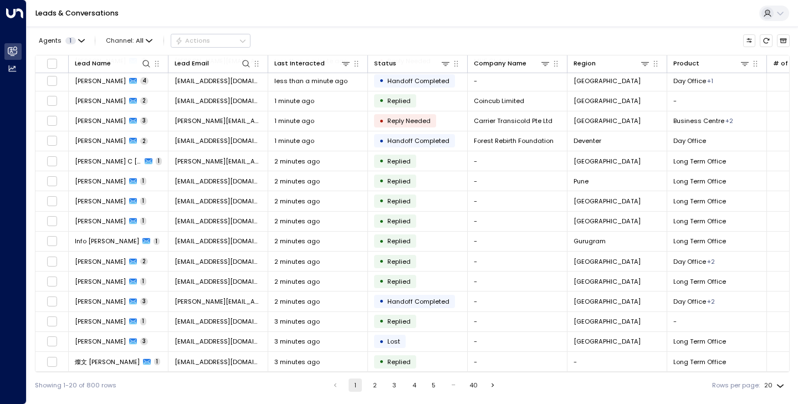
scroll to position [105, 0]
click at [394, 388] on button "3" at bounding box center [394, 384] width 13 height 13
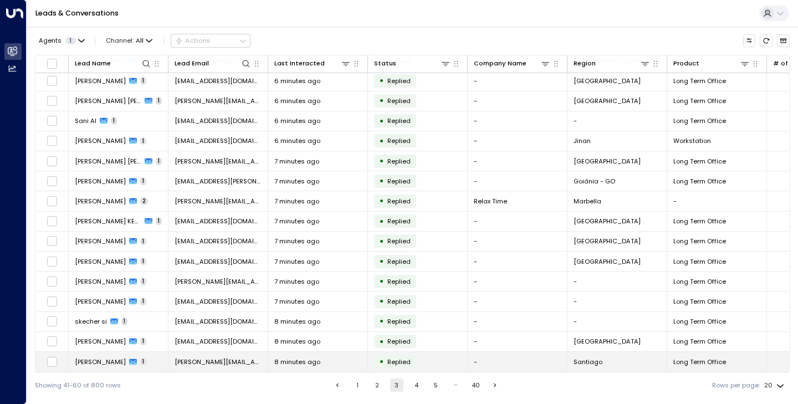
scroll to position [105, 0]
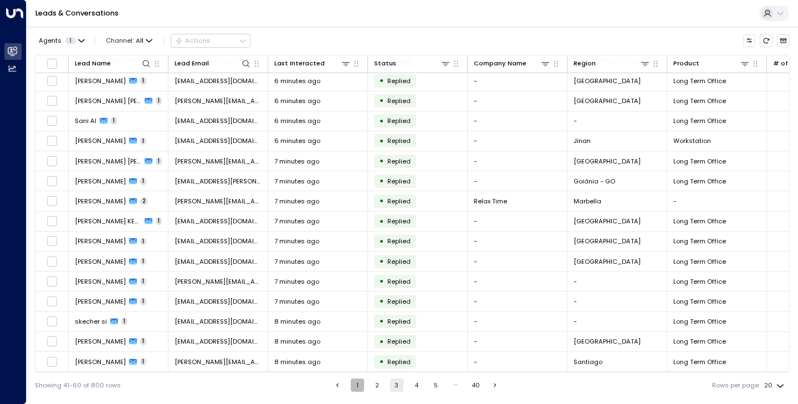
click at [351, 386] on button "1" at bounding box center [357, 384] width 13 height 13
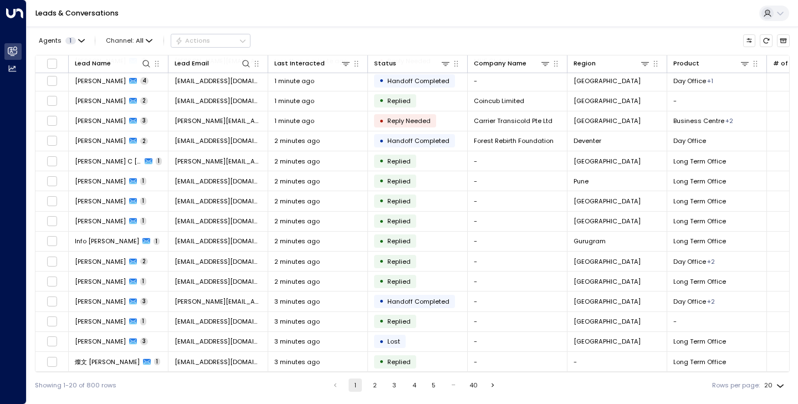
click at [779, 384] on body "Overview Leads & Conversations Leads & Conversations Analytics Analytics Leads …" at bounding box center [399, 199] width 798 height 398
click at [774, 380] on li "100" at bounding box center [773, 382] width 29 height 17
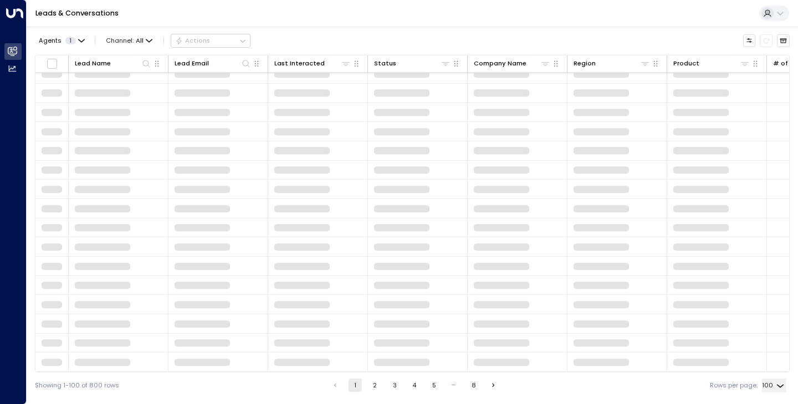
type input "***"
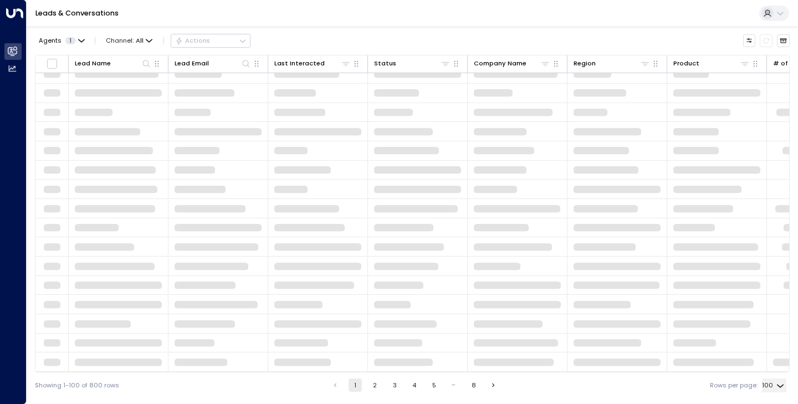
scroll to position [88, 0]
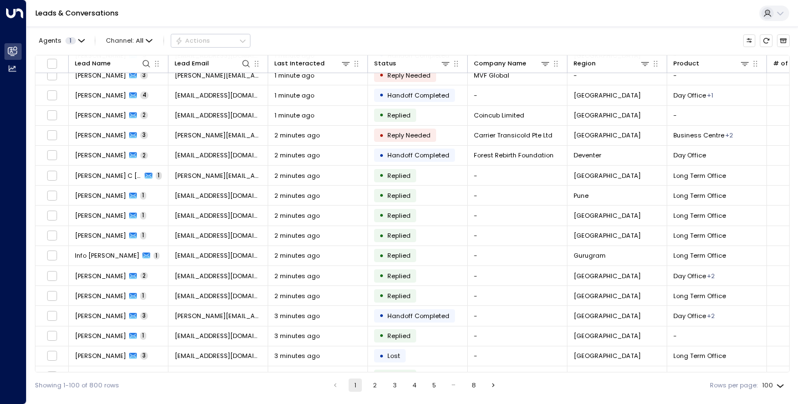
click at [770, 381] on body "Overview Leads & Conversations Leads & Conversations Analytics Analytics Leads …" at bounding box center [399, 199] width 798 height 398
click at [777, 385] on li "100" at bounding box center [773, 382] width 29 height 17
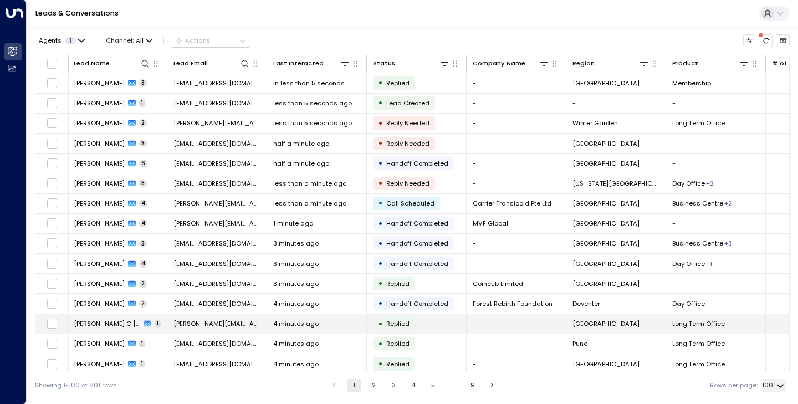
scroll to position [0, 1]
